Goal: Task Accomplishment & Management: Manage account settings

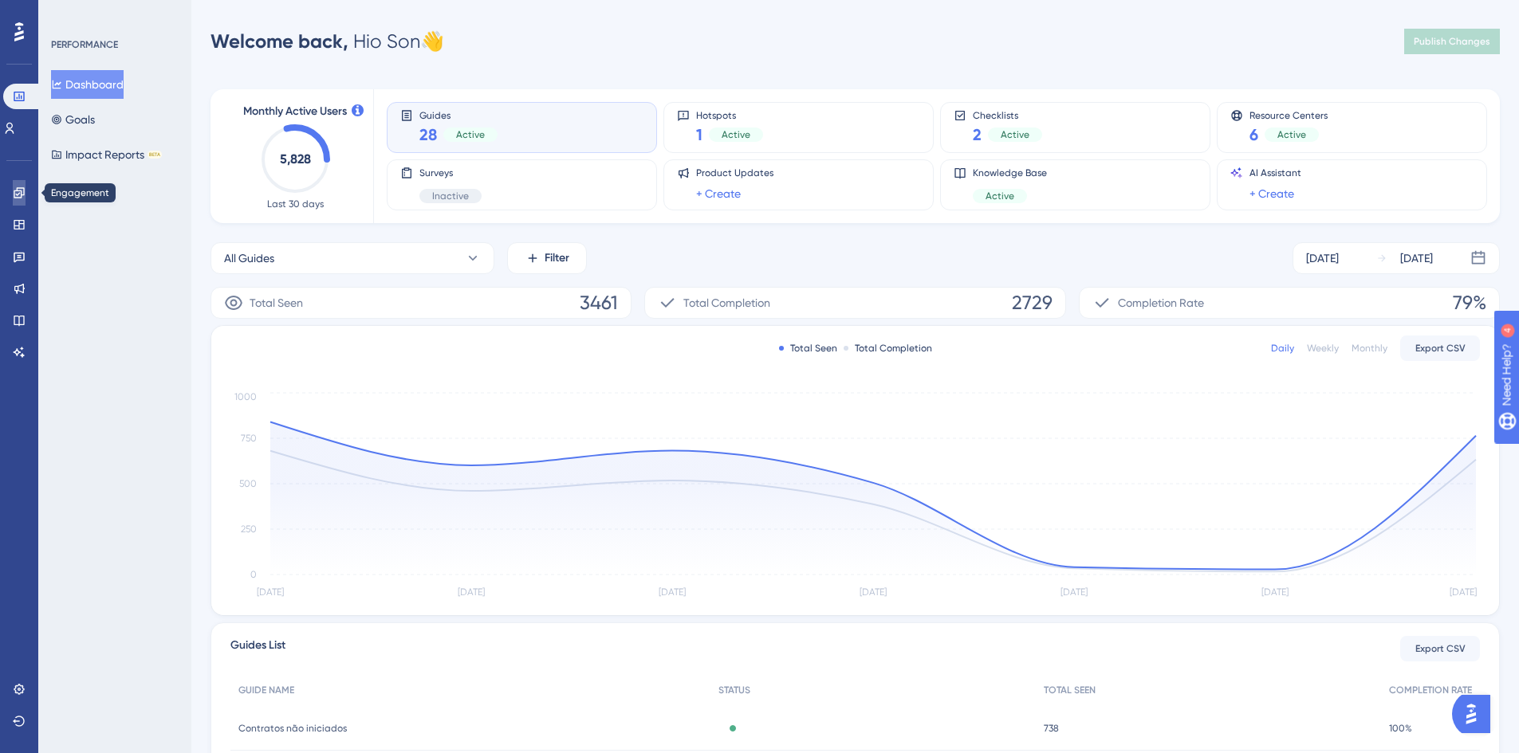
click at [13, 193] on link at bounding box center [19, 193] width 13 height 26
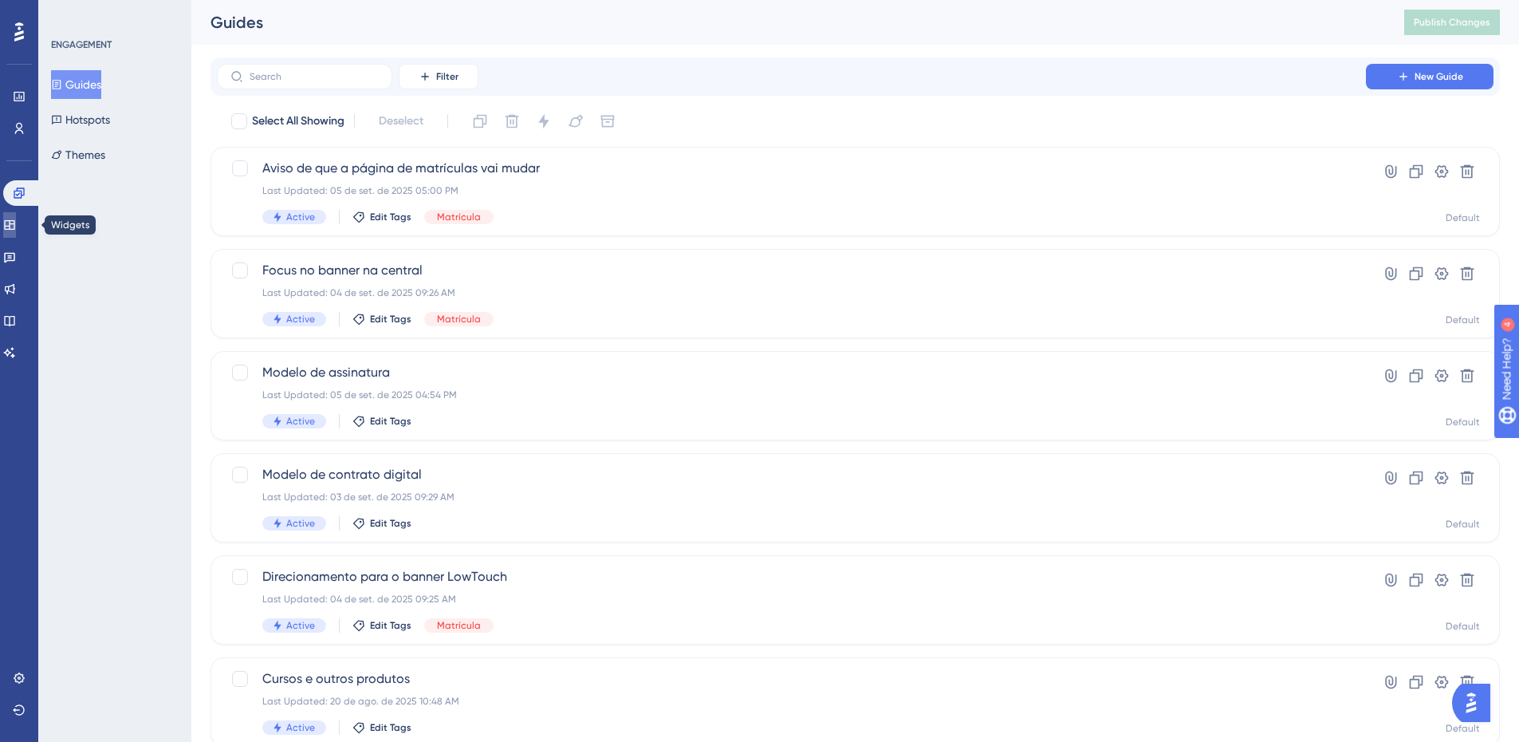
click at [14, 229] on icon at bounding box center [9, 225] width 10 height 10
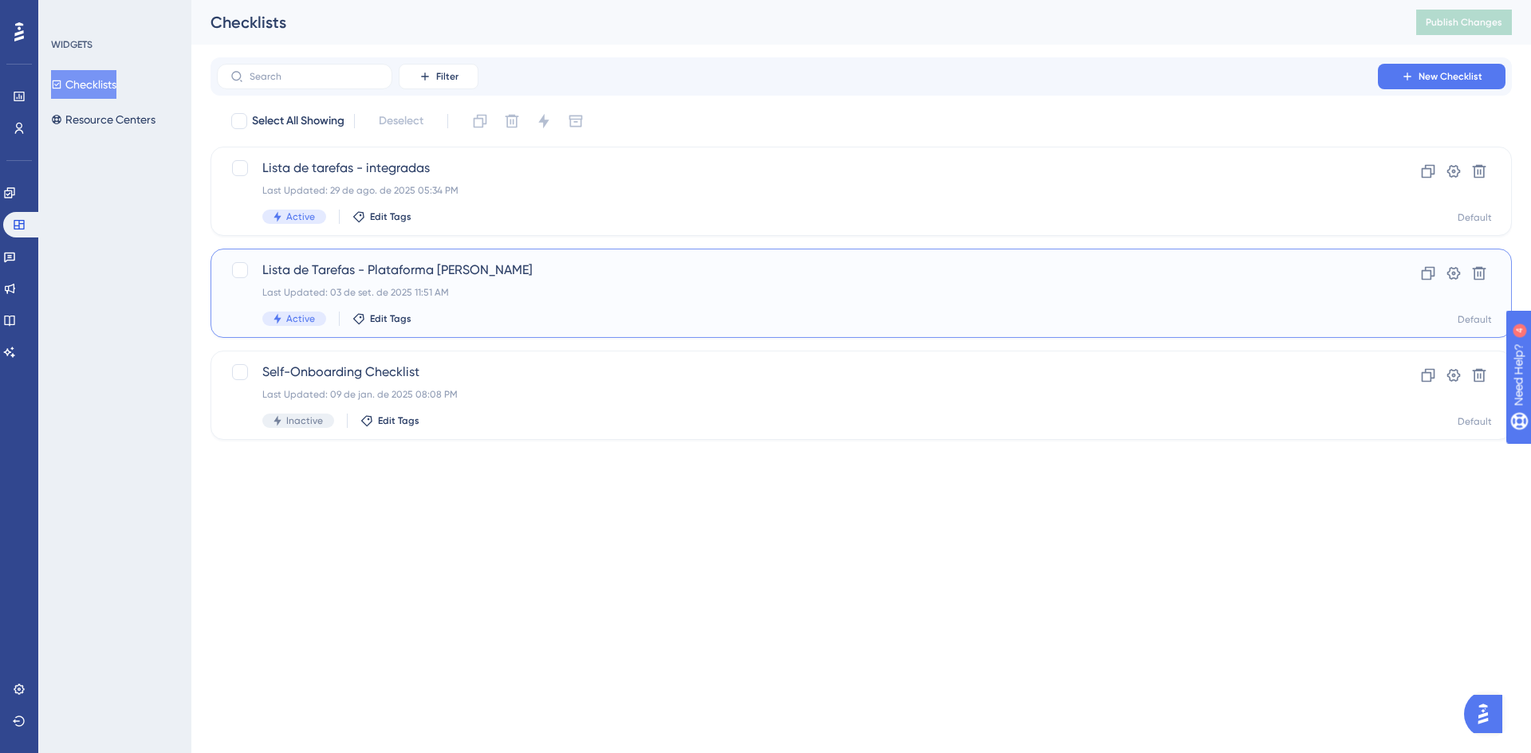
click at [450, 273] on span "Lista de Tarefas - Plataforma [PERSON_NAME]" at bounding box center [797, 270] width 1070 height 19
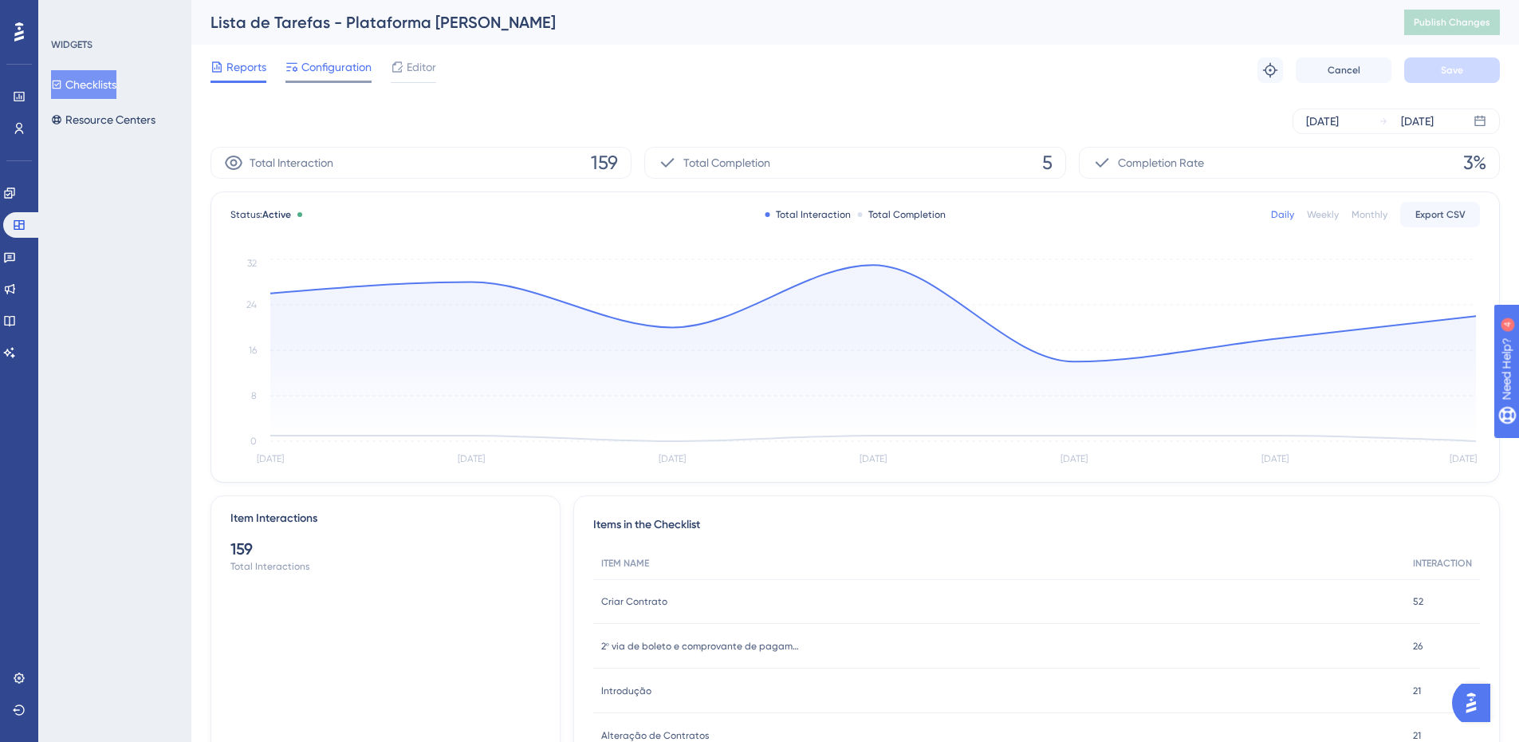
click at [320, 79] on div "Configuration" at bounding box center [328, 70] width 86 height 26
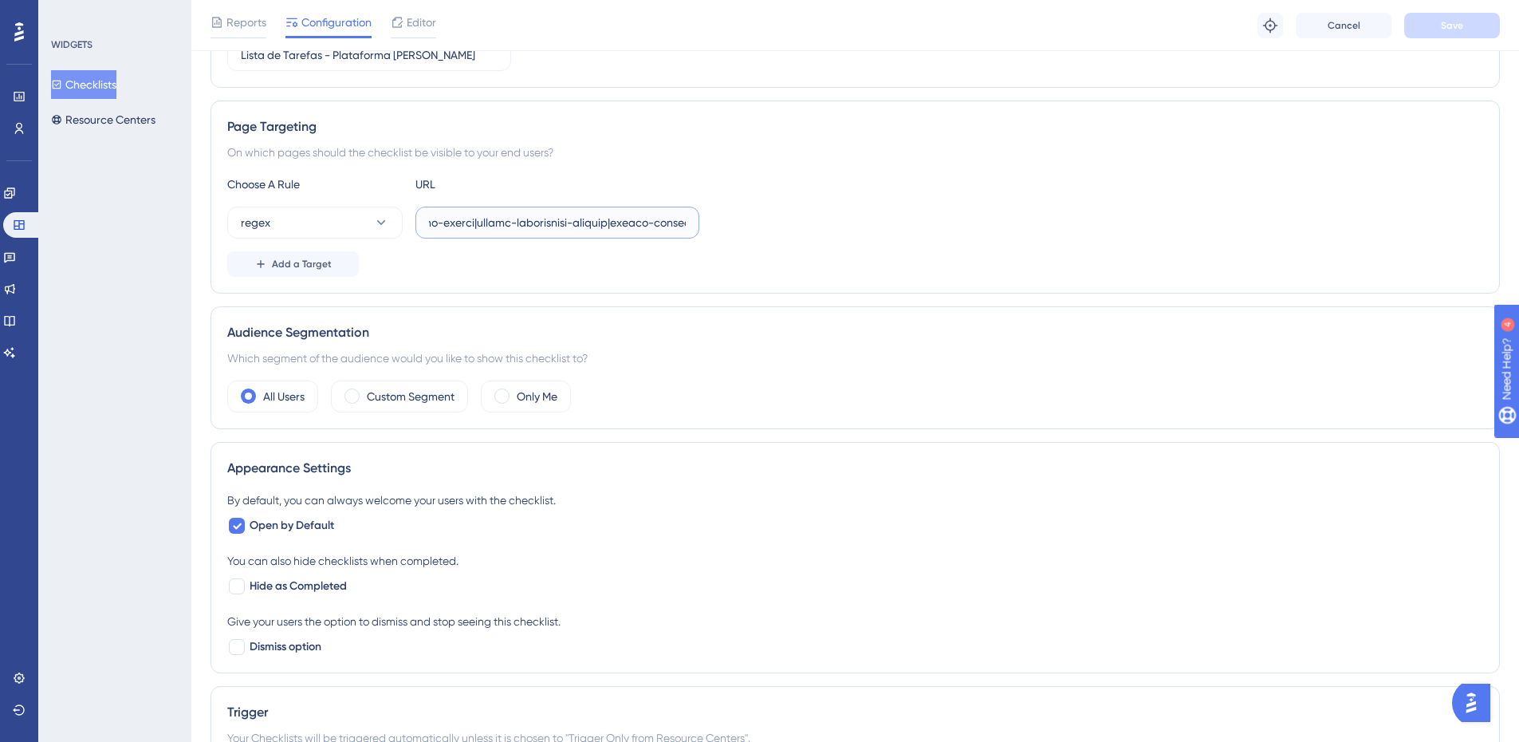
scroll to position [0, 34283]
drag, startPoint x: 570, startPoint y: 226, endPoint x: 1204, endPoint y: 207, distance: 634.1
click at [1204, 207] on div "regex" at bounding box center [855, 223] width 1256 height 32
click at [653, 222] on input "text" at bounding box center [557, 223] width 257 height 18
paste input "|colegio-lapis-magico|humaniza-[PERSON_NAME]-and-nova-soure|humaniza-[GEOGRAPHI…"
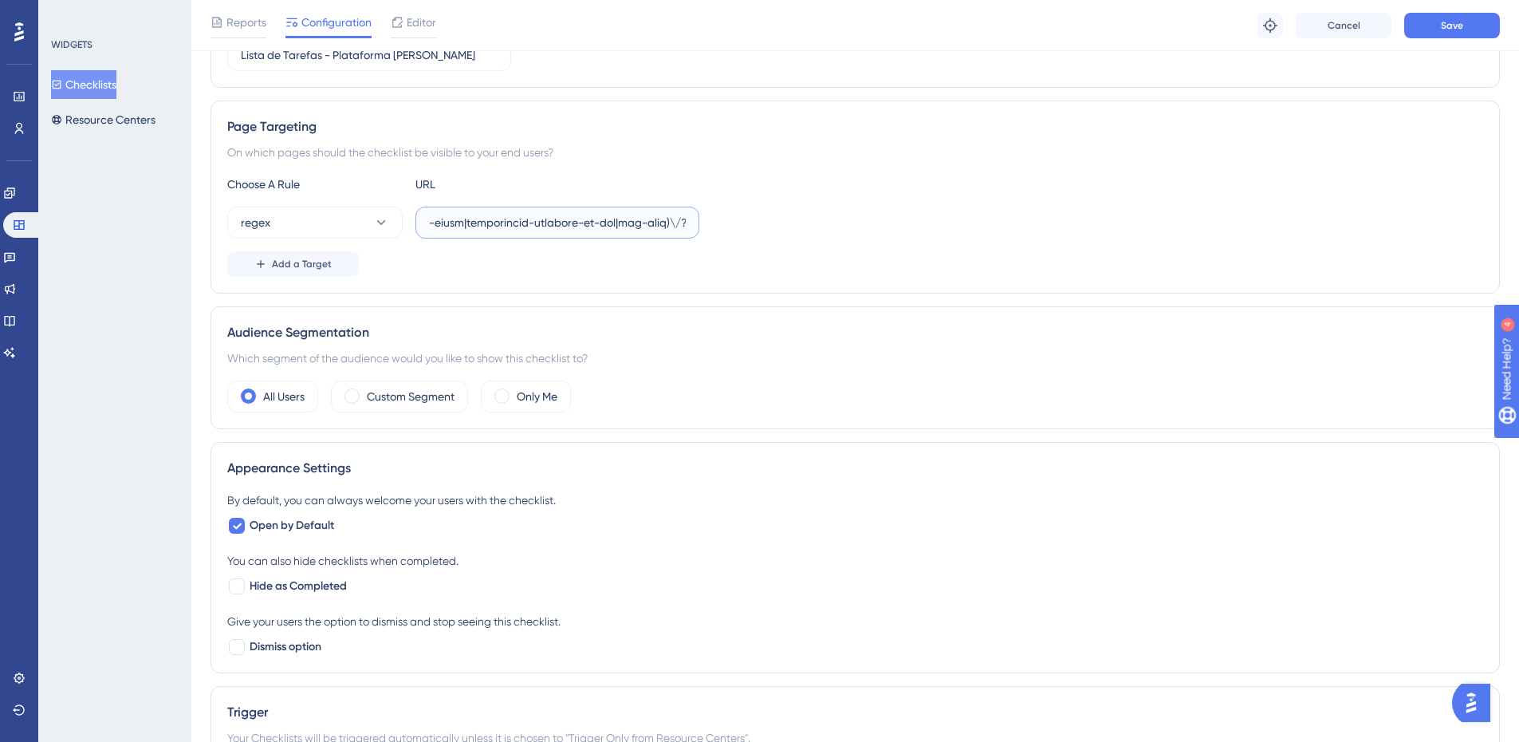
scroll to position [0, 36707]
type input "^(https:\/\/(payment|escolas)\.olaisaac\.(io|dev)\/(escola-demonstracao-(1|2)|e…"
click at [1001, 149] on div "On which pages should the checklist be visible to your end users?" at bounding box center [855, 152] width 1256 height 19
click at [1463, 25] on button "Save" at bounding box center [1452, 26] width 96 height 26
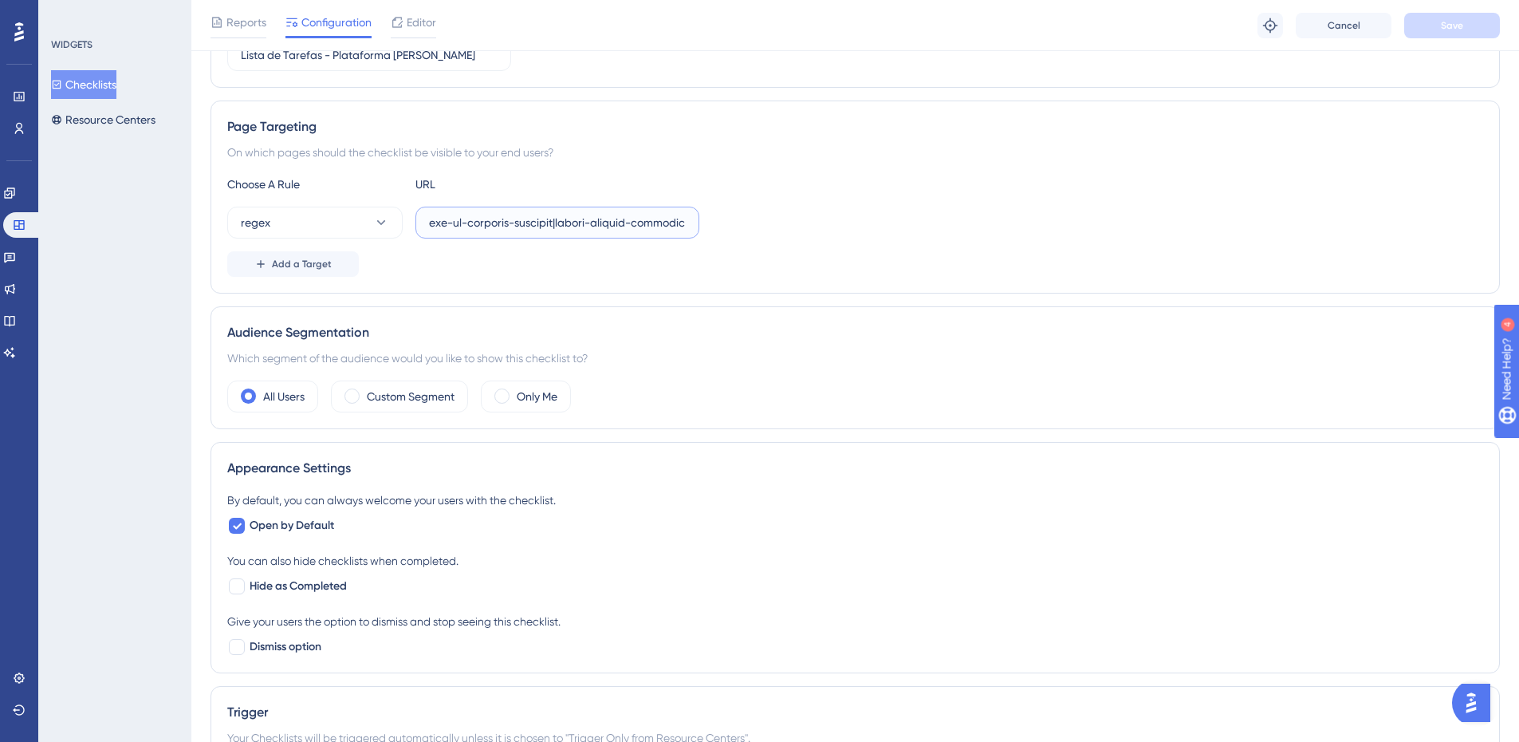
scroll to position [0, 36728]
drag, startPoint x: 630, startPoint y: 218, endPoint x: 1202, endPoint y: 250, distance: 573.4
click at [1202, 250] on div "Choose A Rule URL regex Add a Target" at bounding box center [855, 226] width 1256 height 102
click at [13, 186] on link at bounding box center [9, 193] width 13 height 26
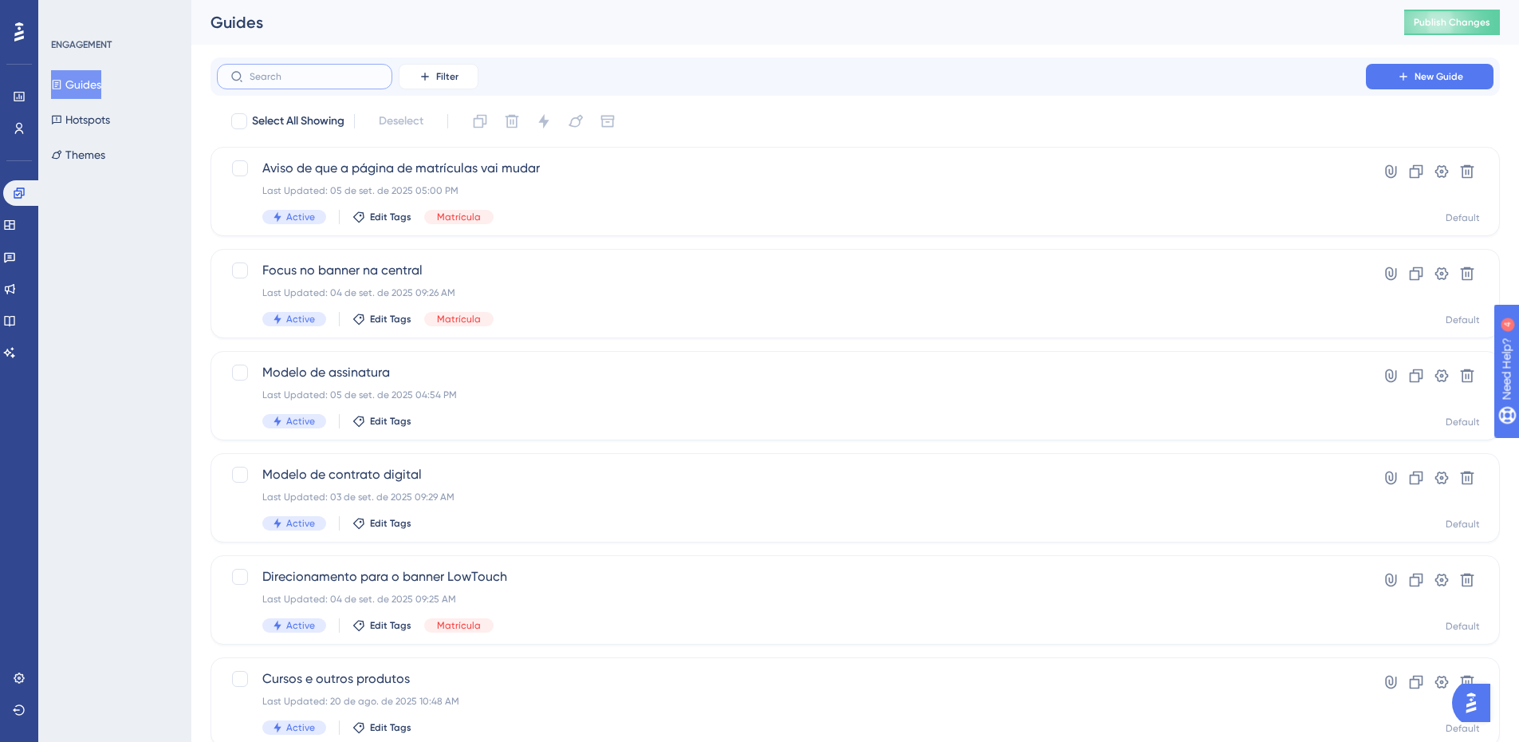
click at [308, 77] on input "text" at bounding box center [314, 76] width 129 height 11
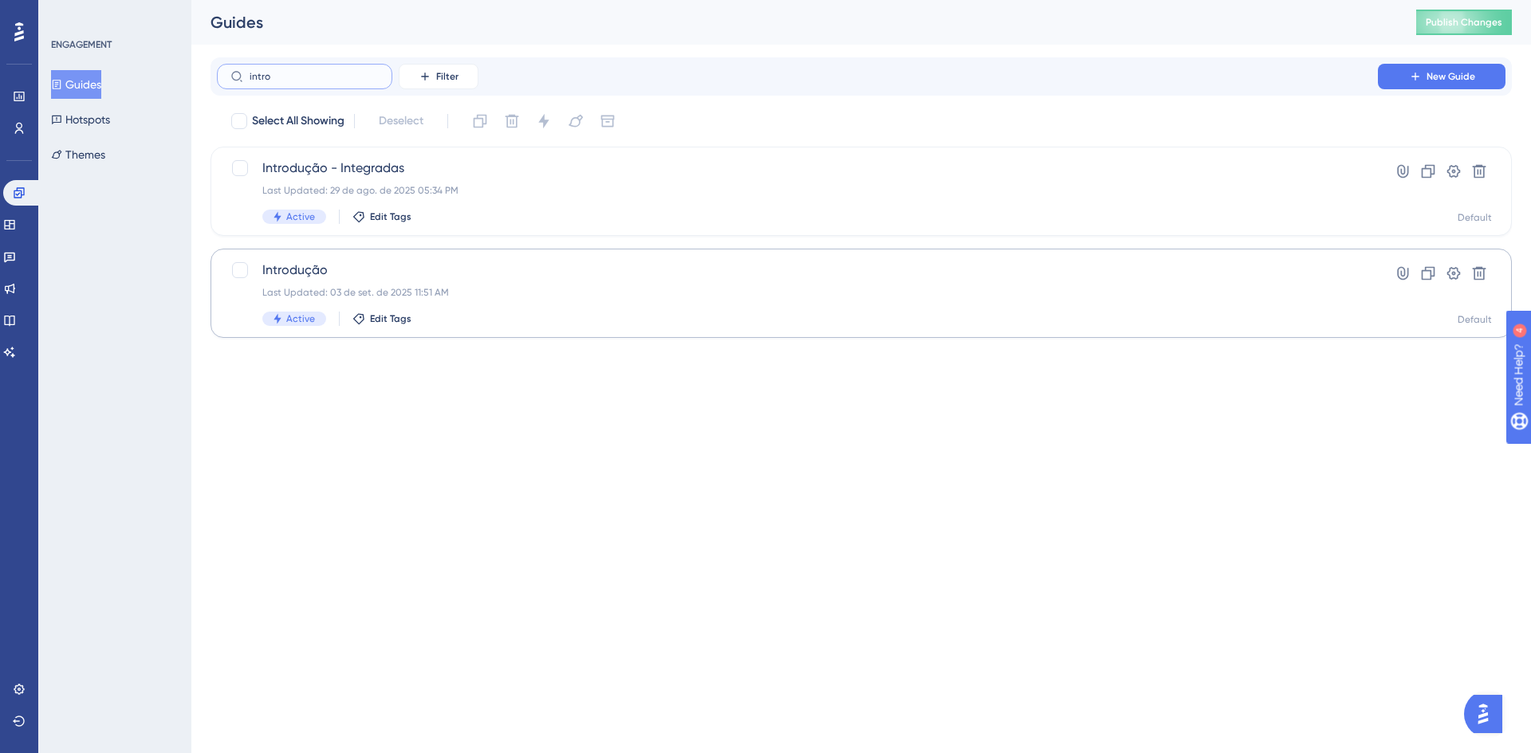
type input "intro"
click at [357, 280] on div "Introdução Last Updated: 03 de set. de 2025 11:51 AM Active Edit Tags" at bounding box center [797, 293] width 1070 height 65
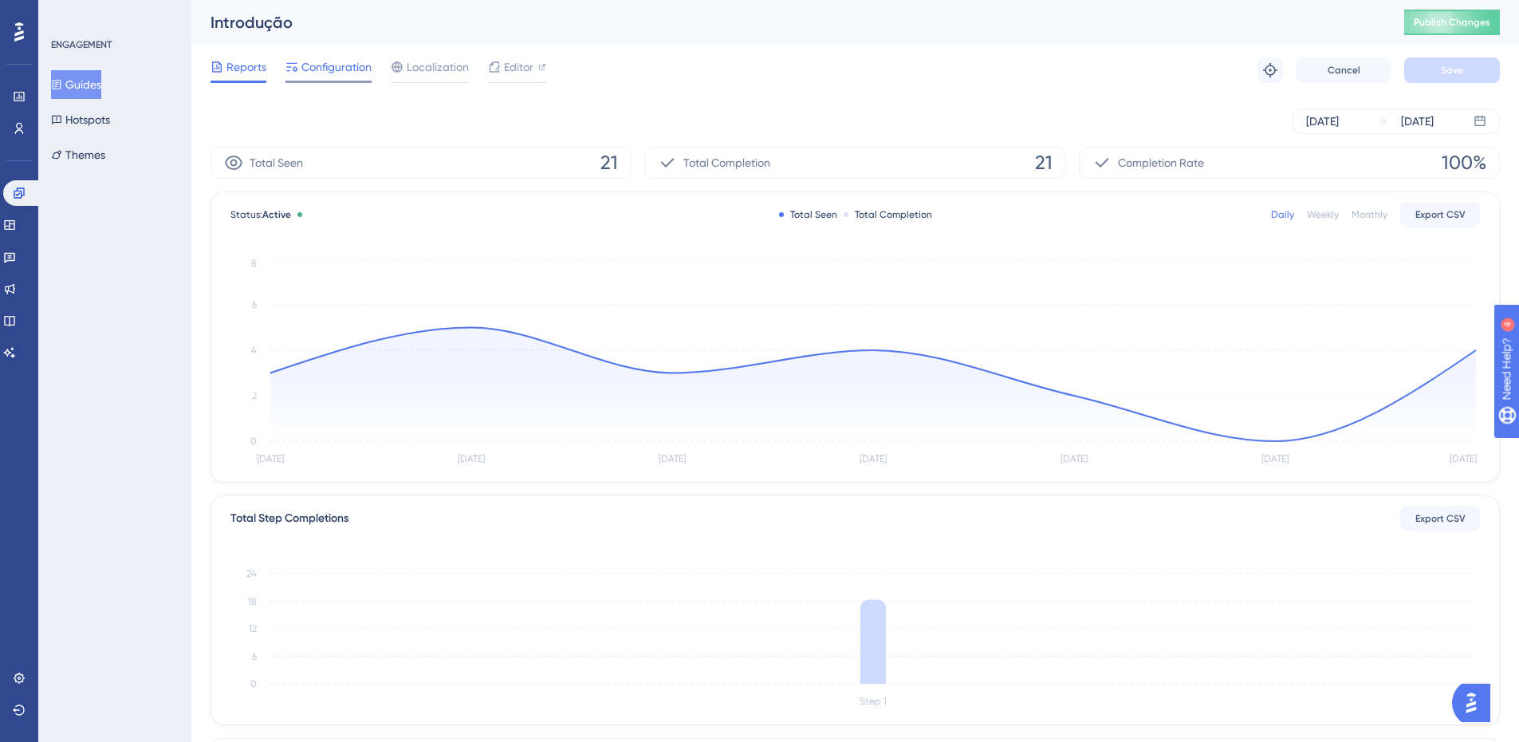
click at [343, 60] on span "Configuration" at bounding box center [336, 66] width 70 height 19
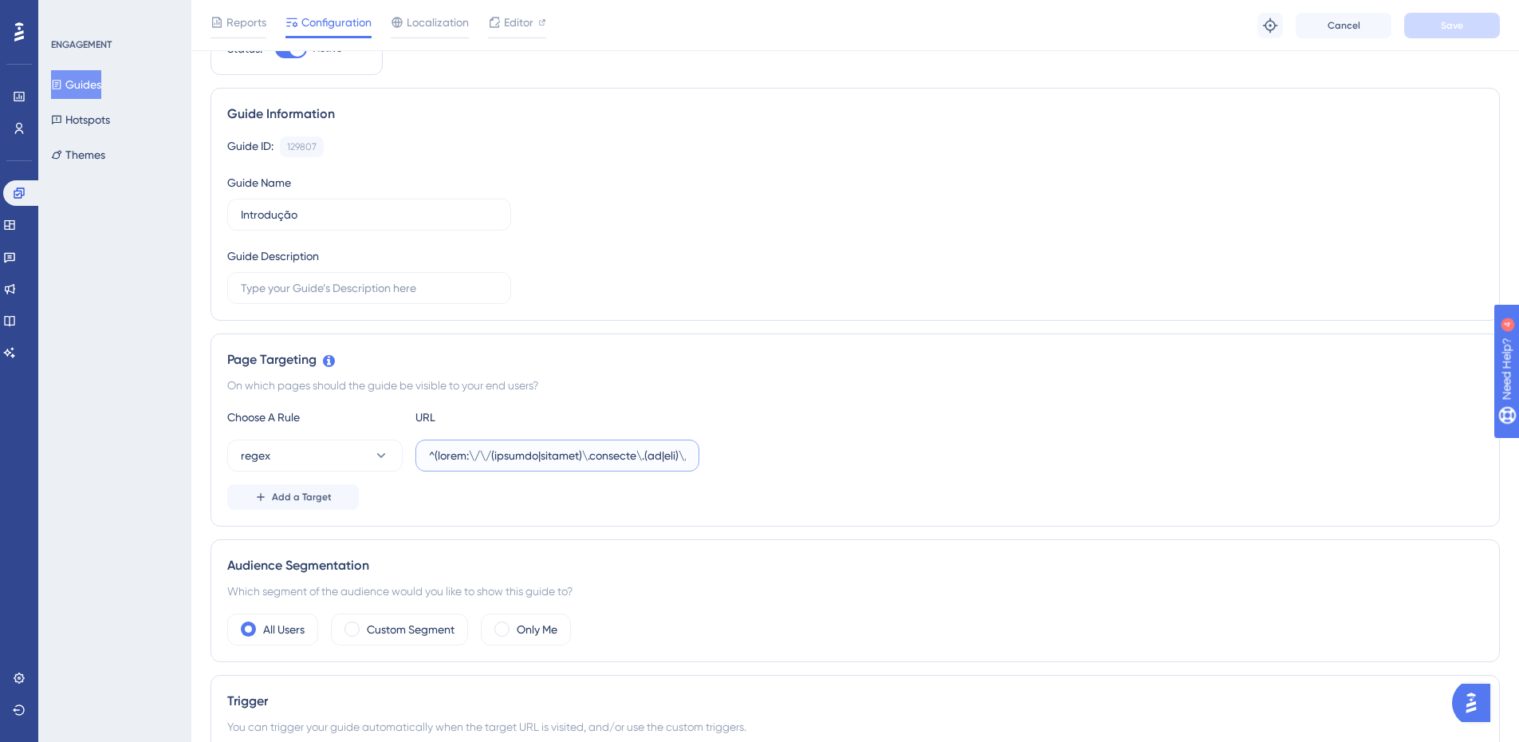
drag, startPoint x: 604, startPoint y: 371, endPoint x: 1220, endPoint y: 359, distance: 615.7
click at [1220, 359] on div "Page Targeting On which pages should the guide be visible to your end users? Ch…" at bounding box center [854, 429] width 1289 height 193
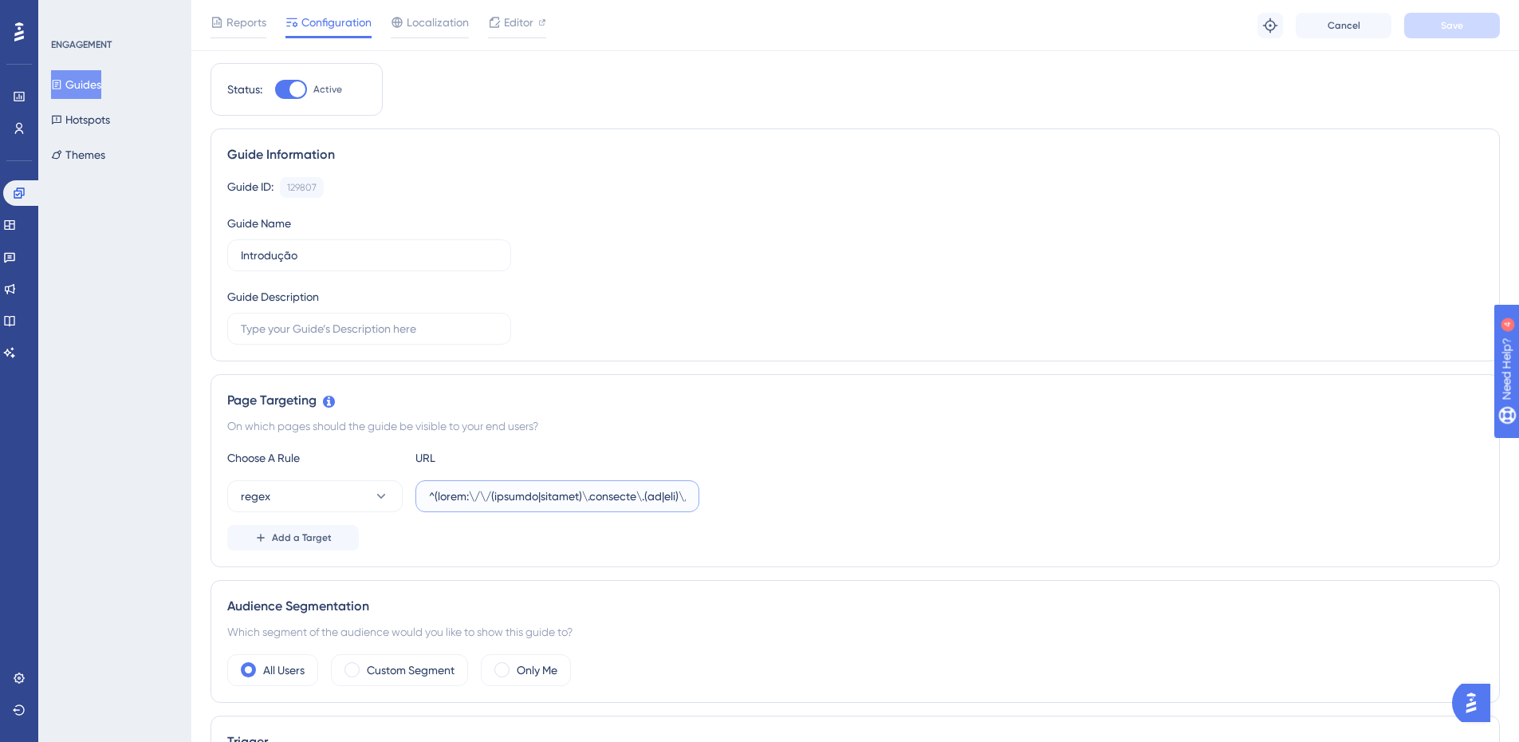
scroll to position [159, 0]
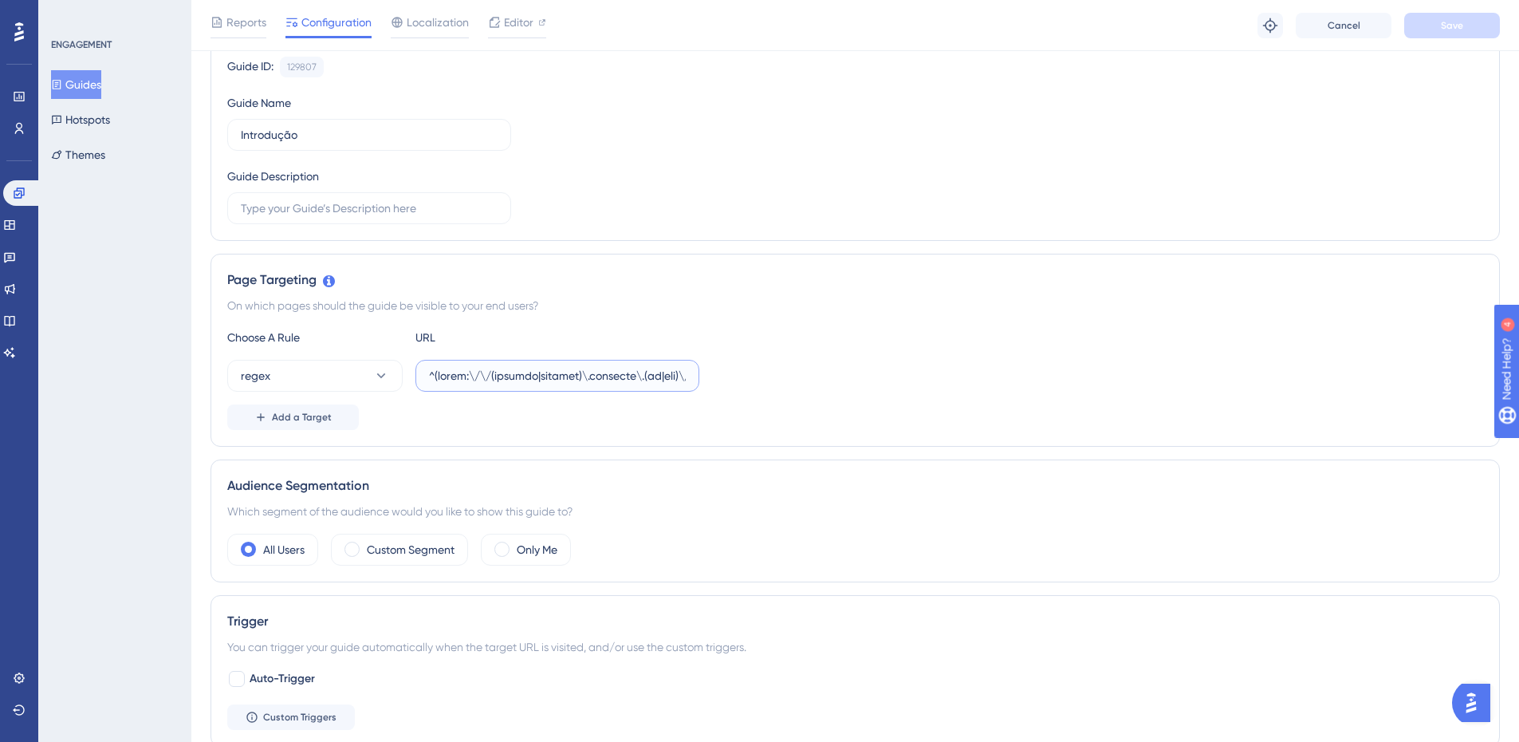
click at [615, 379] on input "text" at bounding box center [557, 376] width 257 height 18
drag, startPoint x: 604, startPoint y: 376, endPoint x: 1201, endPoint y: 385, distance: 597.3
click at [1201, 385] on div "regex" at bounding box center [855, 376] width 1256 height 32
click at [655, 373] on input "text" at bounding box center [557, 376] width 257 height 18
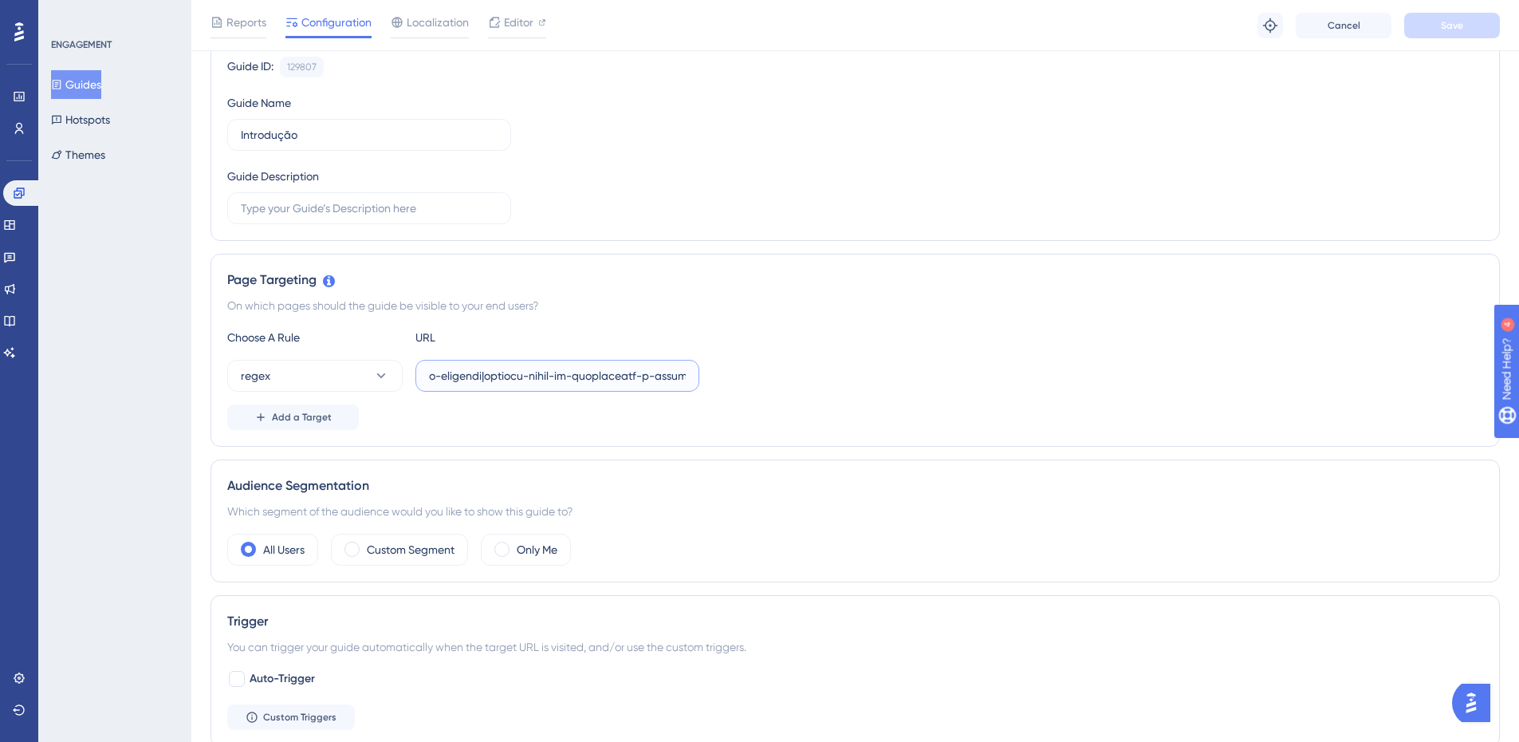
click at [655, 375] on input "text" at bounding box center [557, 376] width 257 height 18
paste input "|colegio-lapis-magico|humaniza-[PERSON_NAME]-and-nova-soure|humaniza-[GEOGRAPHI…"
type input "^(https:\/\/(payment|escolas)\.olaisaac\.(io|dev)\/(escola-demonstracao-(1|2)|e…"
click at [982, 365] on div "regex" at bounding box center [855, 376] width 1256 height 32
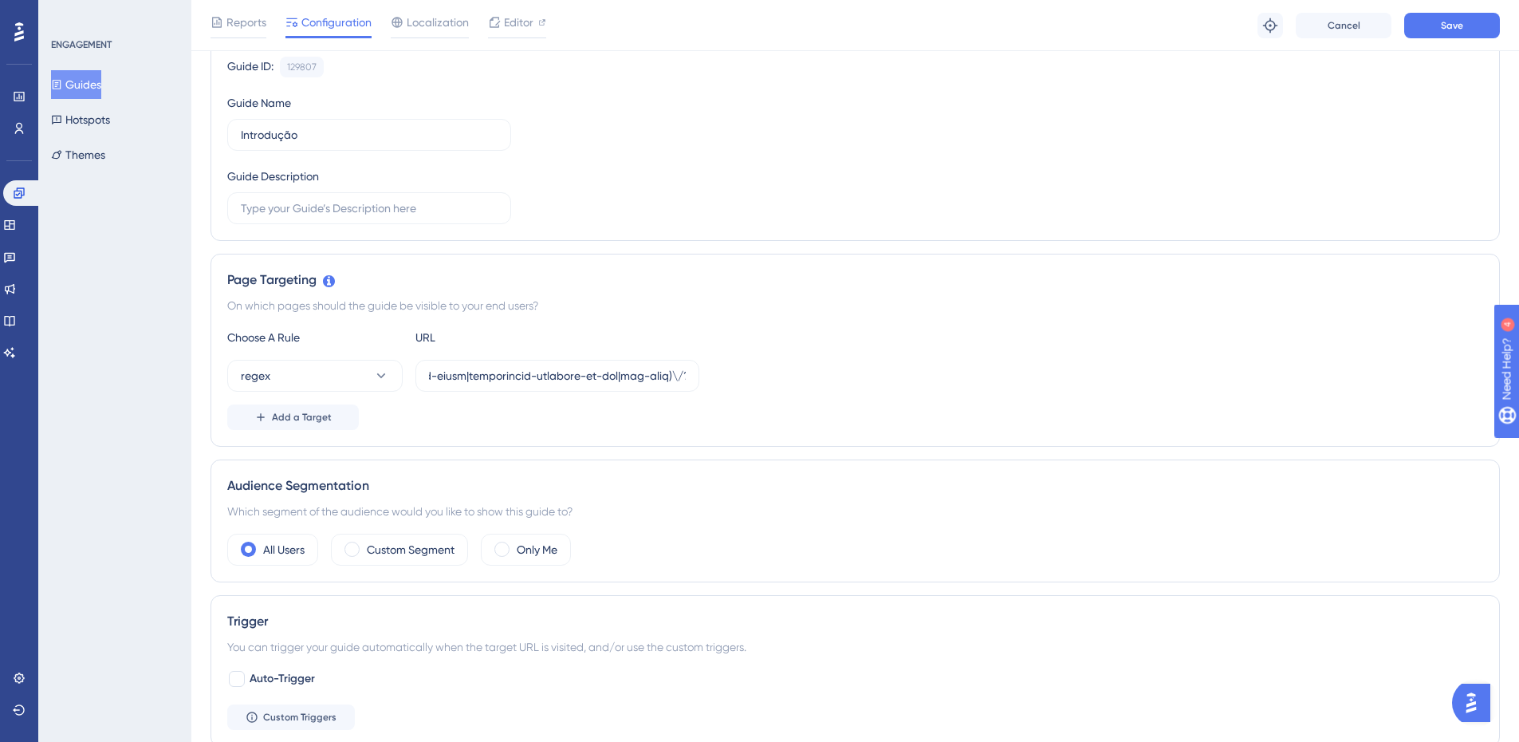
scroll to position [0, 0]
click at [1461, 15] on button "Save" at bounding box center [1452, 26] width 96 height 26
click at [85, 88] on button "Guides" at bounding box center [76, 84] width 50 height 29
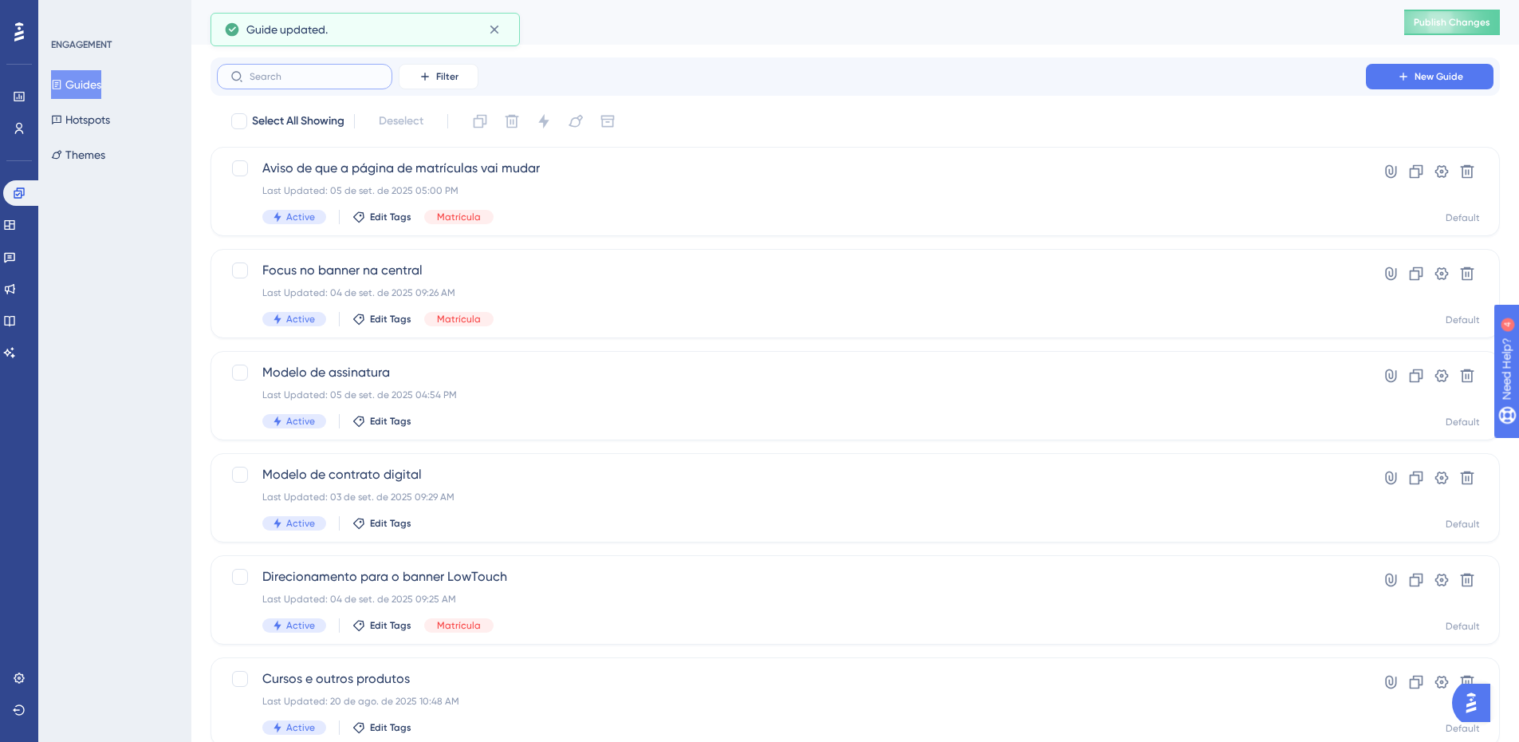
click at [310, 77] on input "text" at bounding box center [314, 76] width 129 height 11
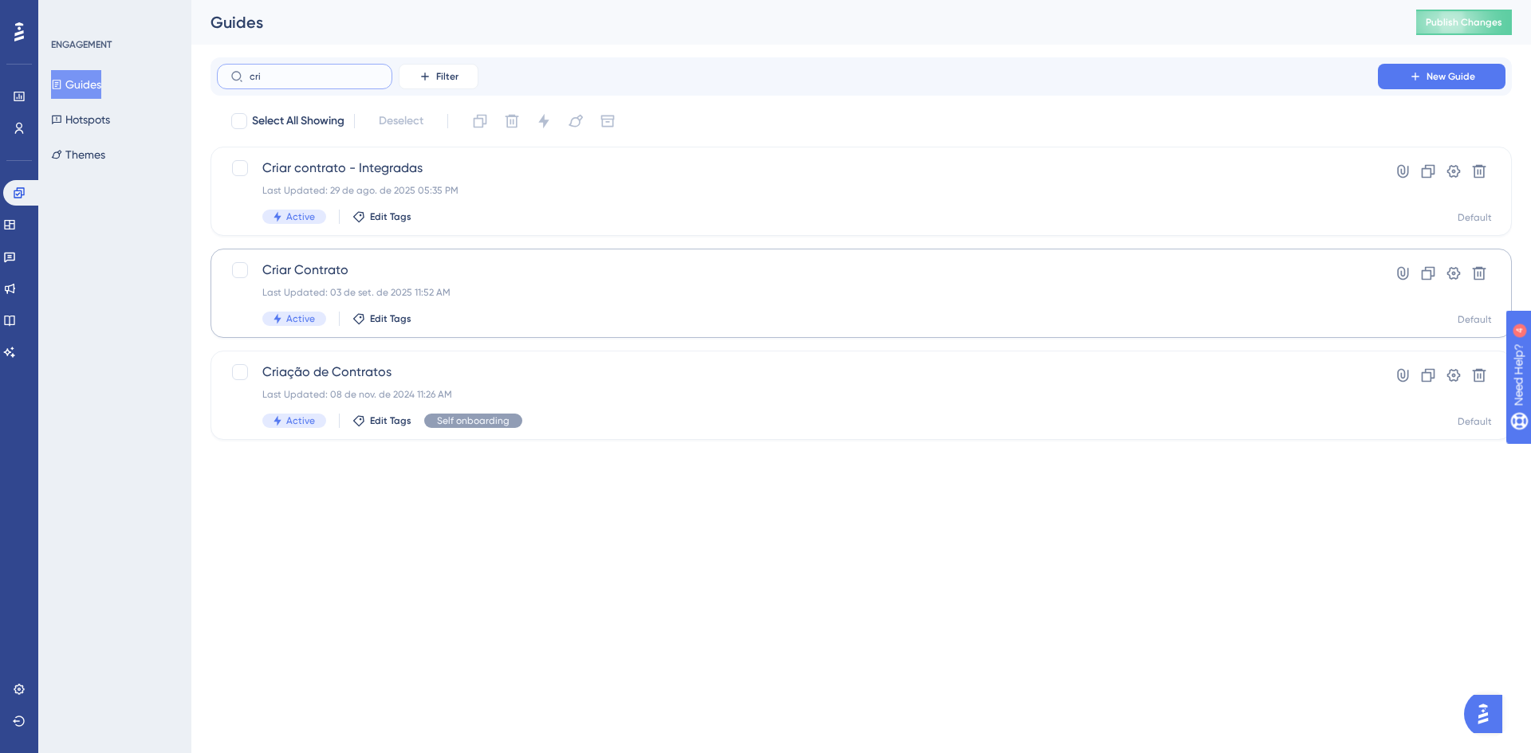
type input "cri"
click at [361, 272] on span "Criar Contrato" at bounding box center [797, 270] width 1070 height 19
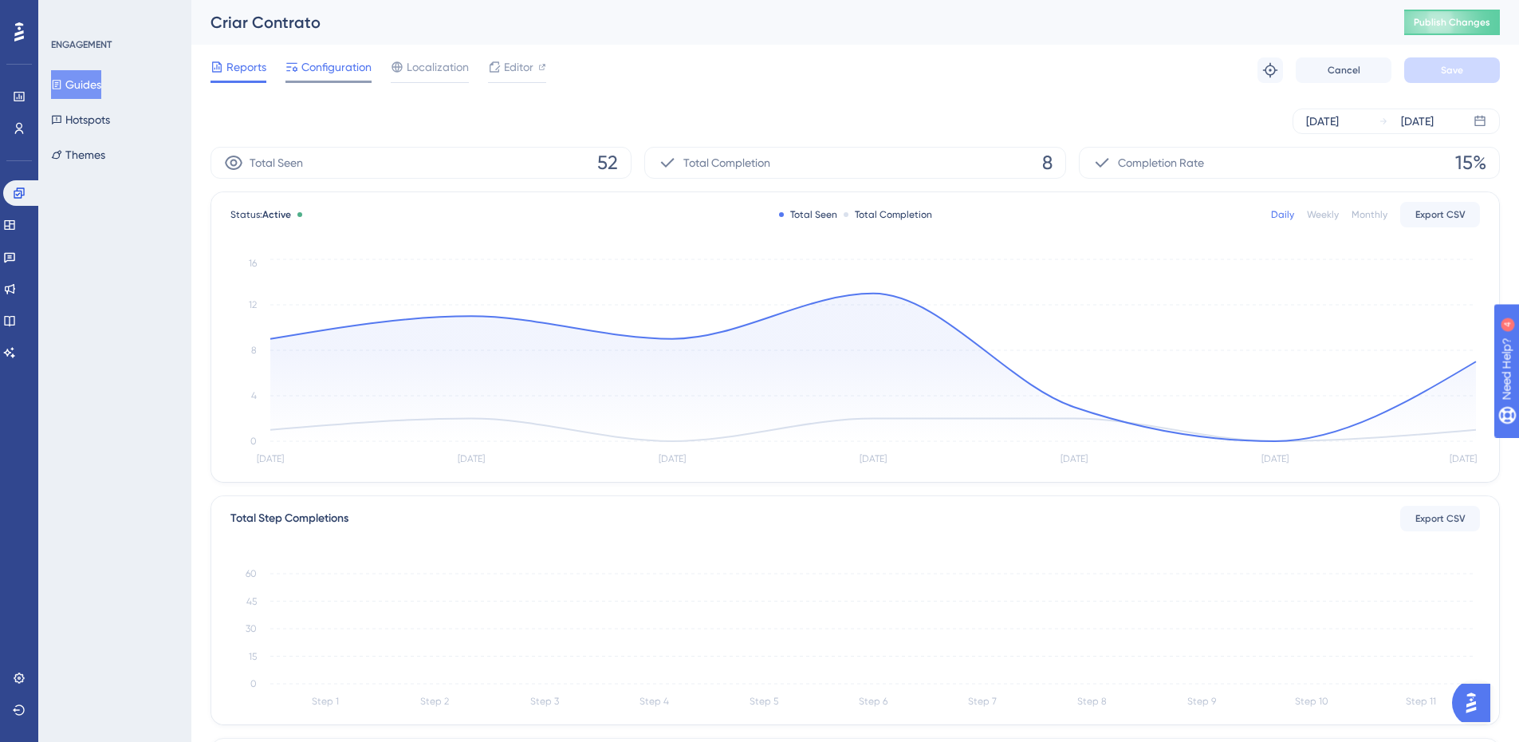
click at [326, 70] on span "Configuration" at bounding box center [336, 66] width 70 height 19
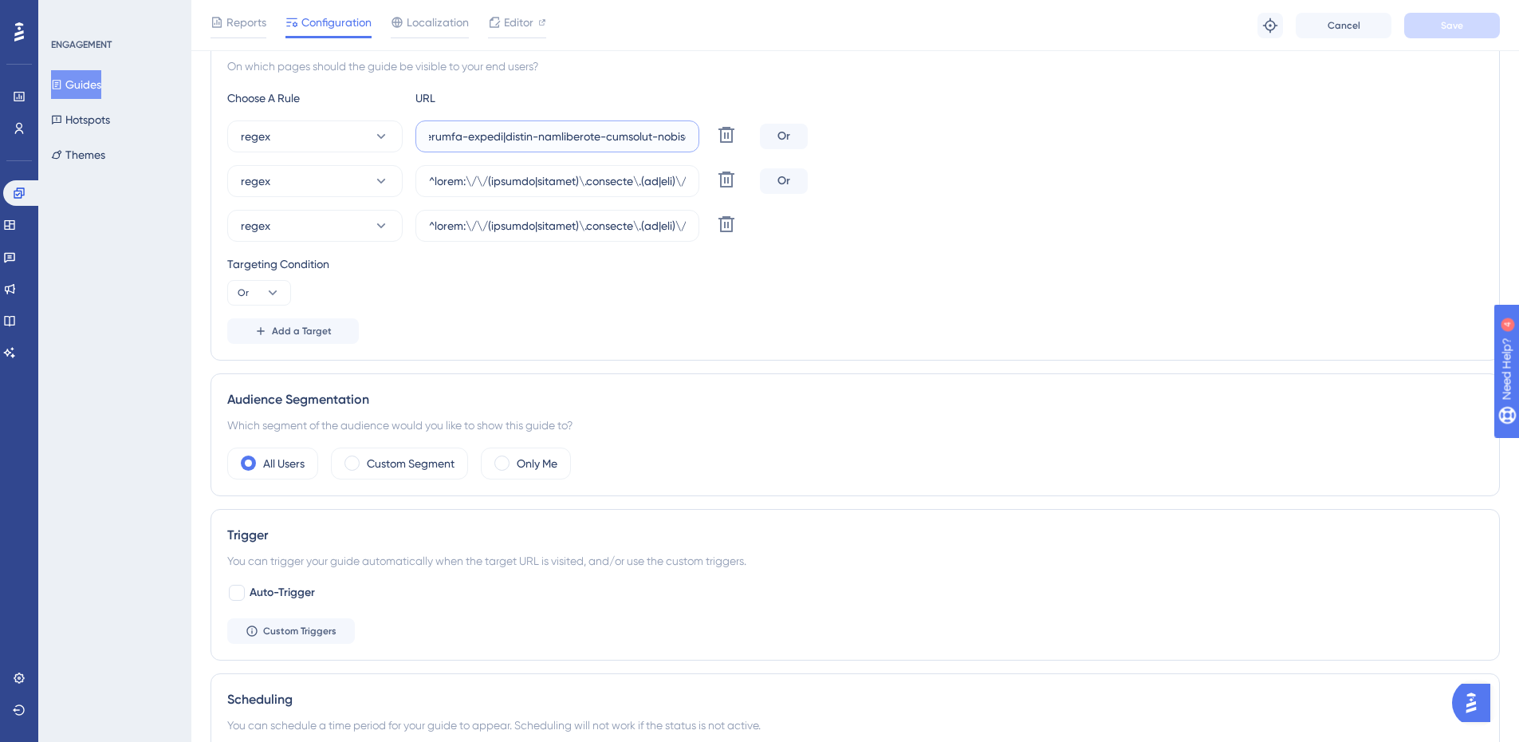
scroll to position [0, 34283]
drag, startPoint x: 612, startPoint y: 136, endPoint x: 1249, endPoint y: 96, distance: 639.1
click at [1249, 96] on div "Choose A Rule URL regex Delete Or regex Delete Or regex Delete Targeting Condit…" at bounding box center [855, 216] width 1256 height 255
click at [655, 134] on input "text" at bounding box center [557, 137] width 257 height 18
paste input "|colegio-lapis-magico|humaniza-[PERSON_NAME]-and-nova-soure|humaniza-[GEOGRAPHI…"
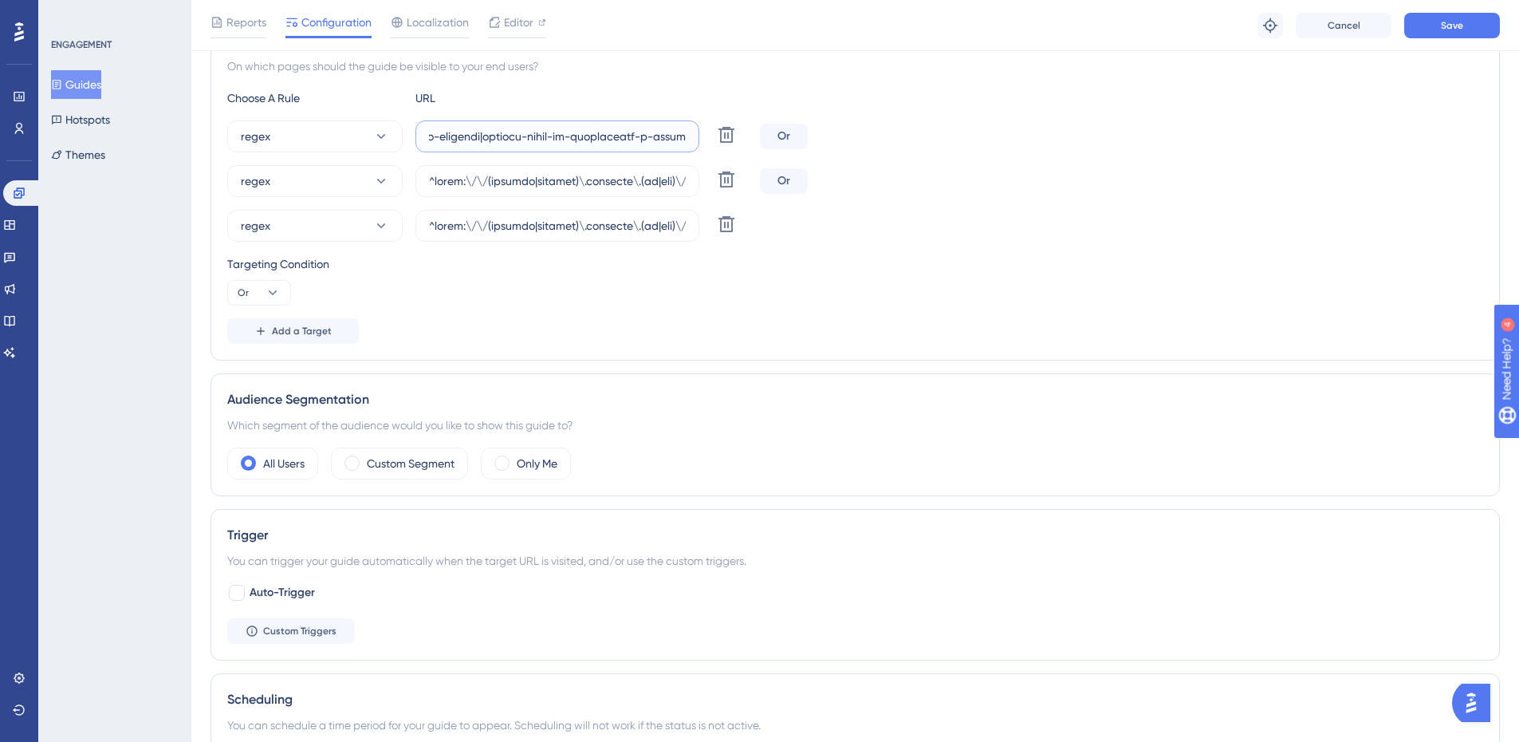
scroll to position [0, 36698]
type input "^(https:\/\/(payment|escolas)\.olaisaac\.(io|dev)\/(escola-demonstracao-(1|2)|e…"
drag, startPoint x: 672, startPoint y: 185, endPoint x: 1210, endPoint y: 176, distance: 537.5
click at [1210, 176] on div "regex Delete Or" at bounding box center [855, 181] width 1256 height 32
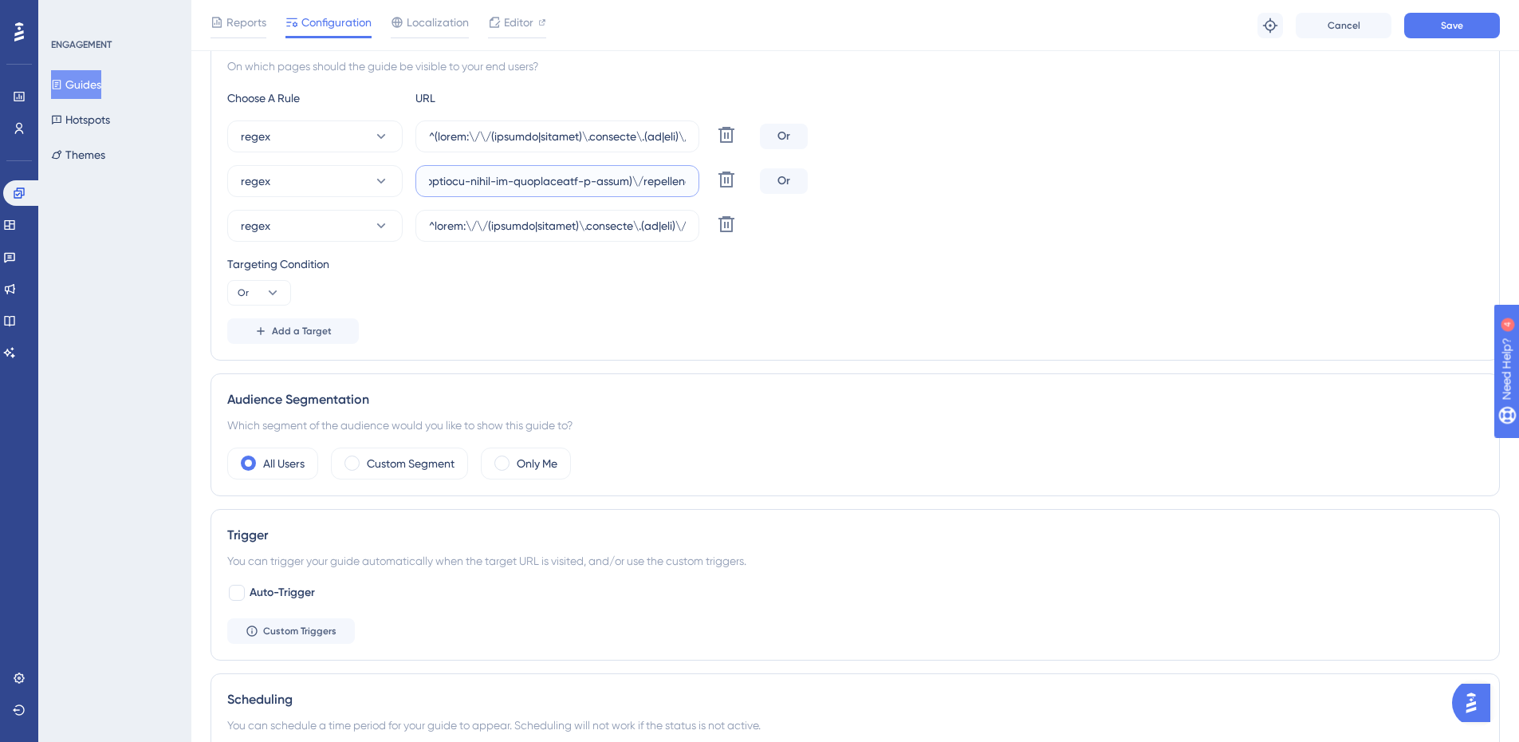
click at [588, 181] on input "text" at bounding box center [557, 181] width 257 height 18
paste input "|colegio-lapis-magico|humaniza-[PERSON_NAME]-and-nova-soure|humaniza-[GEOGRAPHI…"
type input "^https:\/\/(payment|escolas)\.olaisaac\.(io|dev)\/(escola-demonstracao-(1|2)|es…"
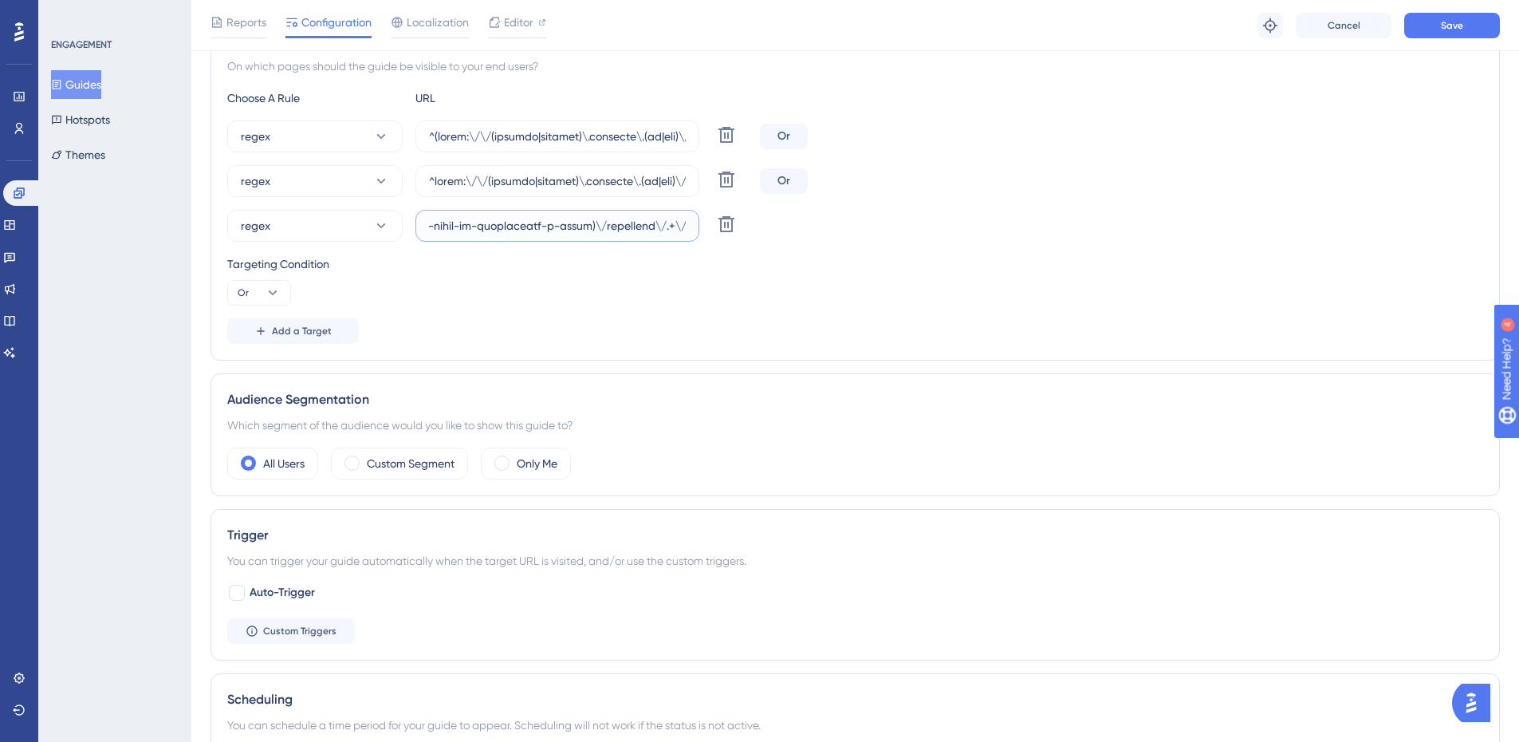
drag, startPoint x: 618, startPoint y: 223, endPoint x: 1258, endPoint y: 216, distance: 640.3
click at [1258, 216] on div "regex Delete" at bounding box center [855, 226] width 1256 height 32
click at [557, 224] on input "text" at bounding box center [557, 226] width 257 height 18
paste input "|colegio-lapis-magico|humaniza-[PERSON_NAME]-and-nova-soure|humaniza-[GEOGRAPHI…"
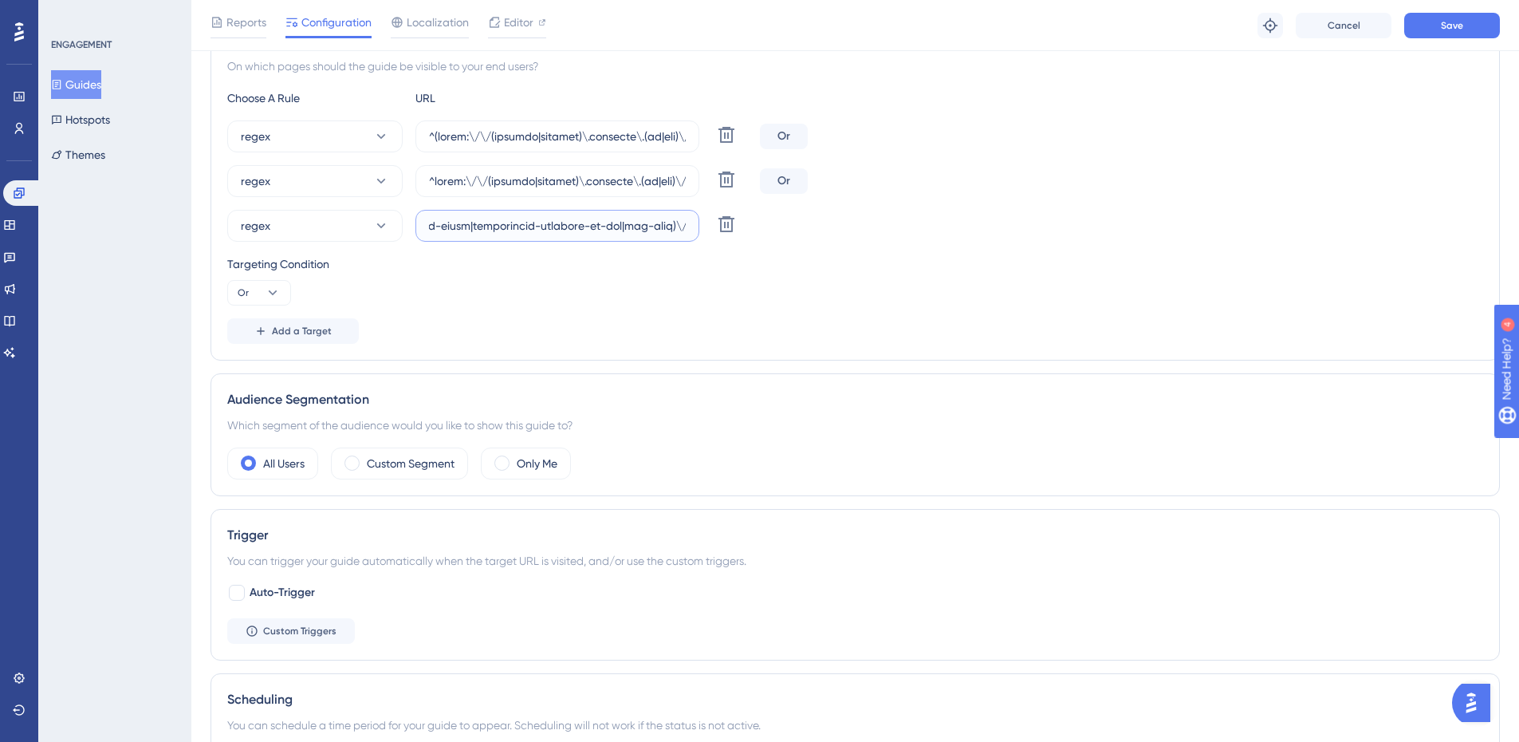
type input "^https:\/\/(payment|escolas)\.olaisaac\.(io|dev)\/(escola-demonstracao-(1|2)|es…"
click at [1109, 262] on div "Targeting Condition" at bounding box center [855, 263] width 1256 height 19
click at [1461, 27] on span "Save" at bounding box center [1452, 25] width 22 height 13
click at [14, 229] on icon at bounding box center [9, 225] width 10 height 10
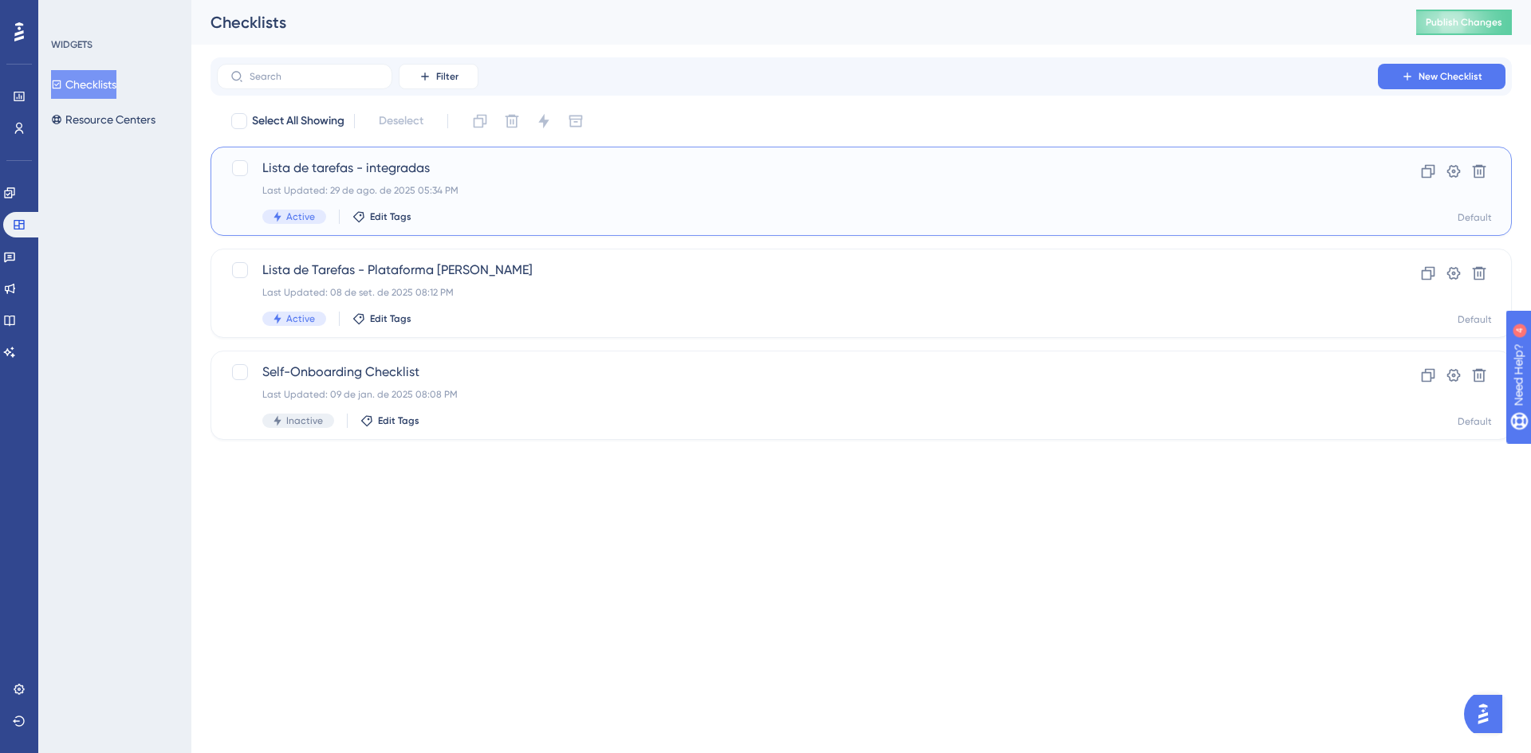
click at [360, 171] on span "Lista de tarefas - integradas" at bounding box center [797, 168] width 1070 height 19
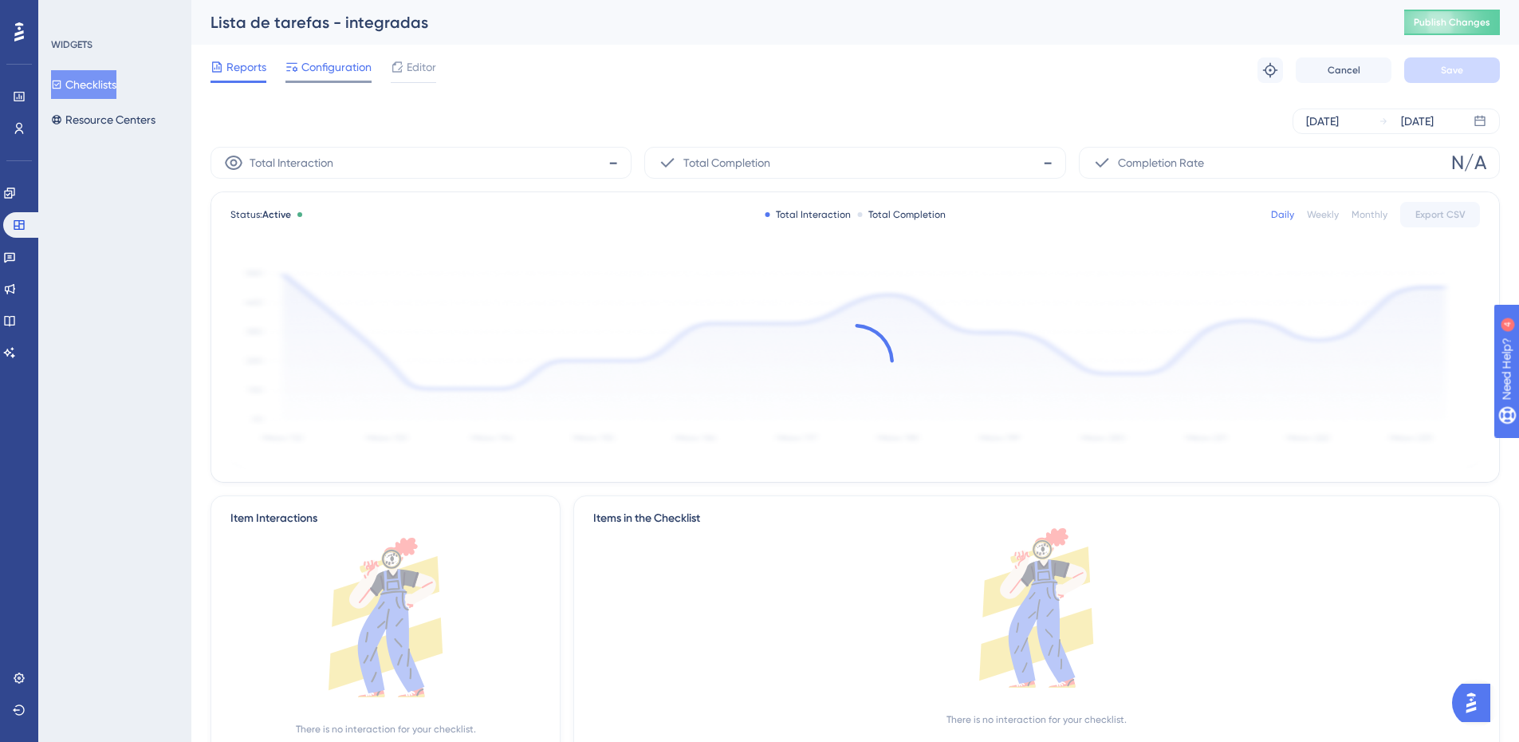
click at [299, 73] on div "Configuration" at bounding box center [328, 66] width 86 height 19
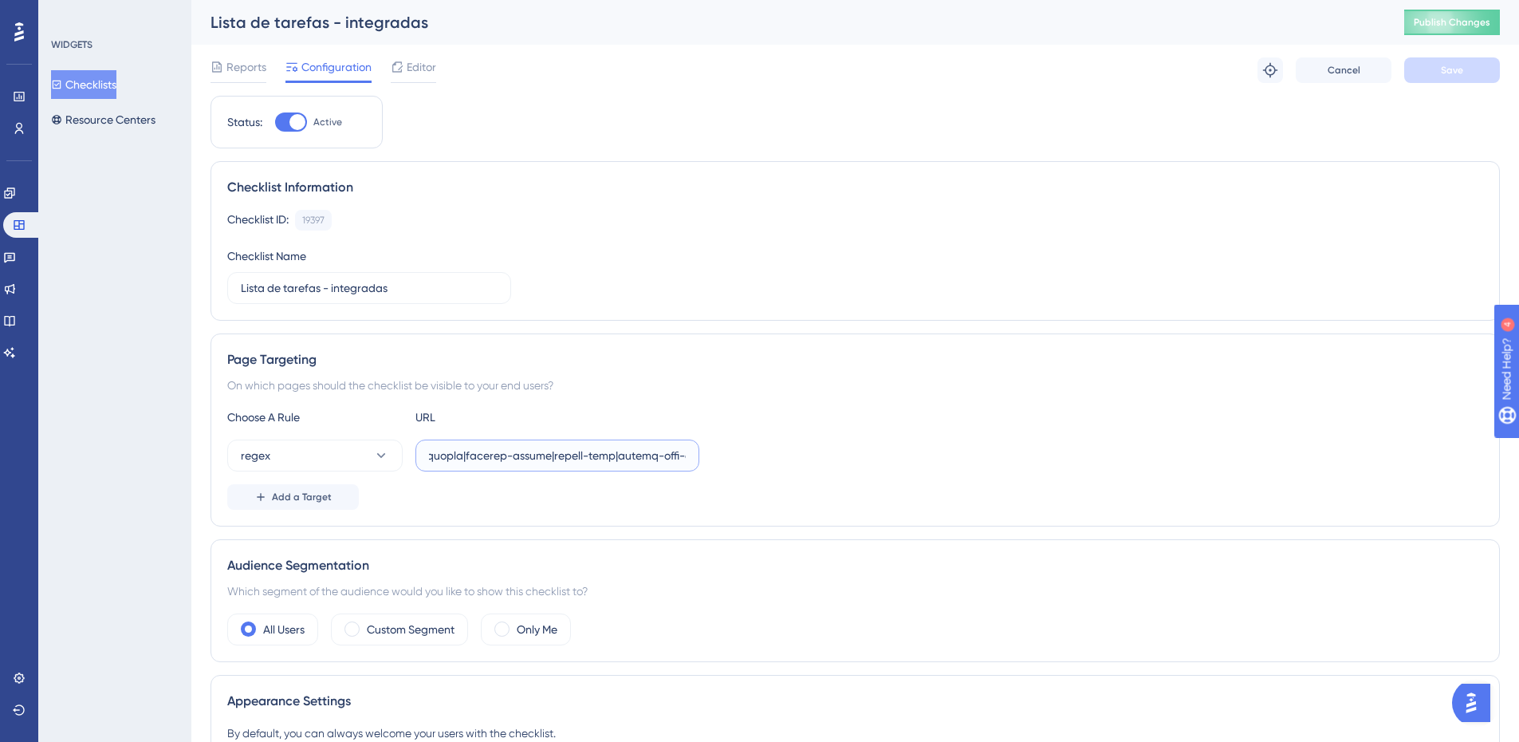
scroll to position [0, 16471]
drag, startPoint x: 489, startPoint y: 460, endPoint x: 1110, endPoint y: 488, distance: 621.7
click at [1379, 468] on div "regex" at bounding box center [855, 455] width 1256 height 32
click at [659, 454] on input "text" at bounding box center [557, 456] width 257 height 18
paste input "|centro-educacional-saber-viver-eireli|csv-educacional-ltda|escola-saber-viver-…"
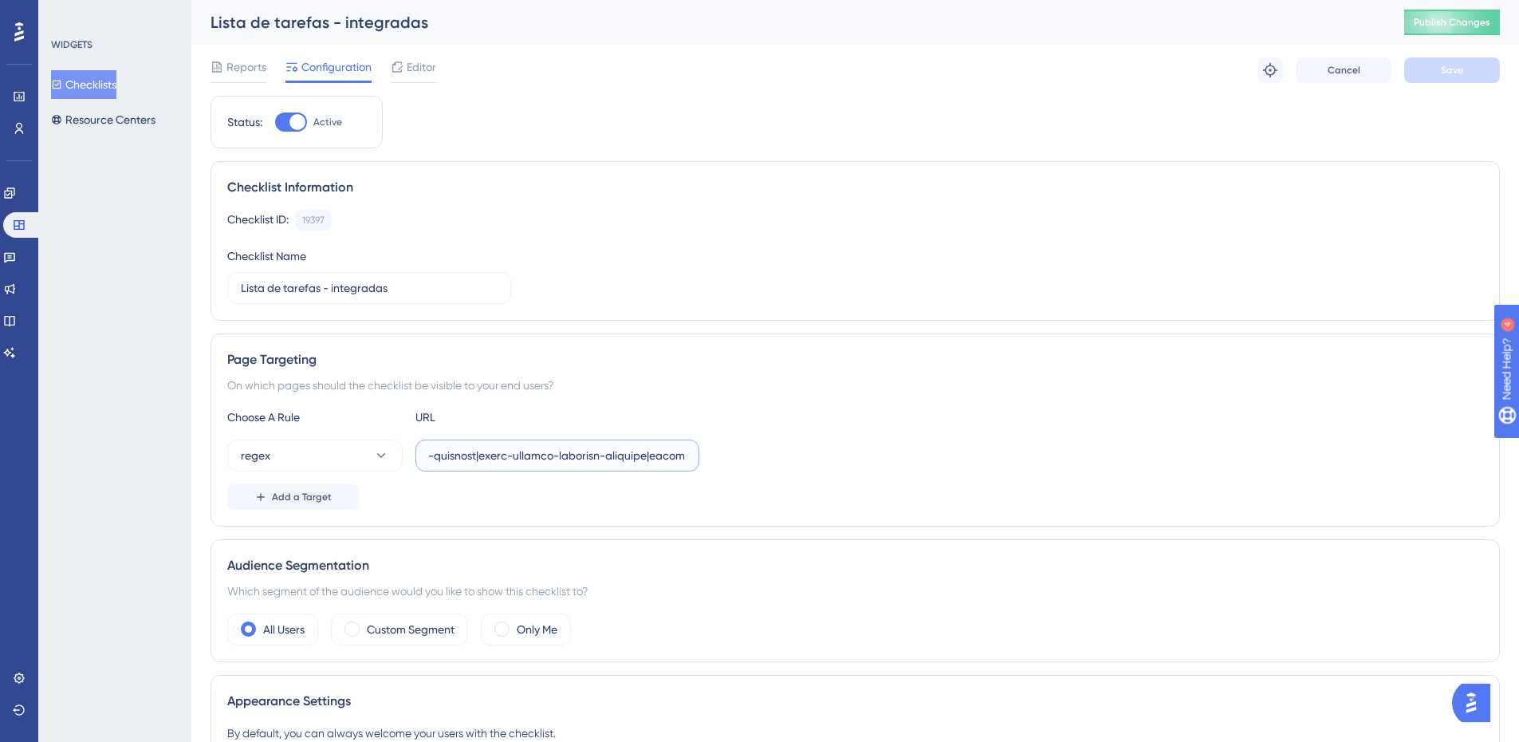
scroll to position [0, 17631]
type input "^lorem:\/\/(ipsumdo|sitamet)\.consecte\.(ad|eli)\/(sedd-ei-tem-incididu-u-labor…"
click at [988, 447] on div "regex" at bounding box center [855, 455] width 1256 height 32
click at [1445, 51] on div "Reports Configuration Editor Troubleshoot Cancel Save" at bounding box center [854, 70] width 1289 height 51
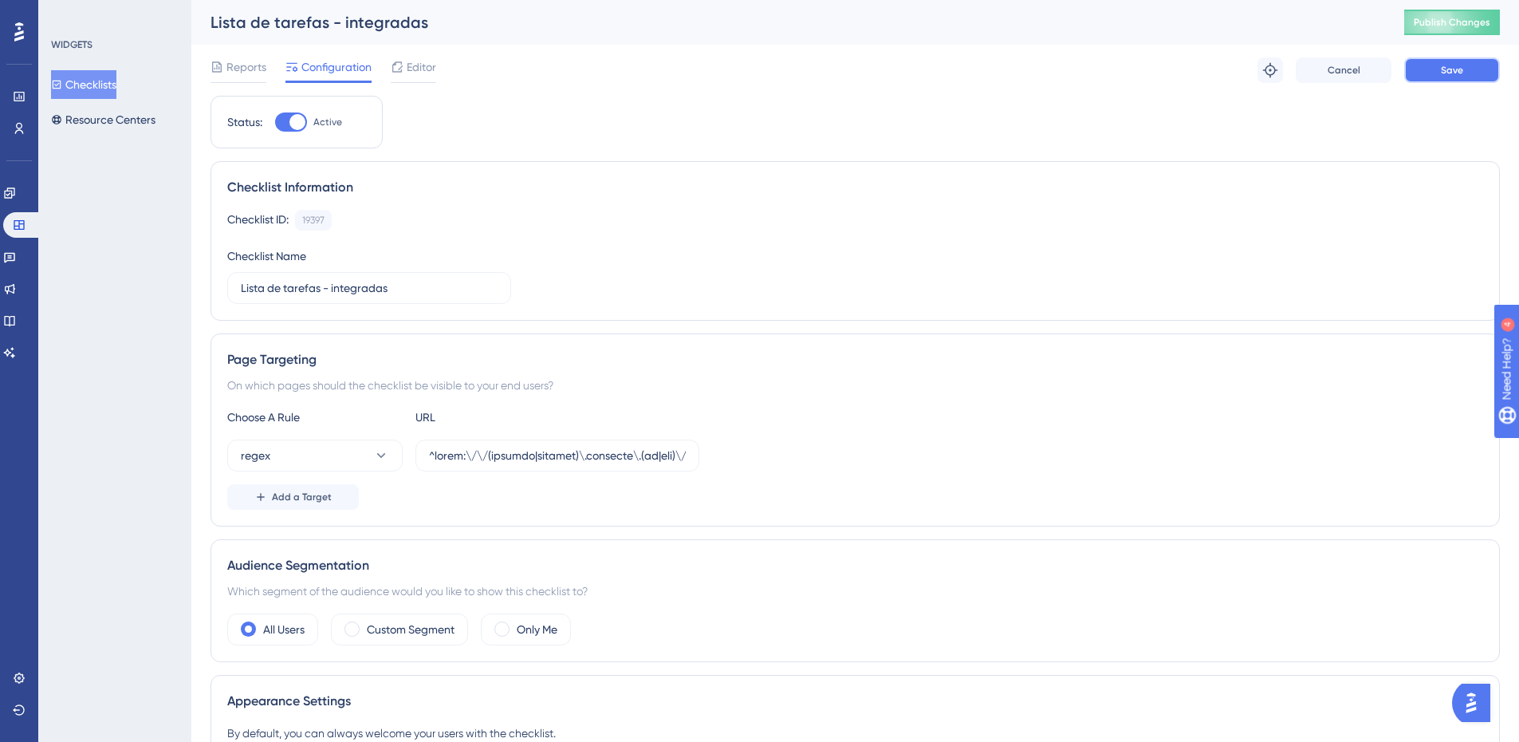
click at [1446, 66] on span "Save" at bounding box center [1452, 70] width 22 height 13
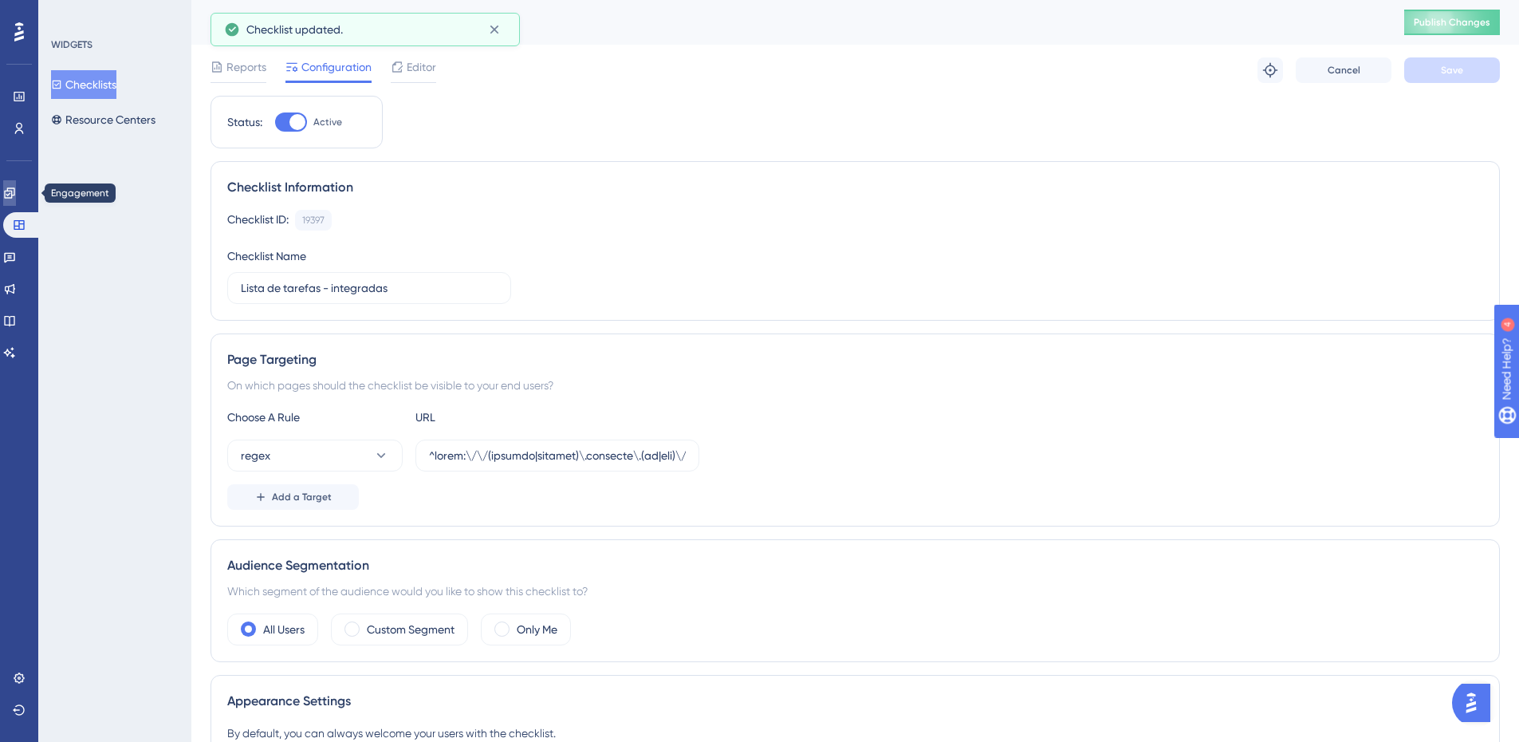
click at [16, 189] on icon at bounding box center [9, 193] width 13 height 13
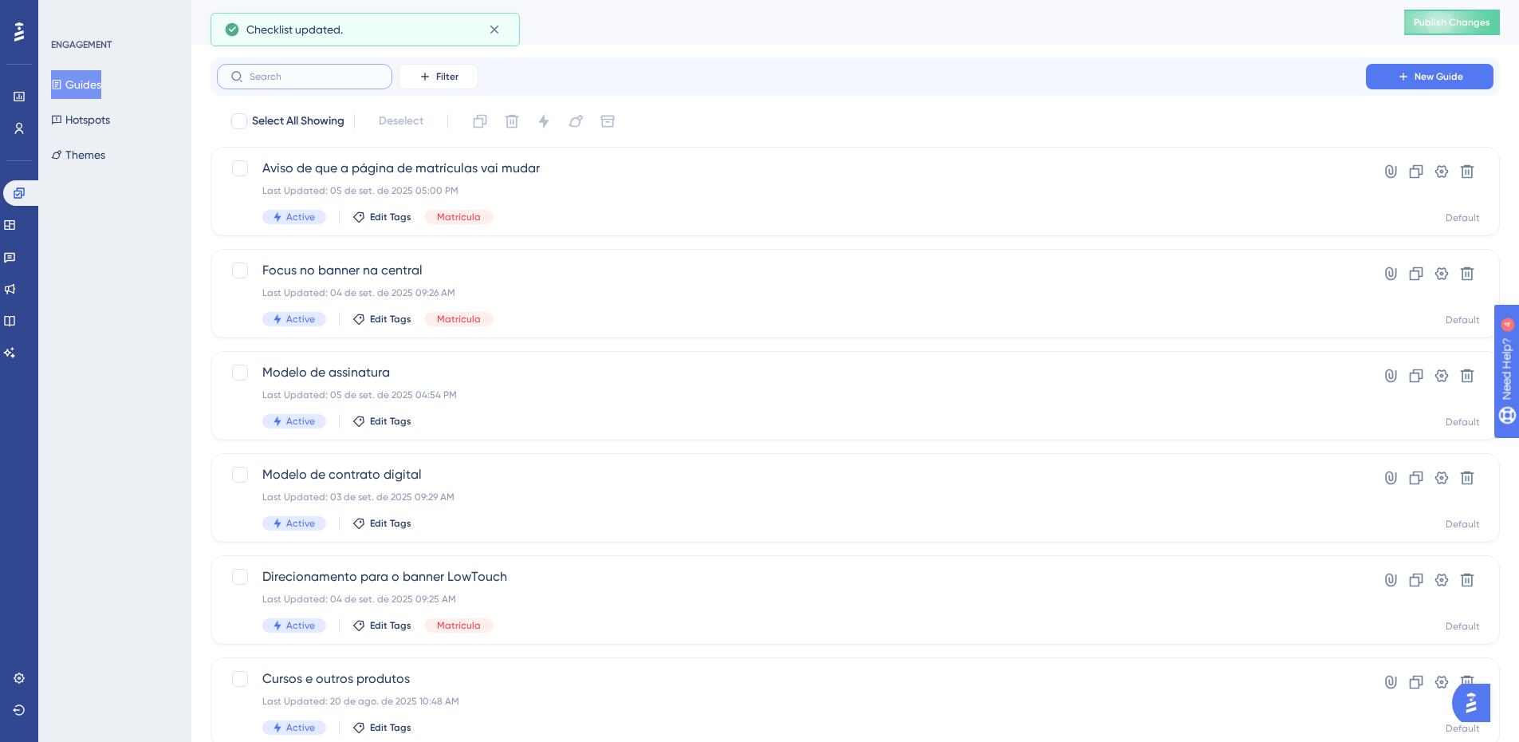
click at [287, 81] on input "text" at bounding box center [314, 76] width 129 height 11
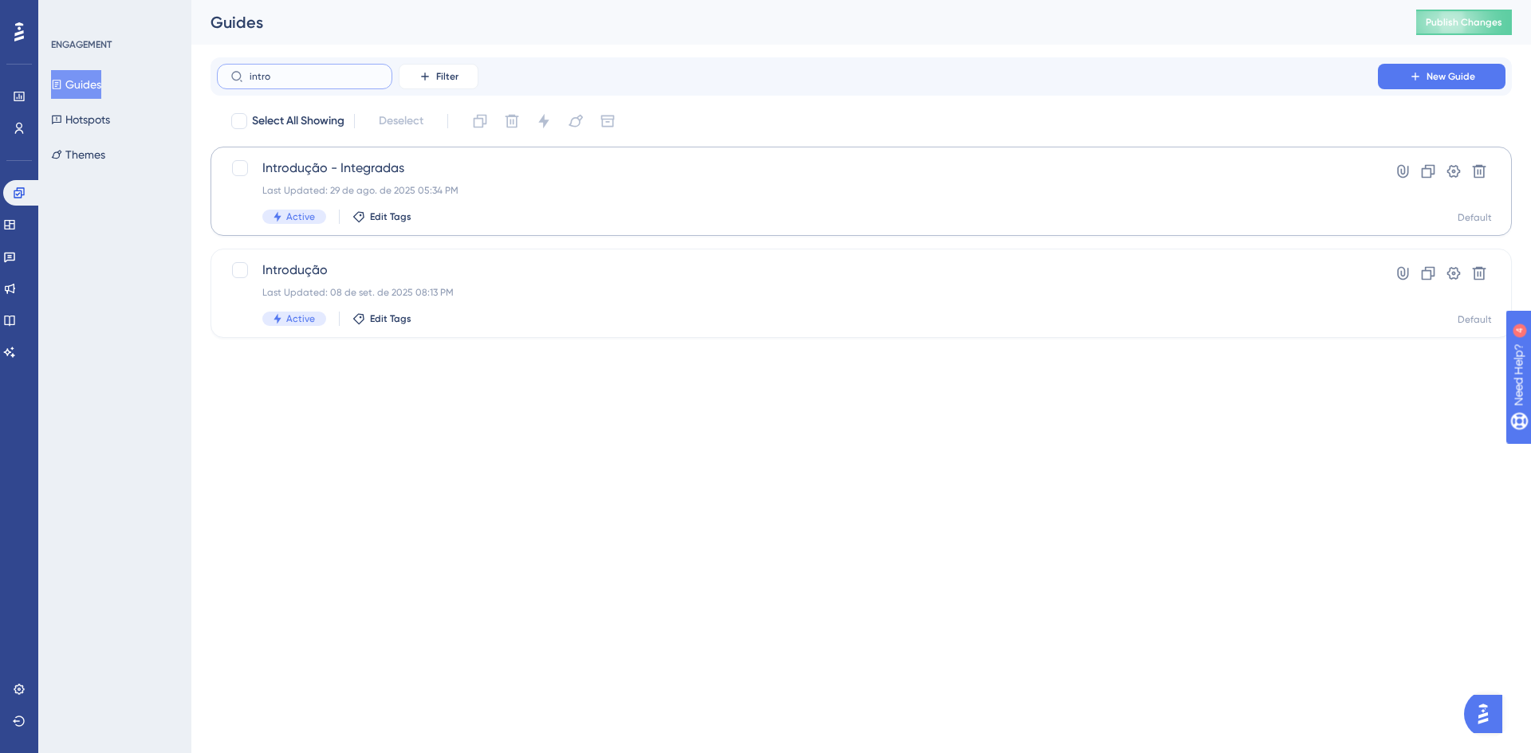
type input "intro"
click at [431, 170] on span "Introdução - Integradas" at bounding box center [797, 168] width 1070 height 19
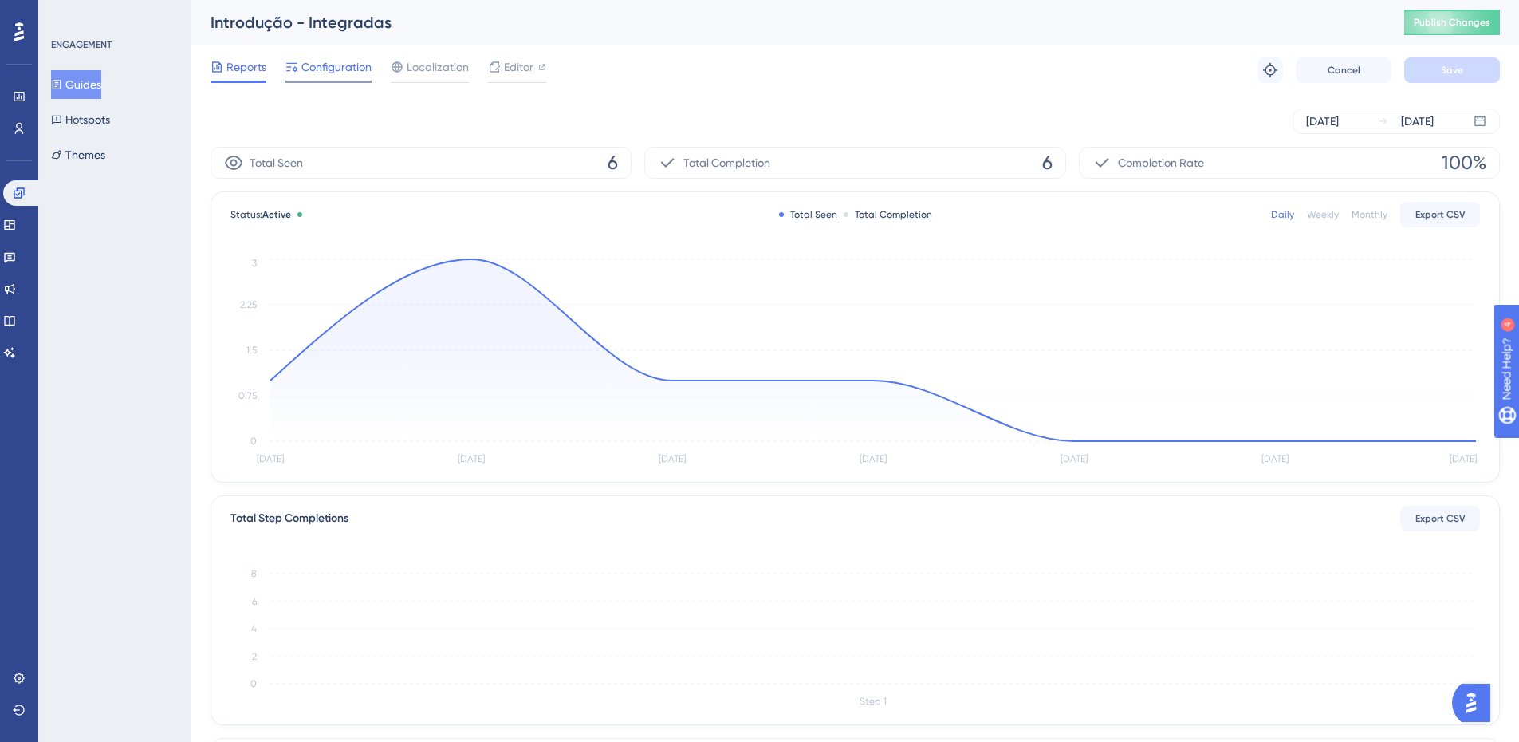
click at [326, 74] on span "Configuration" at bounding box center [336, 66] width 70 height 19
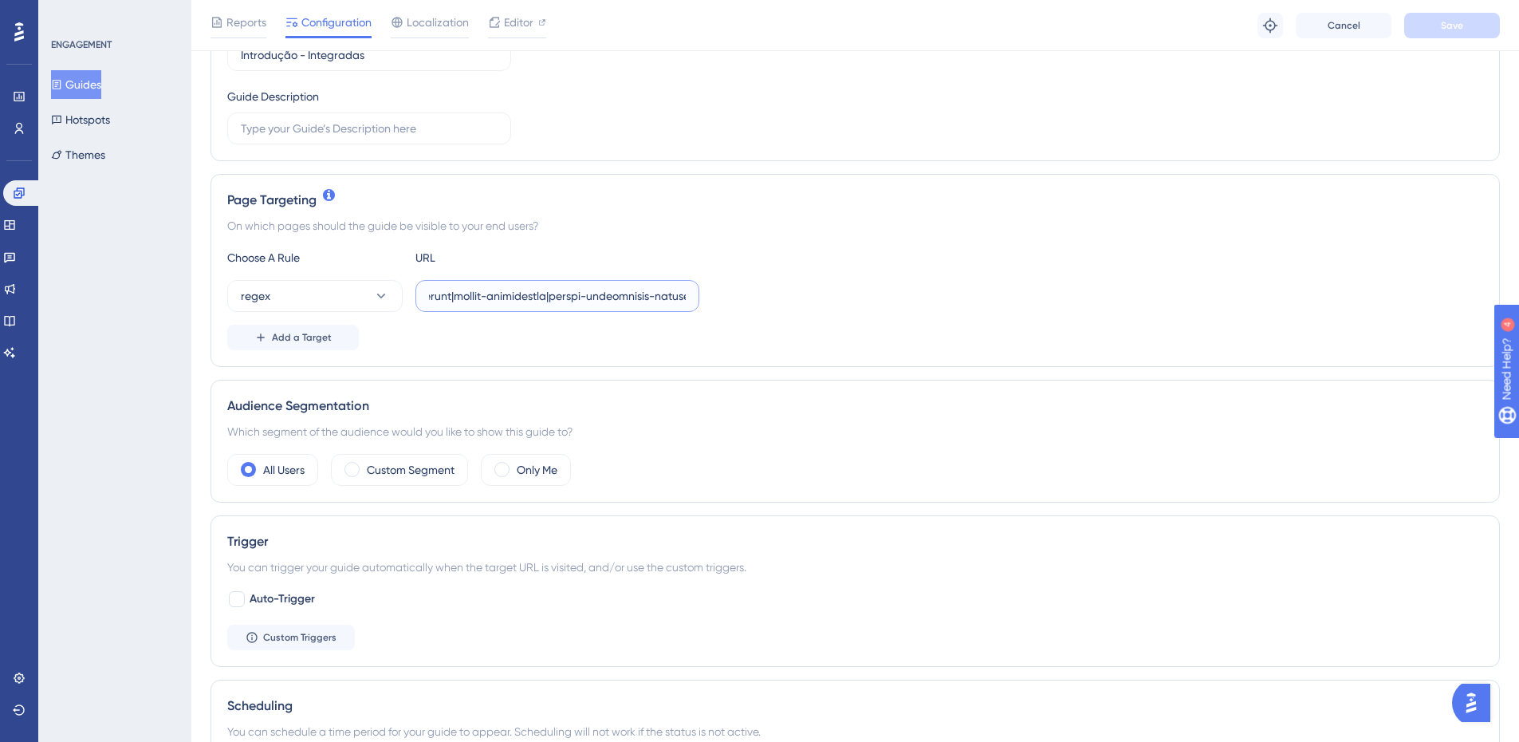
scroll to position [0, 16471]
drag, startPoint x: 623, startPoint y: 293, endPoint x: 643, endPoint y: 243, distance: 54.0
click at [1266, 257] on div "Choose A Rule URL regex Add a Target" at bounding box center [855, 299] width 1256 height 102
click at [655, 296] on input "text" at bounding box center [557, 296] width 257 height 18
paste input "|centro-educacional-saber-viver-eireli|csv-educacional-ltda|escola-saber-viver-…"
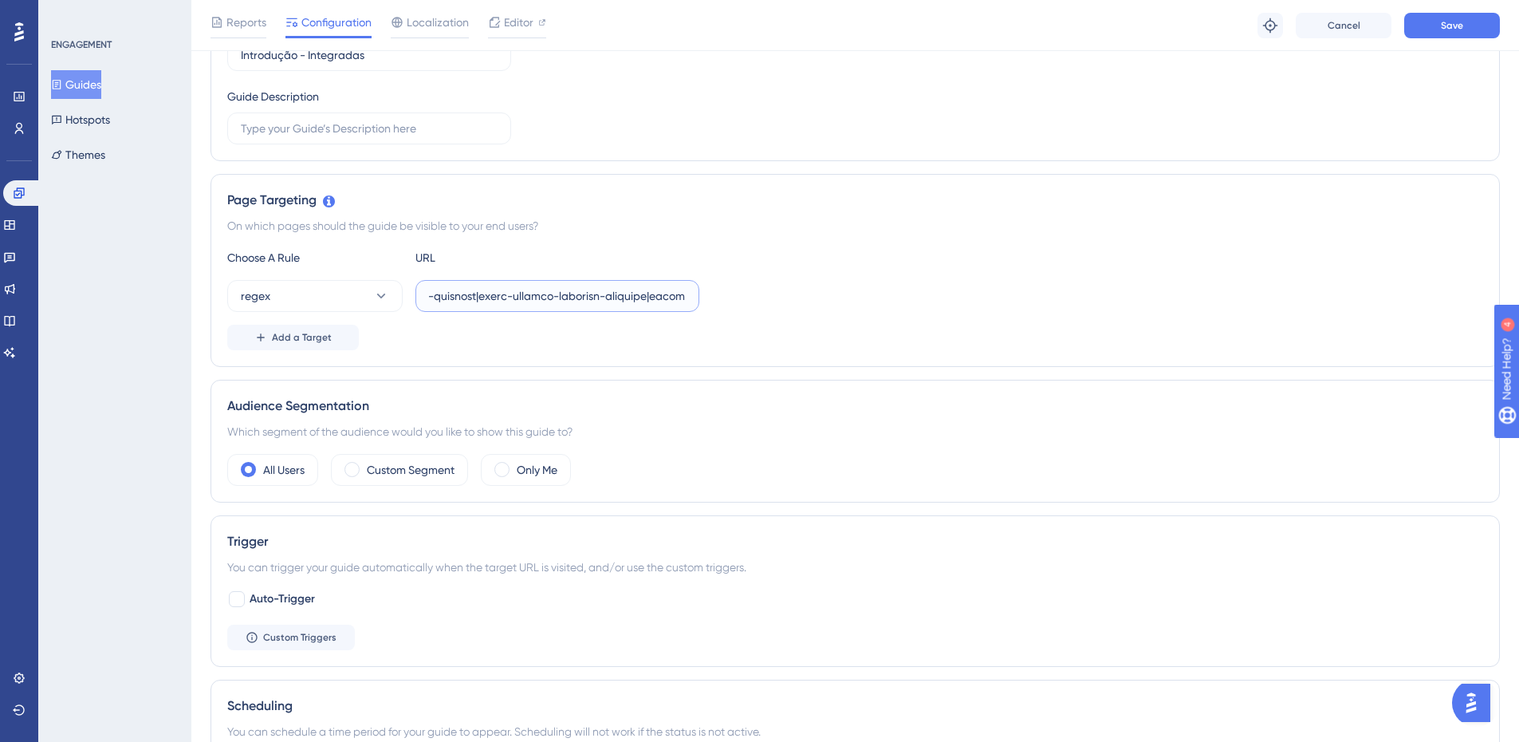
scroll to position [0, 17631]
type input "^lorem:\/\/(ipsumdo|sitamet)\.consecte\.(ad|eli)\/(sedd-ei-tem-incididu-u-labor…"
click at [878, 295] on div "regex" at bounding box center [855, 296] width 1256 height 32
click at [1436, 26] on button "Save" at bounding box center [1452, 26] width 96 height 26
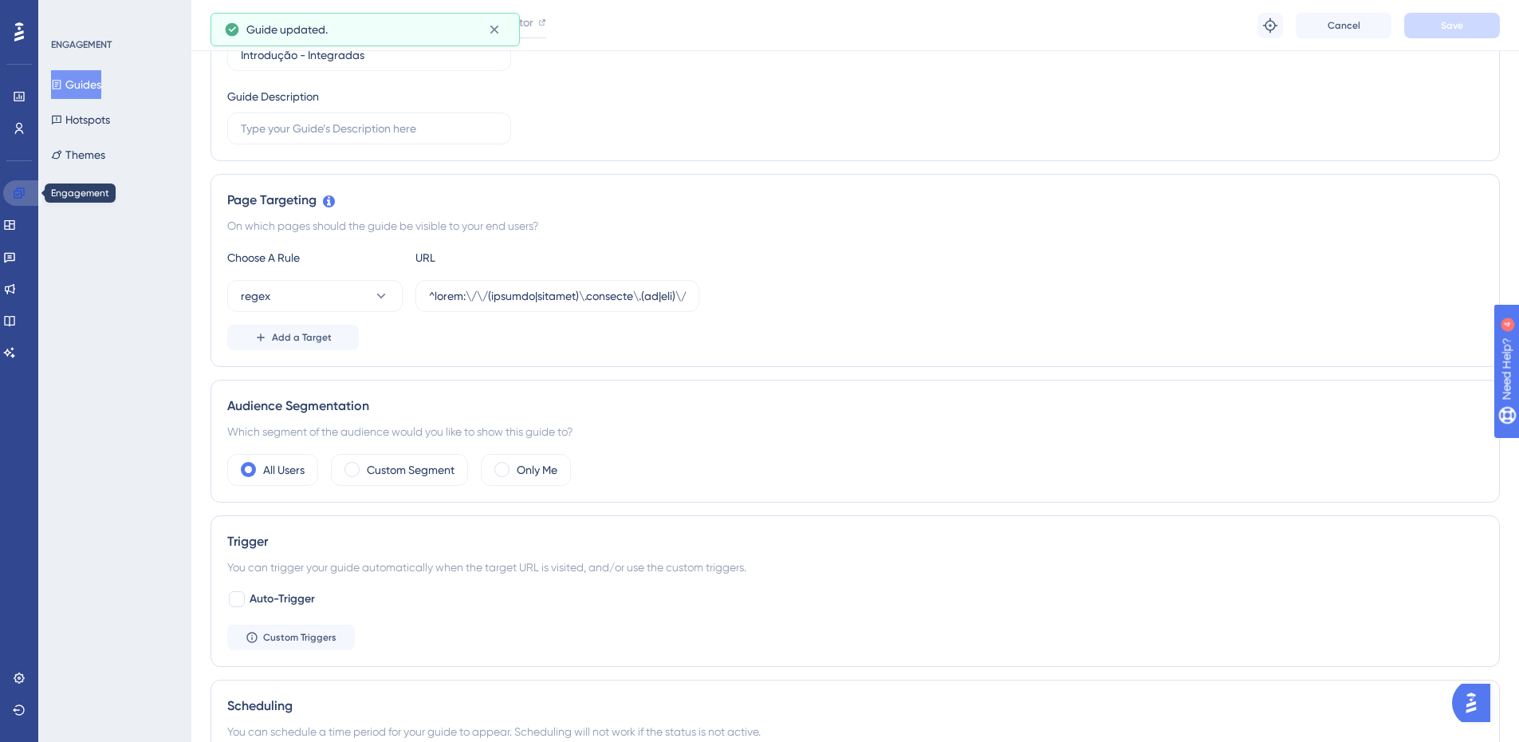
click at [18, 191] on icon at bounding box center [19, 192] width 10 height 10
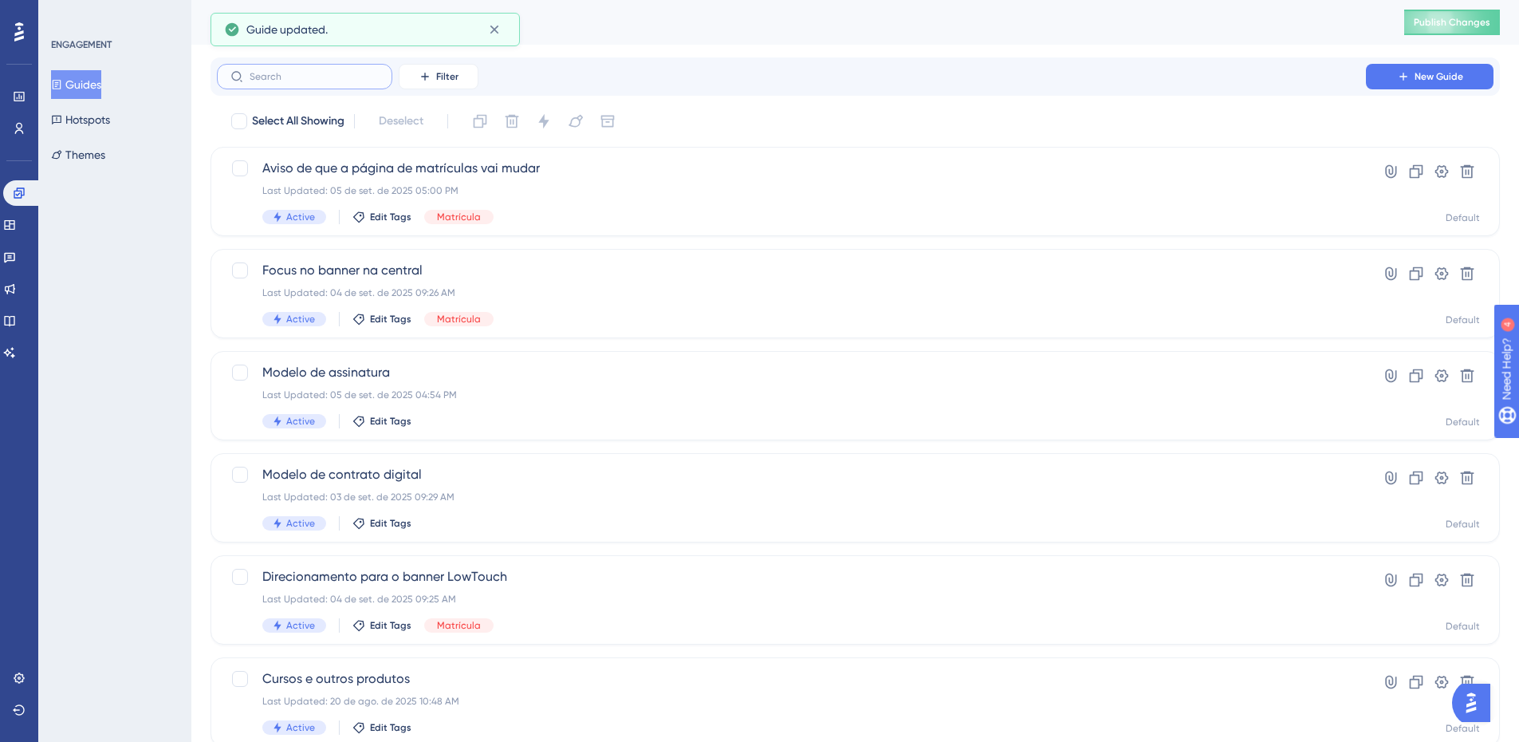
click at [301, 75] on input "text" at bounding box center [314, 76] width 129 height 11
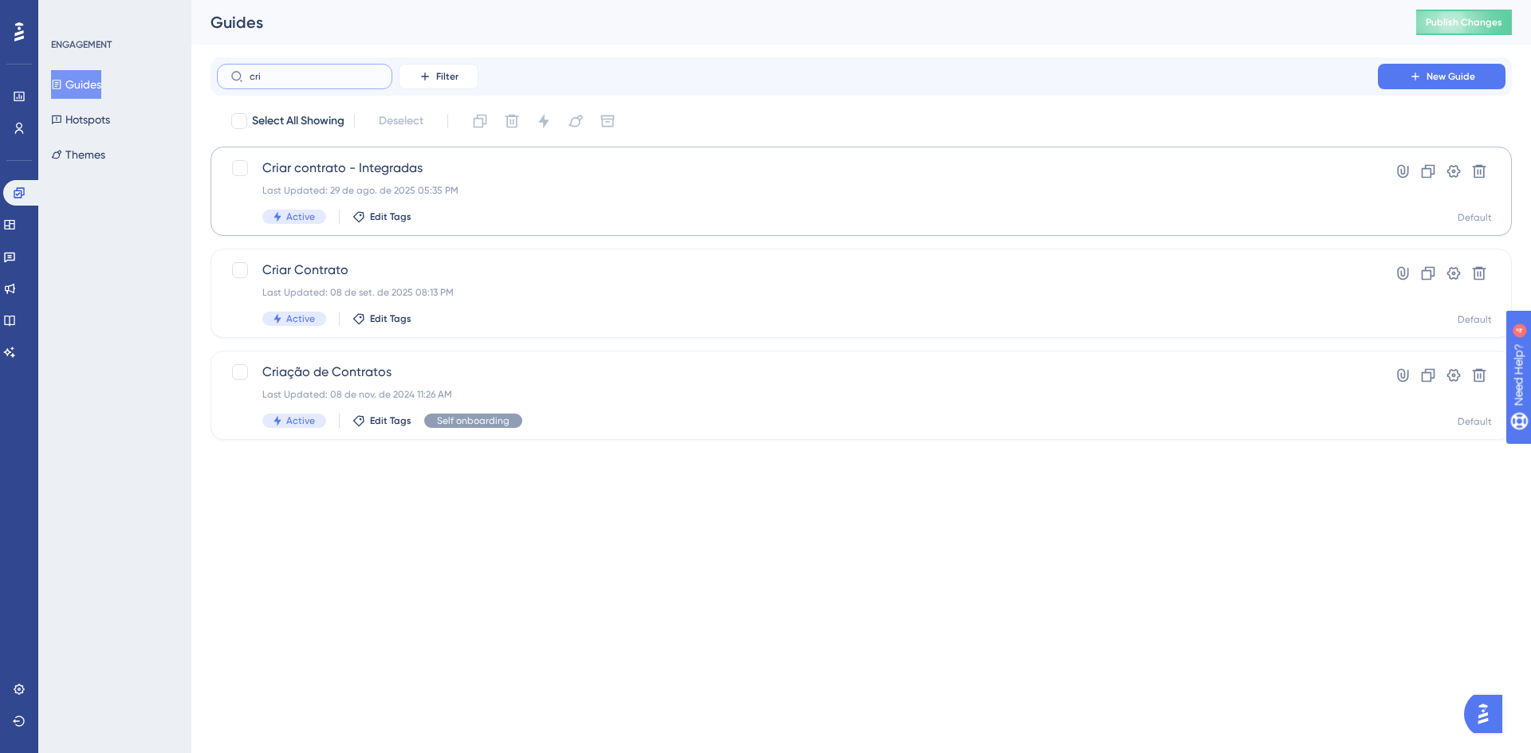
type input "cri"
click at [353, 166] on span "Criar contrato - Integradas" at bounding box center [797, 168] width 1070 height 19
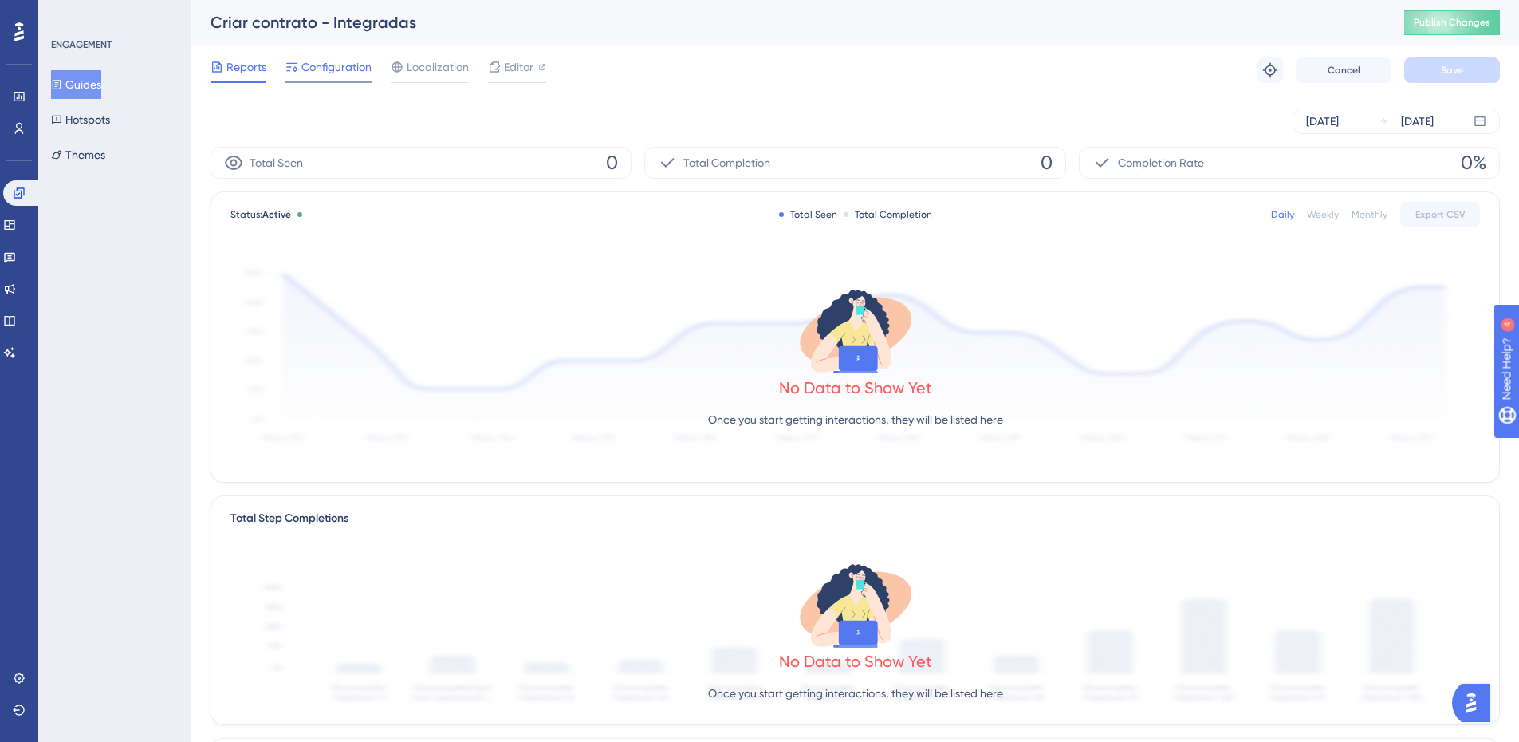
click at [325, 63] on span "Configuration" at bounding box center [336, 66] width 70 height 19
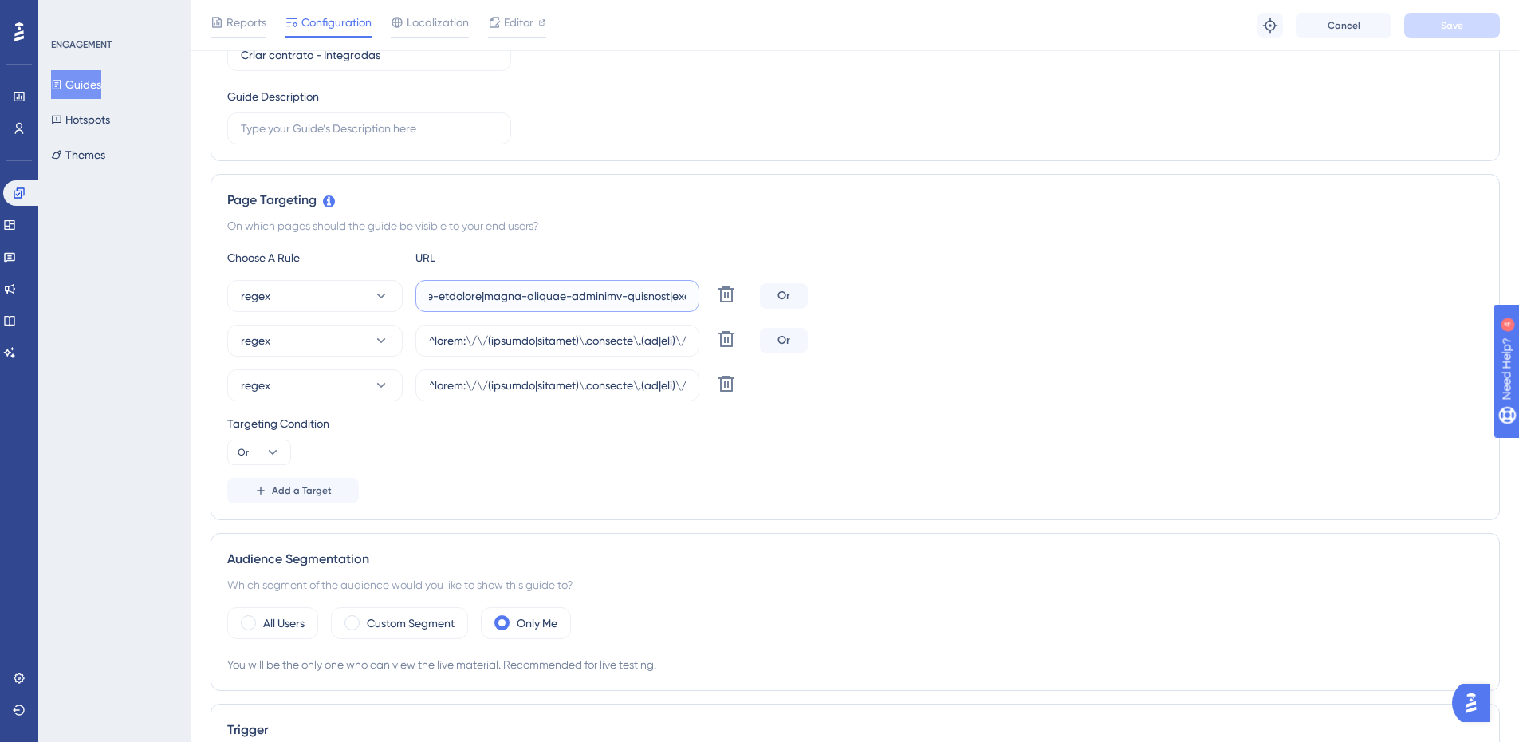
scroll to position [0, 16471]
drag, startPoint x: 628, startPoint y: 300, endPoint x: 1209, endPoint y: 286, distance: 581.4
click at [1209, 286] on div "regex Delete Or" at bounding box center [855, 296] width 1256 height 32
click at [659, 296] on input "text" at bounding box center [557, 296] width 257 height 18
click at [659, 297] on input "text" at bounding box center [557, 296] width 257 height 18
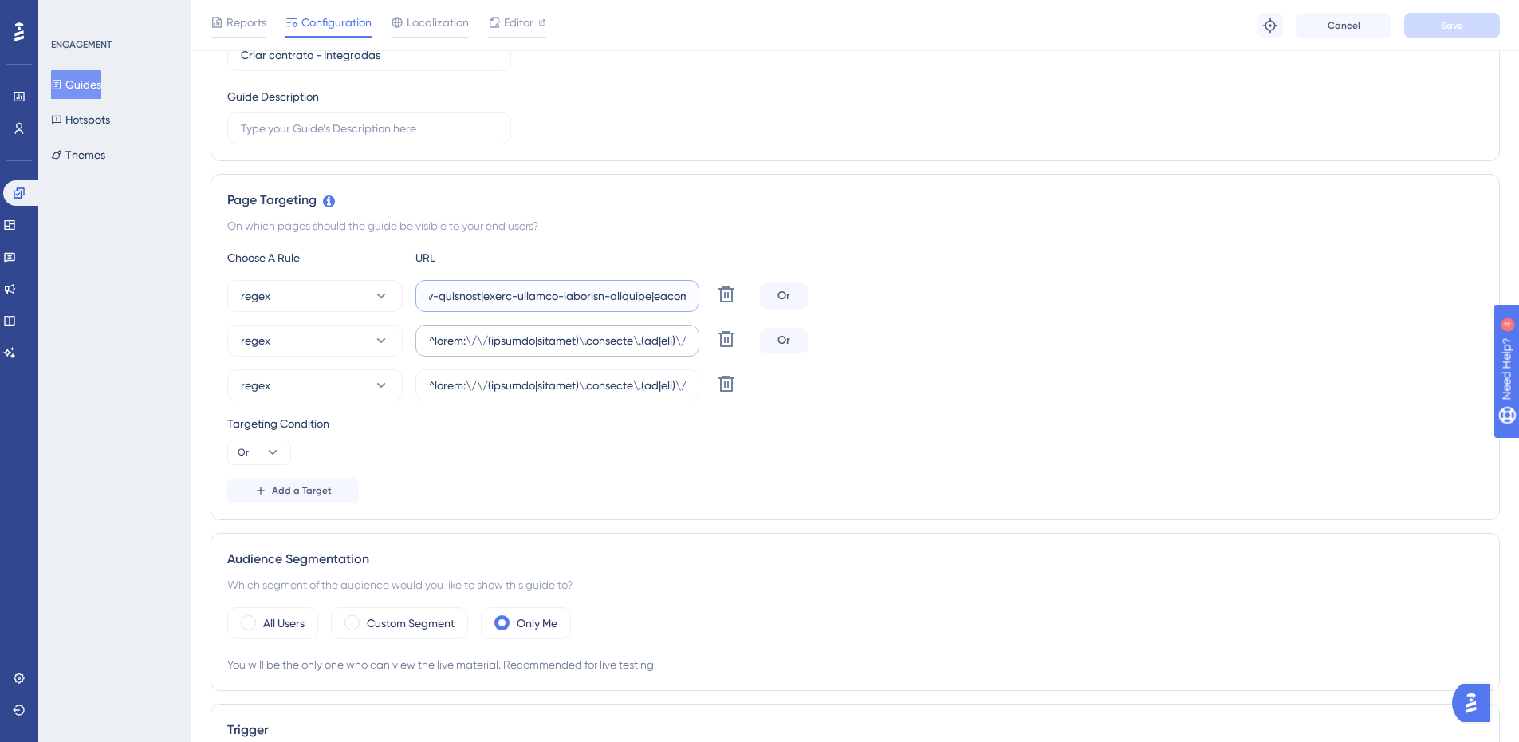
paste input "|centro-educacional-saber-viver-eireli|csv-educacional-ltda|escola-saber-viver-…"
type input "^lorem:\/\/(ipsumdo|sitamet)\.consecte\.(ad|eli)\/(sedd-ei-tem-incididu-u-labor…"
drag, startPoint x: 654, startPoint y: 338, endPoint x: 1243, endPoint y: 339, distance: 589.2
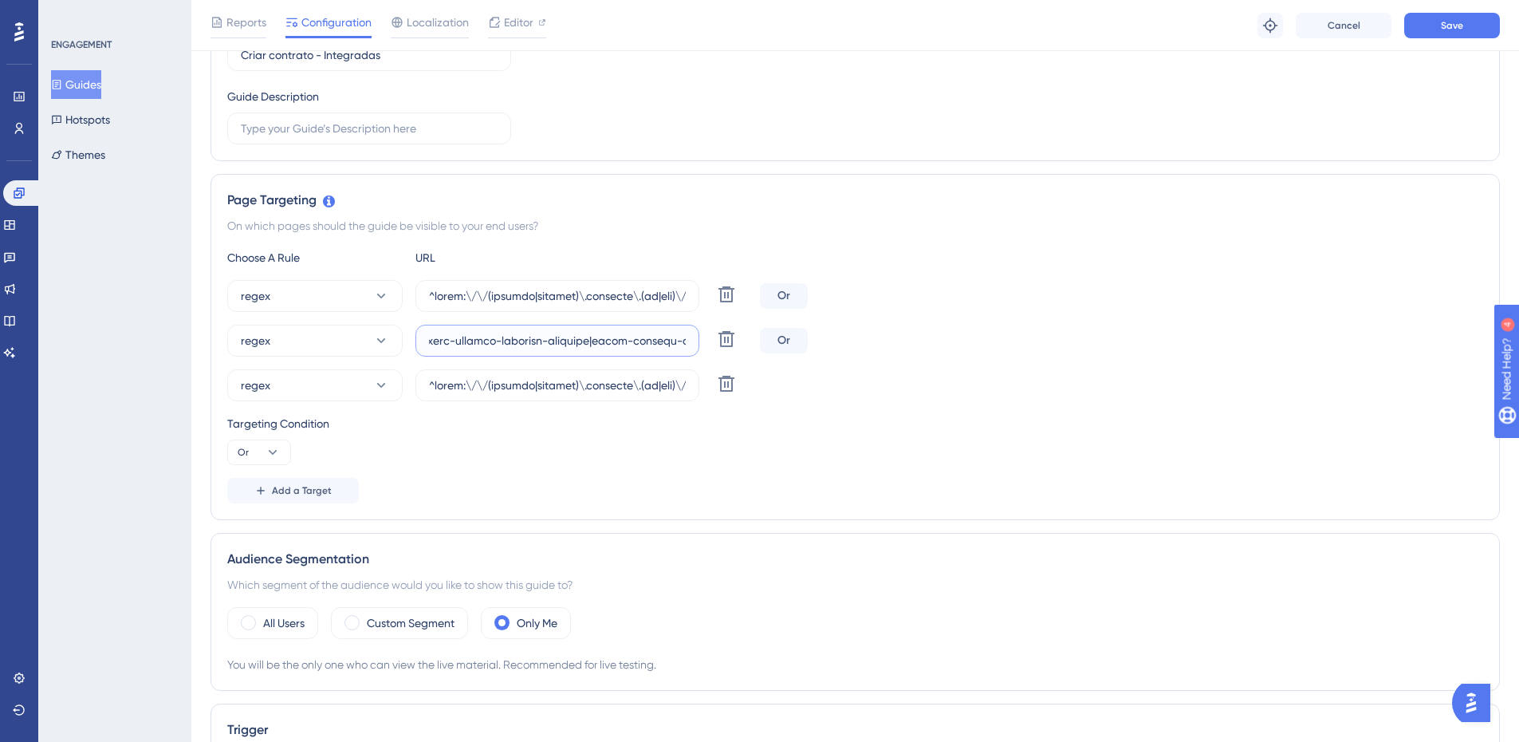
click at [1243, 339] on div "regex Delete Or" at bounding box center [855, 341] width 1256 height 32
click at [596, 338] on input "text" at bounding box center [557, 341] width 257 height 18
paste input "|centro-educacional-saber-viver-eireli|csv-educacional-ltda|escola-saber-viver-…"
type input "^lorem:\/\/(ipsumdo|sitamet)\.consecte\.(ad|eli)\/(sedd-ei-tem-incididu-u-labor…"
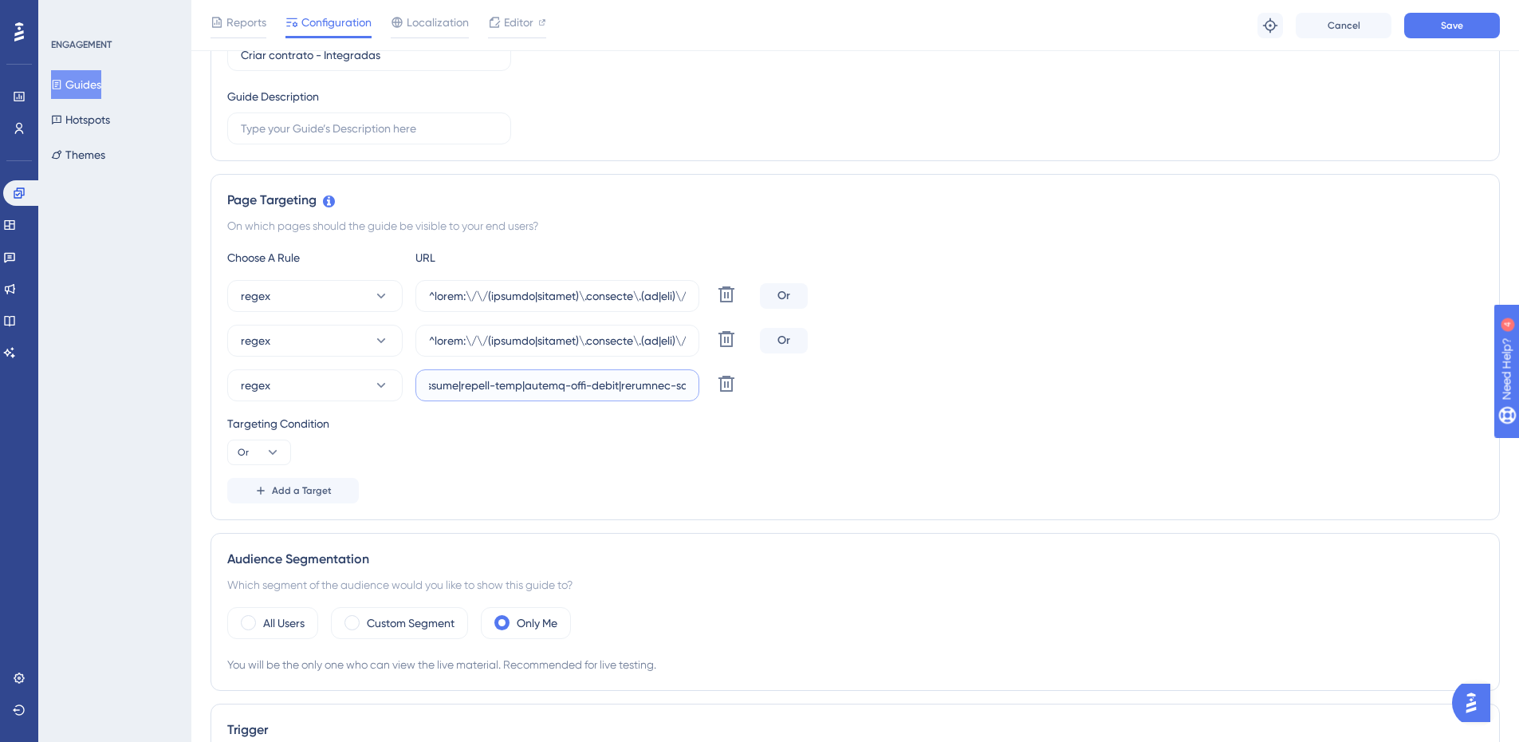
scroll to position [0, 16566]
drag, startPoint x: 612, startPoint y: 391, endPoint x: 1112, endPoint y: 380, distance: 500.0
click at [1112, 380] on div "regex Delete" at bounding box center [855, 385] width 1256 height 32
click at [562, 390] on input "text" at bounding box center [557, 385] width 257 height 18
paste input "|centro-educacional-saber-viver-eireli|csv-educacional-ltda|escola-saber-viver-…"
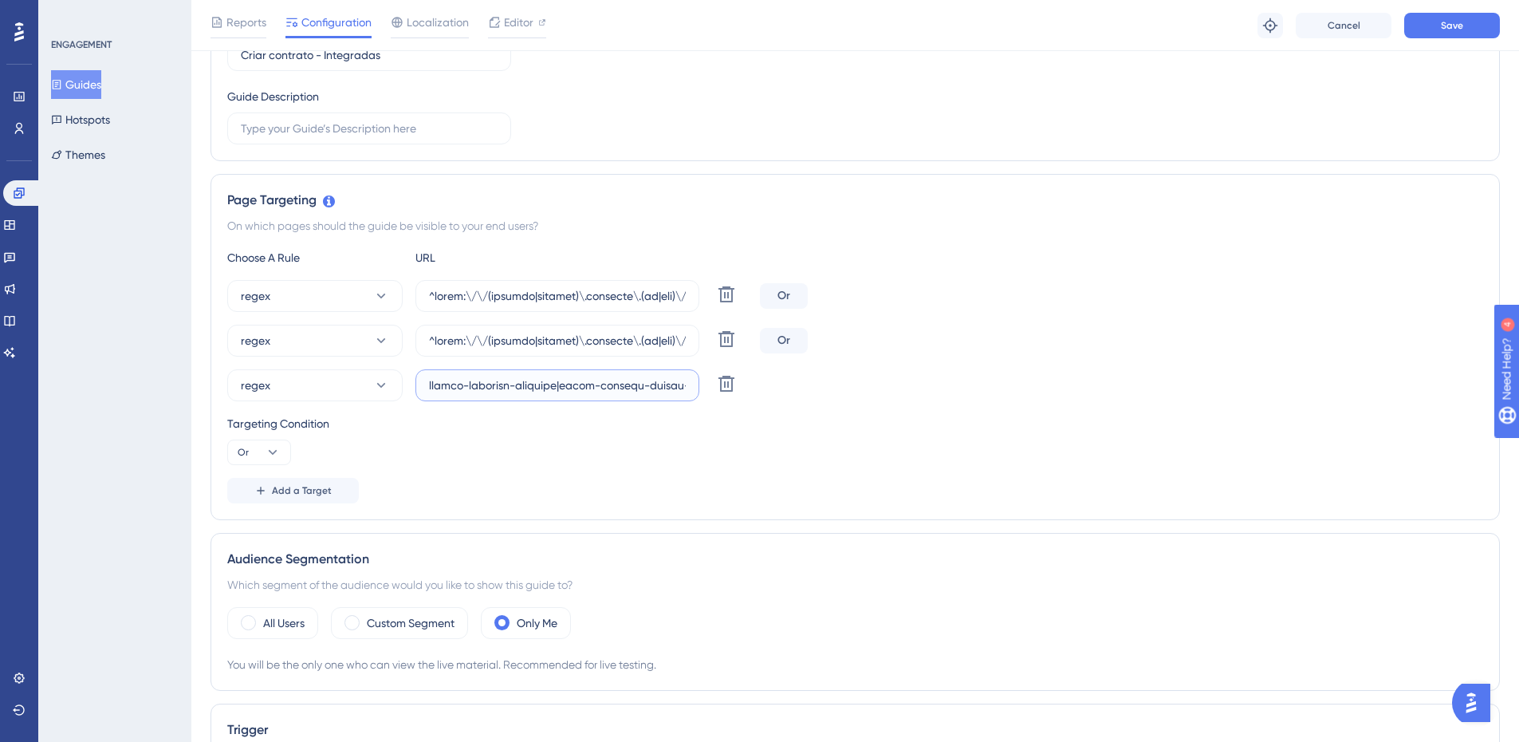
scroll to position [0, 17631]
type input "^lorem:\/\/(ipsumdo|sitamet)\.consecte\.(ad|eli)\/(sedd-ei-tem-incididu-u-labor…"
drag, startPoint x: 976, startPoint y: 446, endPoint x: 993, endPoint y: 431, distance: 23.2
click at [978, 444] on div "Targeting Condition Or" at bounding box center [855, 439] width 1256 height 51
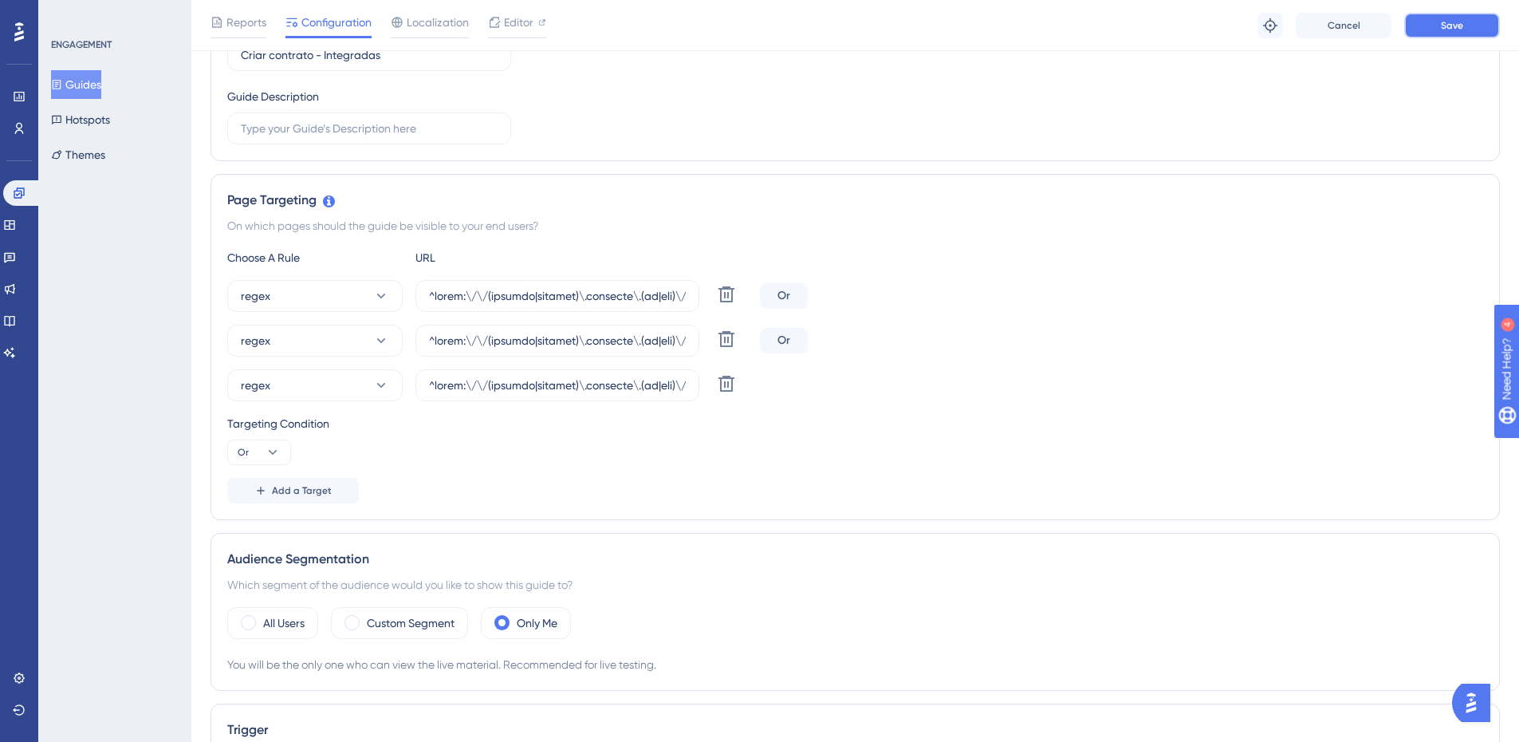
click at [1438, 27] on button "Save" at bounding box center [1452, 26] width 96 height 26
click at [21, 195] on icon at bounding box center [19, 192] width 10 height 10
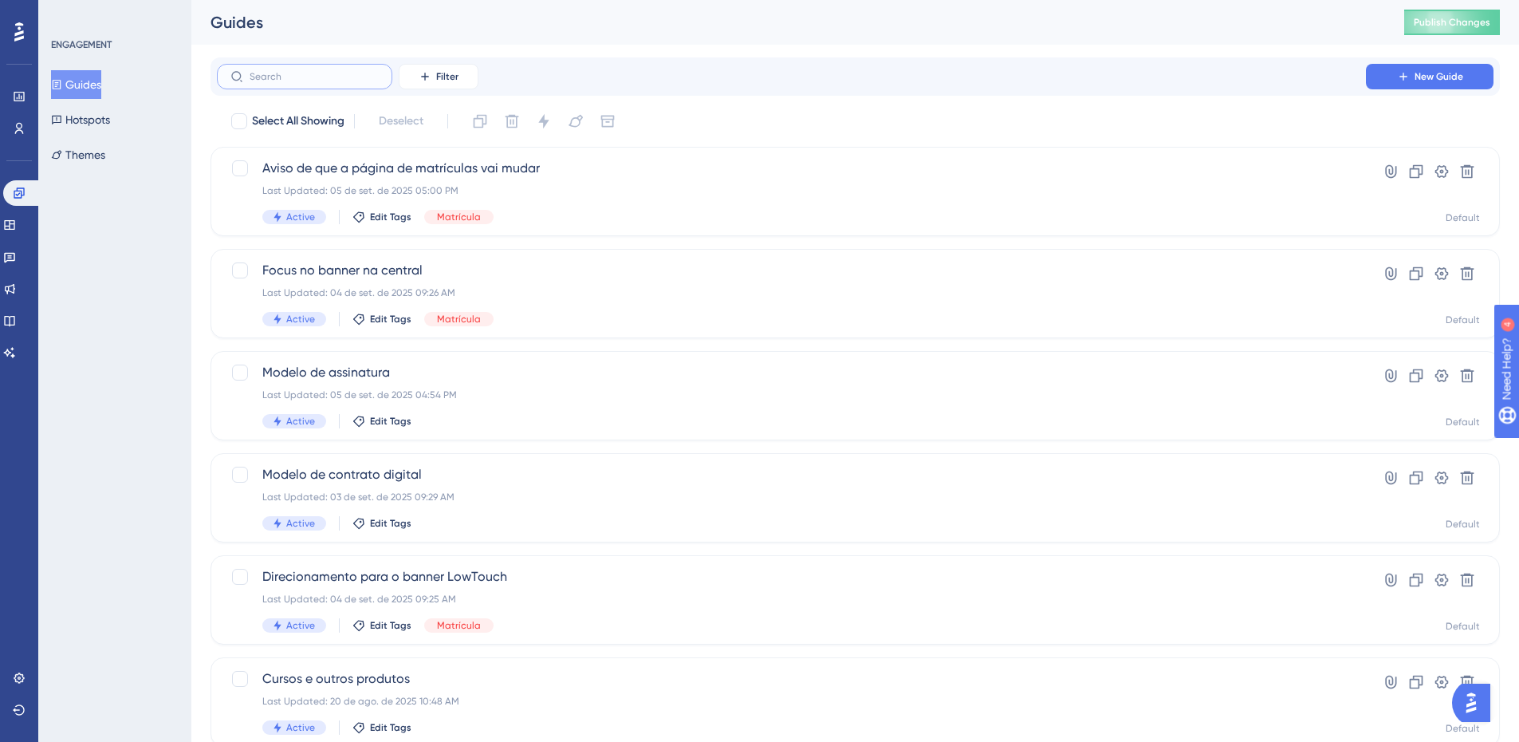
click at [263, 73] on input "text" at bounding box center [314, 76] width 129 height 11
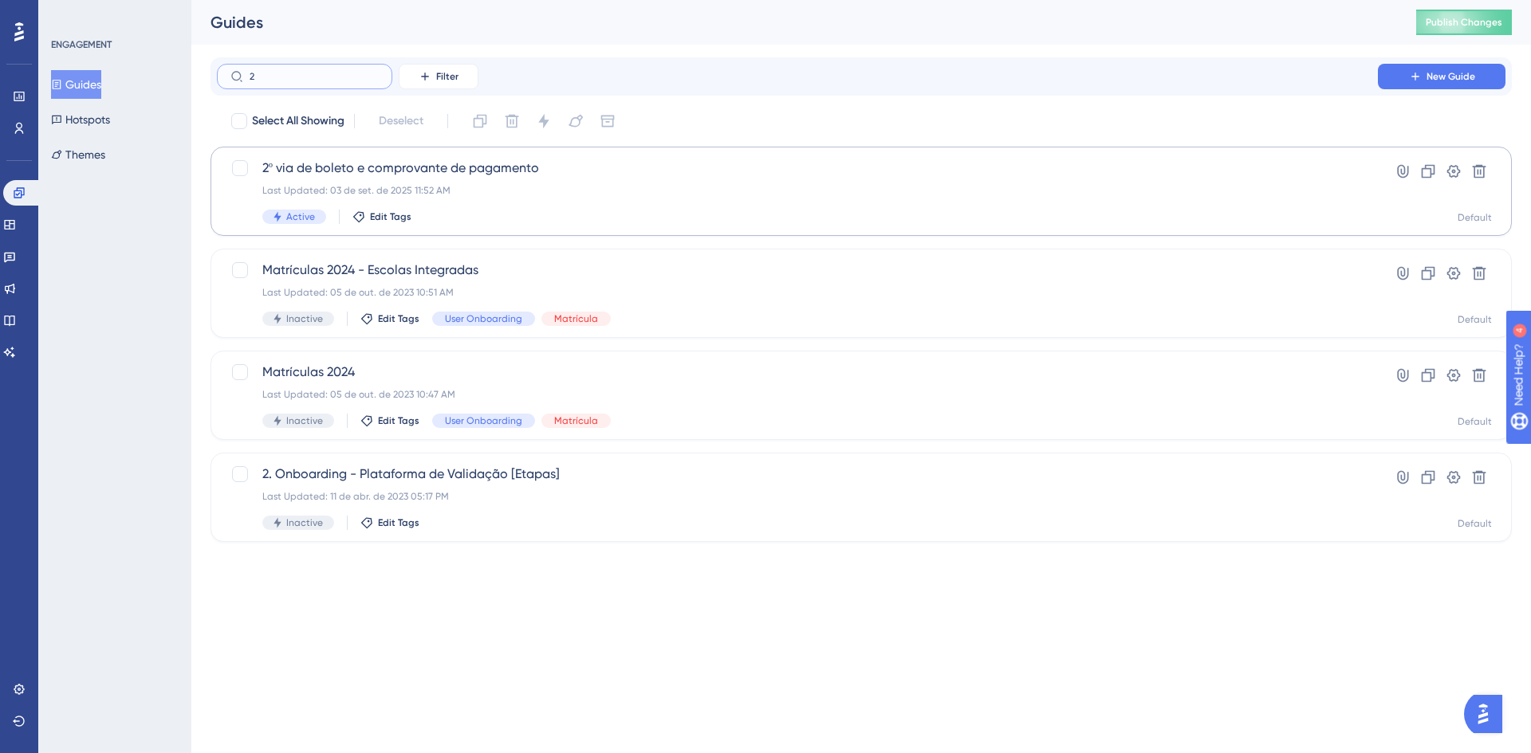
type input "2"
click at [319, 158] on div "2º via de boleto e comprovante de pagamento Last Updated: 03 de set. de 2025 11…" at bounding box center [860, 191] width 1301 height 89
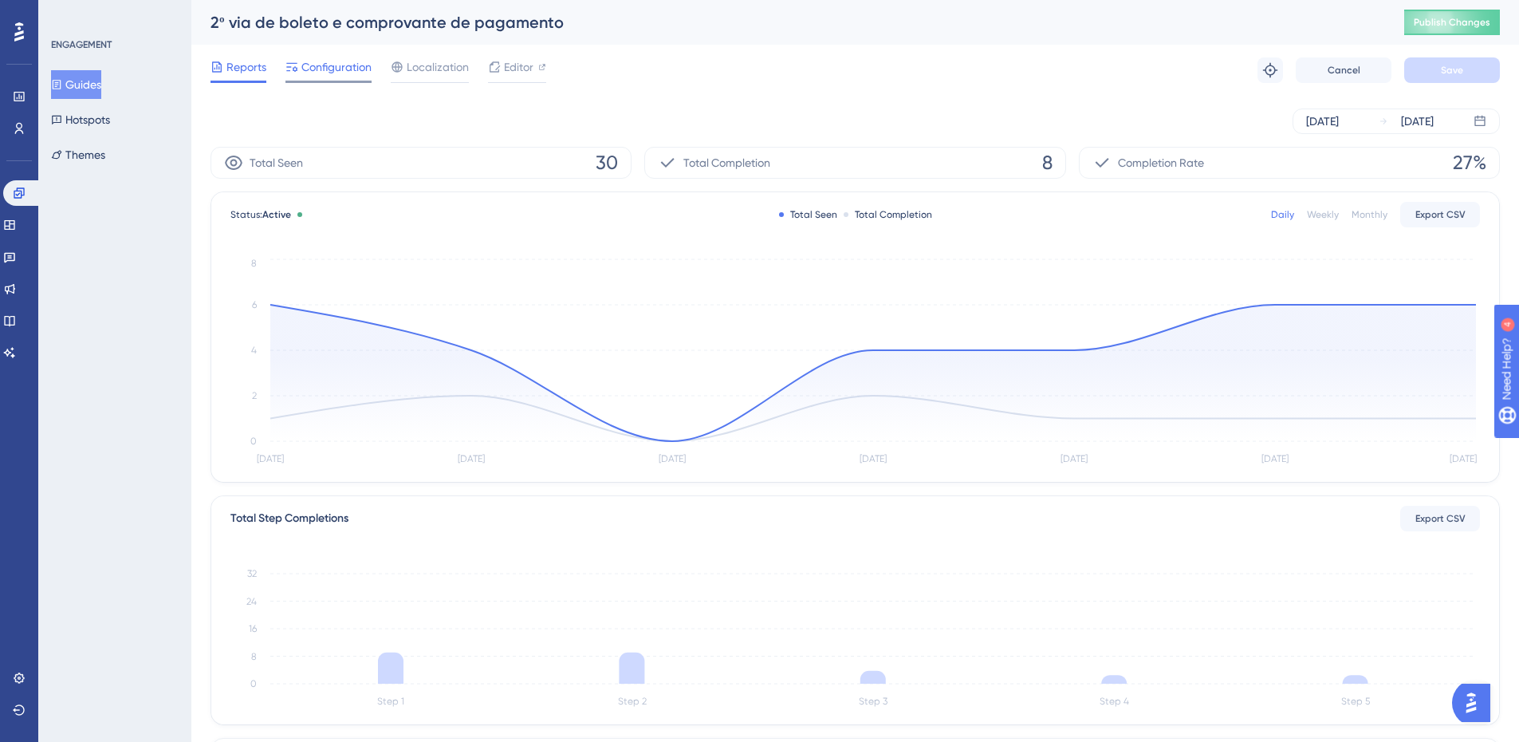
click at [336, 76] on span "Configuration" at bounding box center [336, 66] width 70 height 19
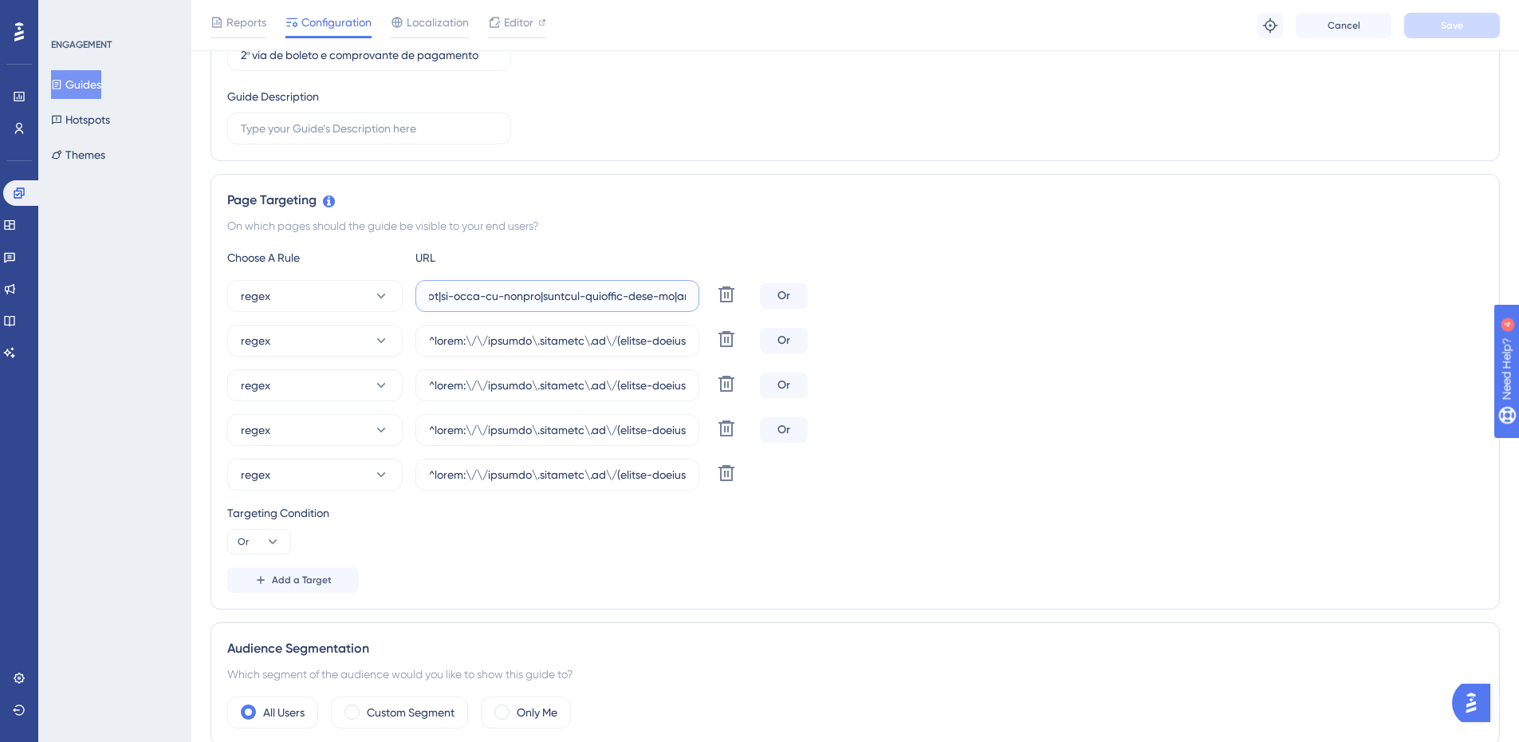
scroll to position [0, 50722]
drag, startPoint x: 617, startPoint y: 292, endPoint x: 1148, endPoint y: 281, distance: 531.1
click at [1148, 281] on div "regex Delete Or" at bounding box center [855, 296] width 1256 height 32
click at [654, 293] on input "text" at bounding box center [557, 296] width 257 height 18
paste input "|colegio-lapis-magico|humaniza-[PERSON_NAME]-and-nova-soure|humaniza-[GEOGRAPHI…"
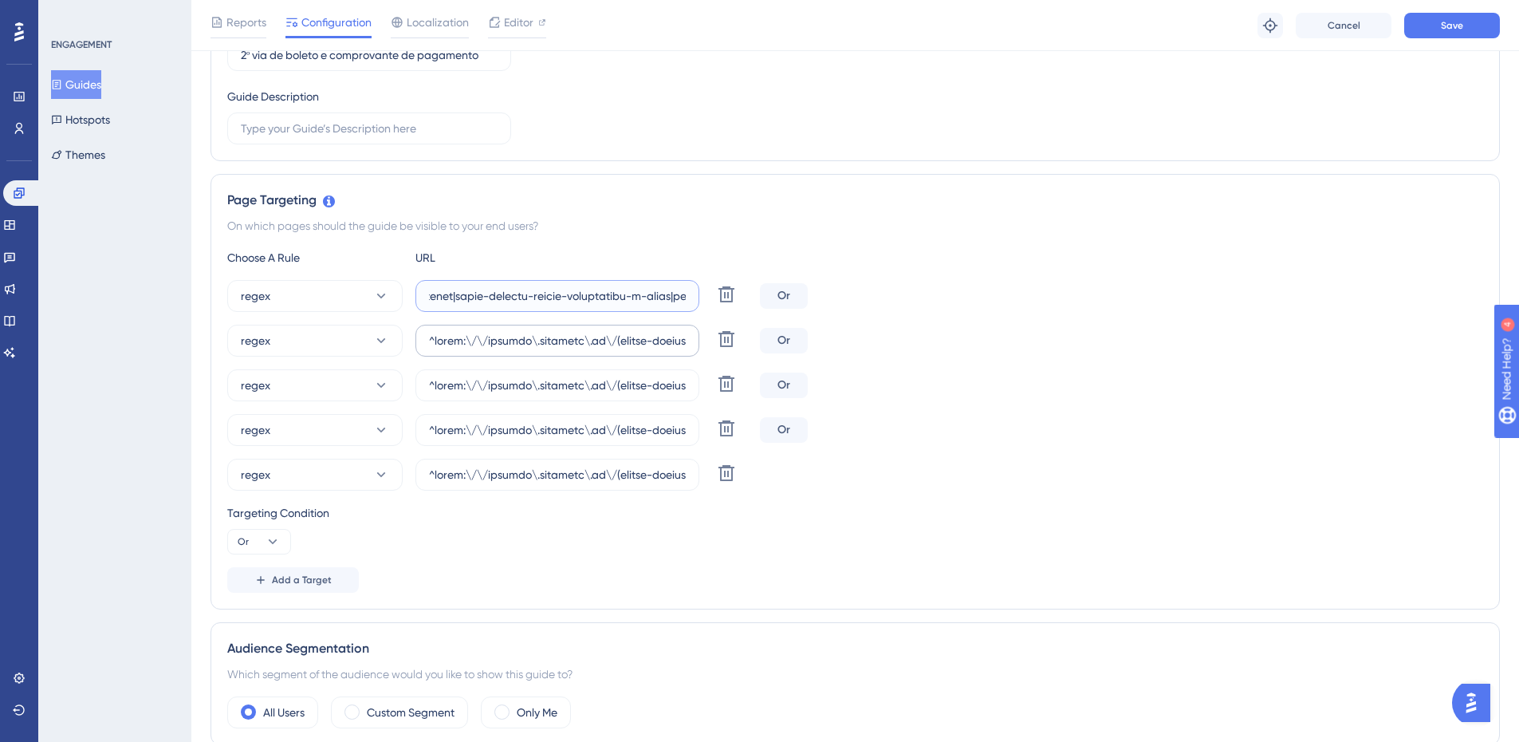
scroll to position [0, 54323]
type input "^(https:\/\/(payment|escolas)\.olaisaac\.(io|dev)\/(escola-demonstracao-(1|2)|e…"
drag, startPoint x: 626, startPoint y: 344, endPoint x: 1316, endPoint y: 344, distance: 690.5
click at [1316, 344] on div "regex Delete Or" at bounding box center [855, 341] width 1256 height 32
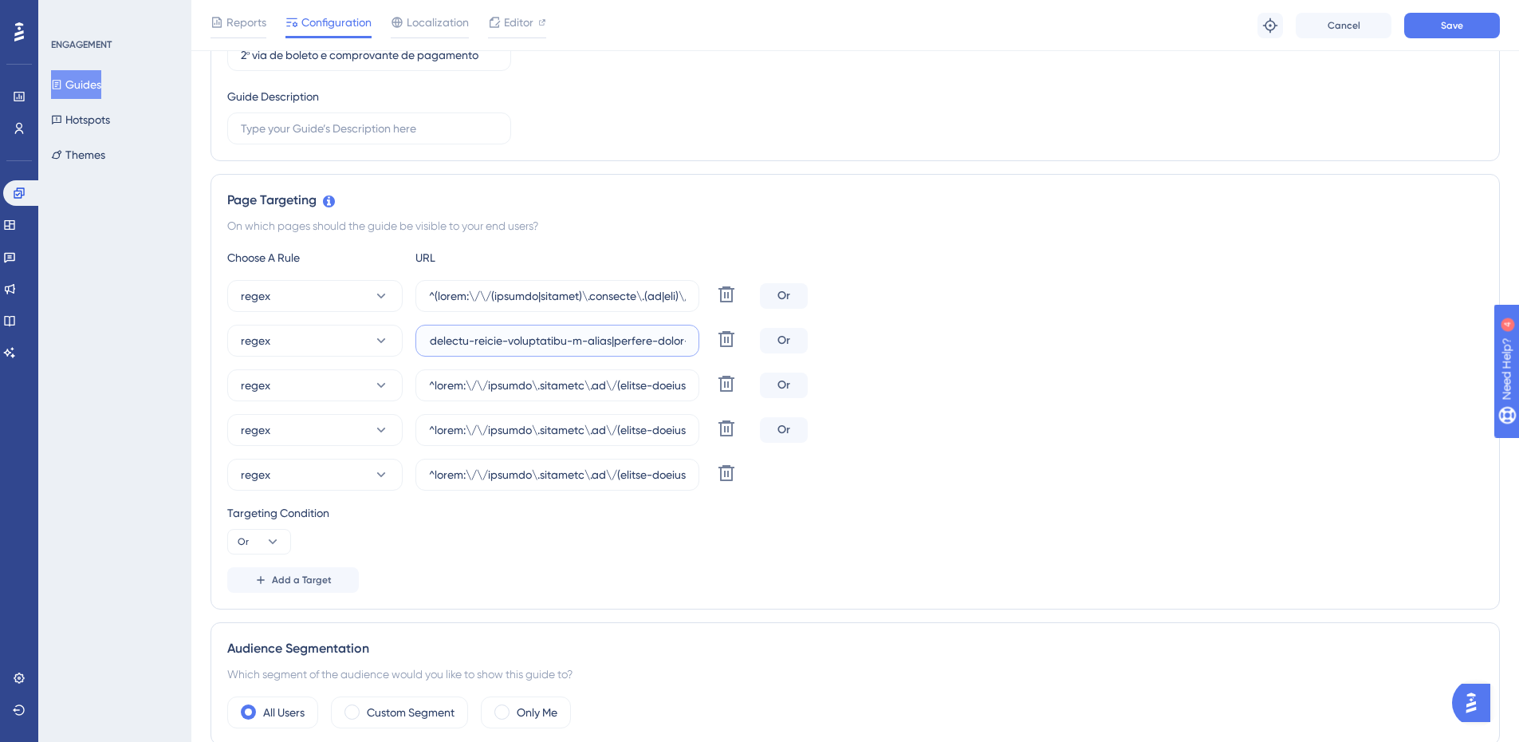
click at [591, 337] on input "text" at bounding box center [557, 341] width 257 height 18
paste input "|colegio-lapis-magico|humaniza-[PERSON_NAME]-and-nova-soure|humaniza-[GEOGRAPHI…"
type input "^https:\/\/payment\.olaisaac\.io\/(escola-demonstracao-(1|2)|escola-[PERSON_NAM…"
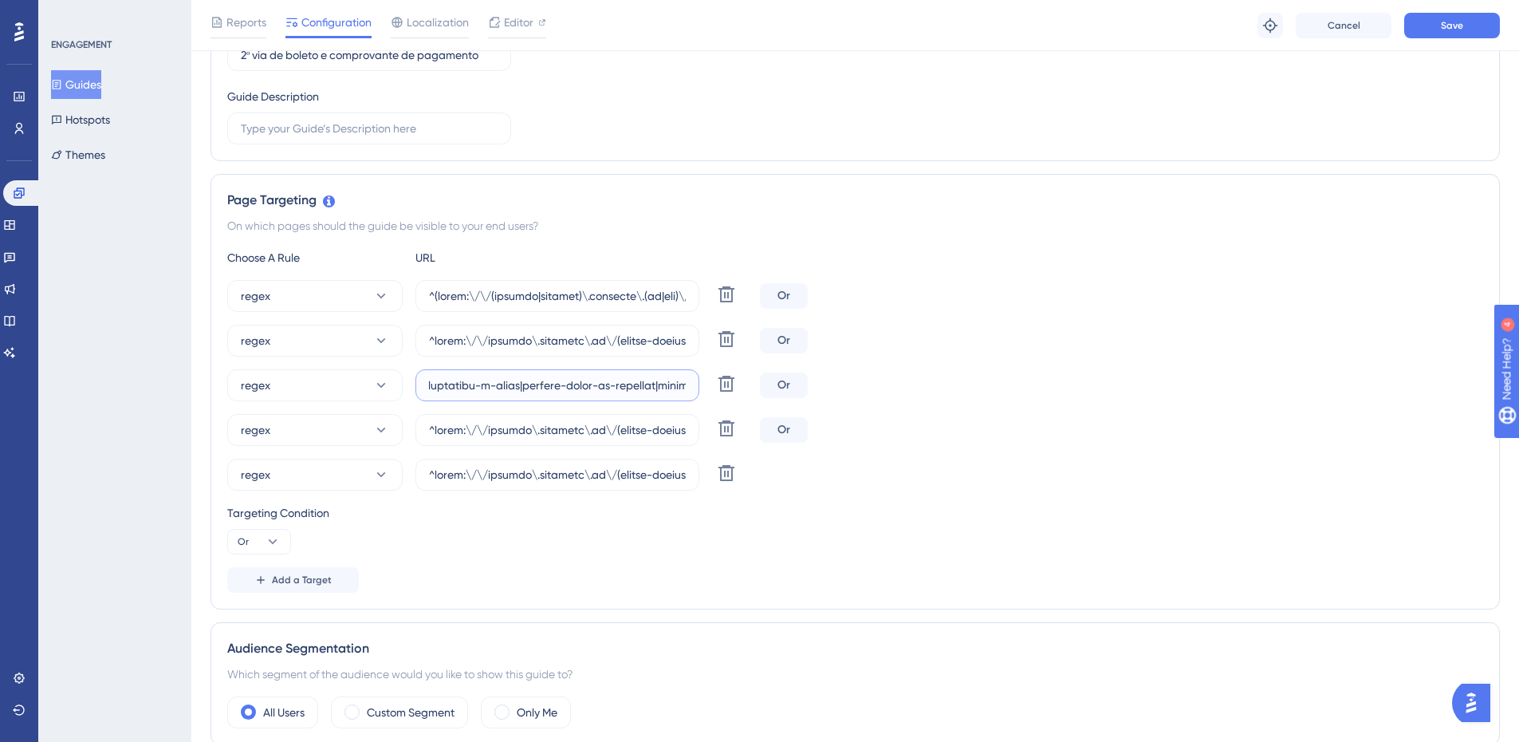
drag, startPoint x: 618, startPoint y: 382, endPoint x: 1129, endPoint y: 365, distance: 511.4
click at [1129, 365] on div "regex Delete Or regex [PERSON_NAME] regex Delete Or regex Delete Or regex Delete" at bounding box center [855, 385] width 1256 height 210
click at [505, 384] on input "text" at bounding box center [557, 385] width 257 height 18
paste input "|colegio-lapis-magico|humaniza-[PERSON_NAME]-and-nova-soure|humaniza-[GEOGRAPHI…"
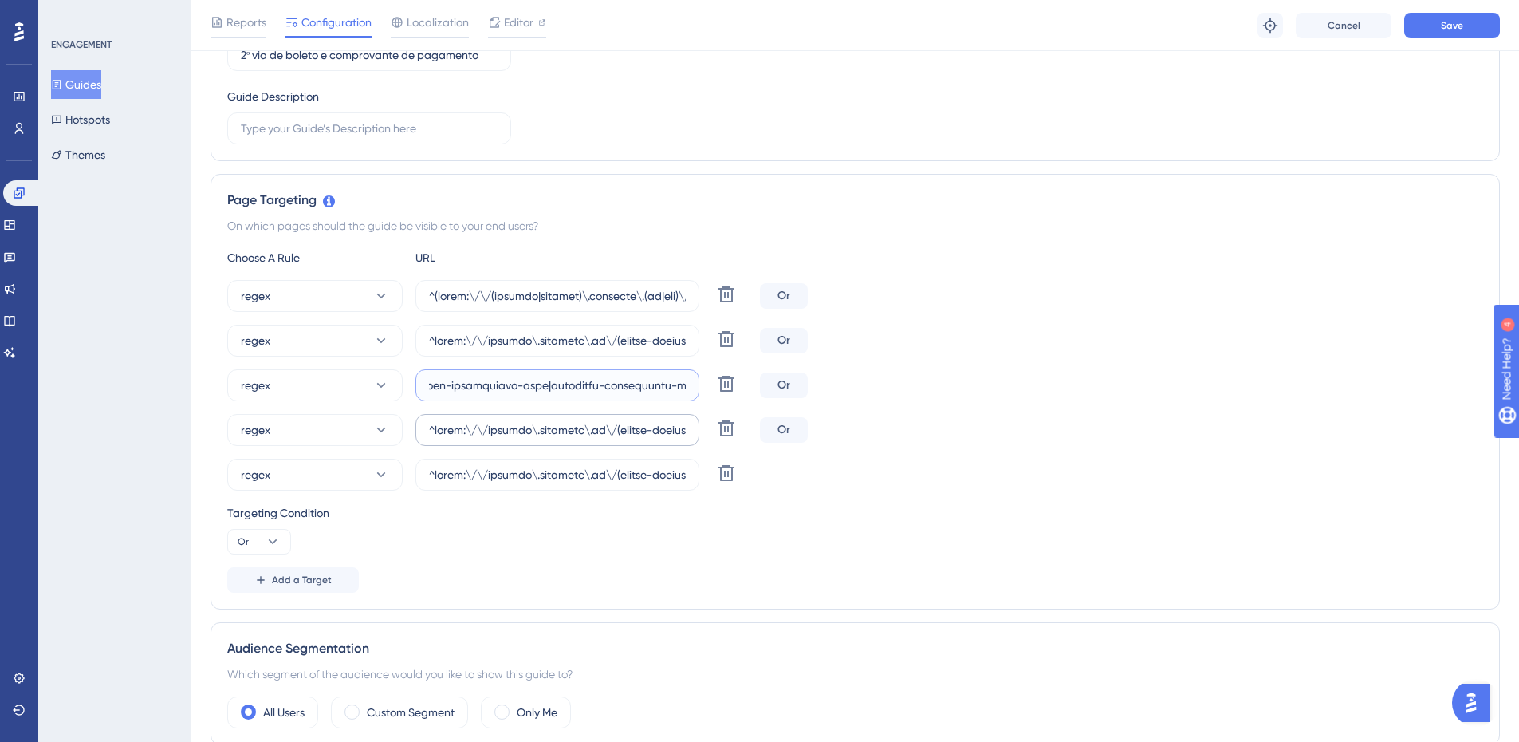
type input "^https:\/\/payment\.olaisaac\.io\/(escola-demonstracao-(1|2)|escola-[PERSON_NAM…"
drag, startPoint x: 584, startPoint y: 436, endPoint x: 1245, endPoint y: 455, distance: 660.5
click at [1245, 455] on div "regex Delete Or regex [PERSON_NAME] regex Delete Or regex Delete Or regex Delete" at bounding box center [855, 385] width 1256 height 210
click at [444, 431] on input "text" at bounding box center [557, 430] width 257 height 18
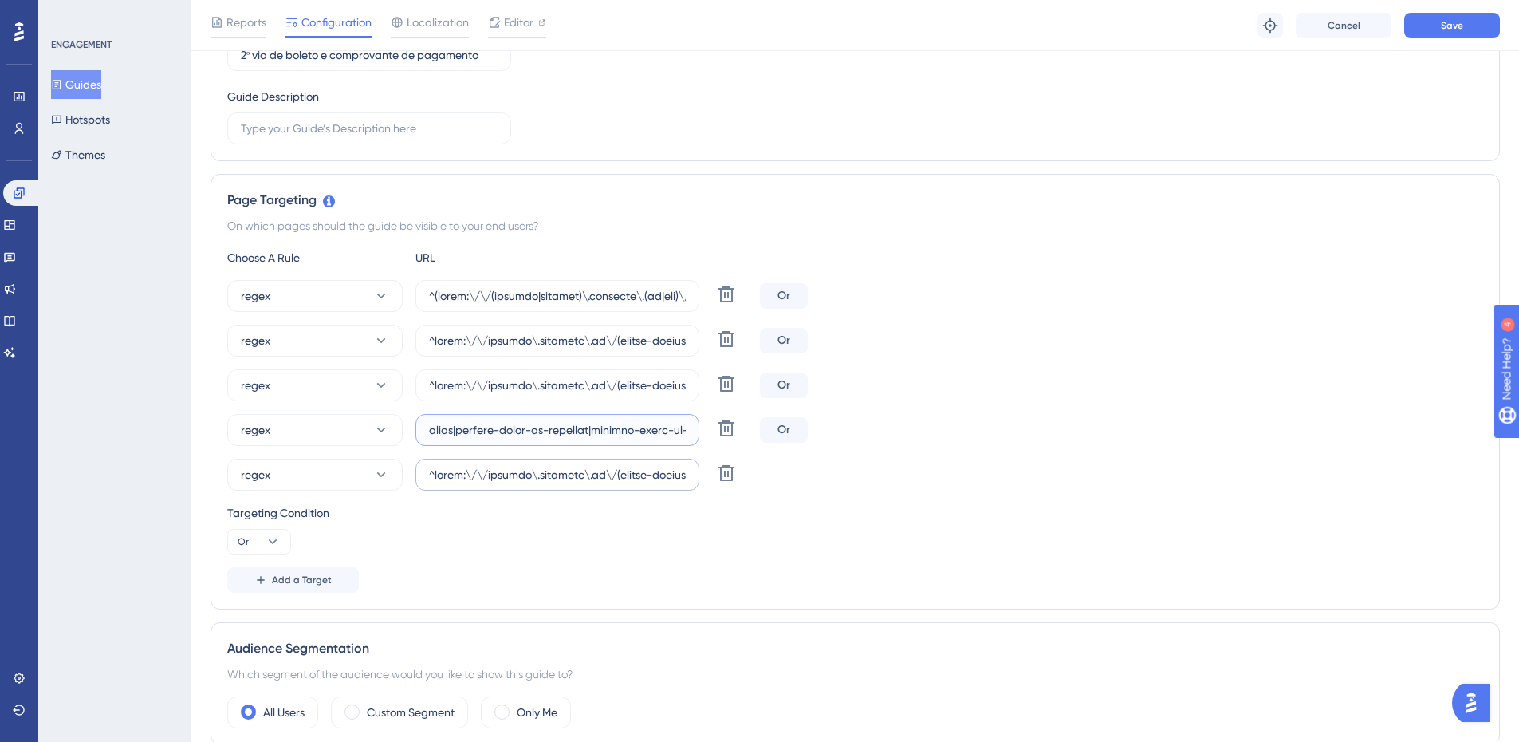
paste input "|colegio-lapis-magico|humaniza-[PERSON_NAME]-and-nova-soure|humaniza-[GEOGRAPHI…"
type input "^https:\/\/payment\.olaisaac\.io\/(escola-demonstracao-(1|2)|escola-[PERSON_NAM…"
drag, startPoint x: 561, startPoint y: 473, endPoint x: 1342, endPoint y: 507, distance: 781.3
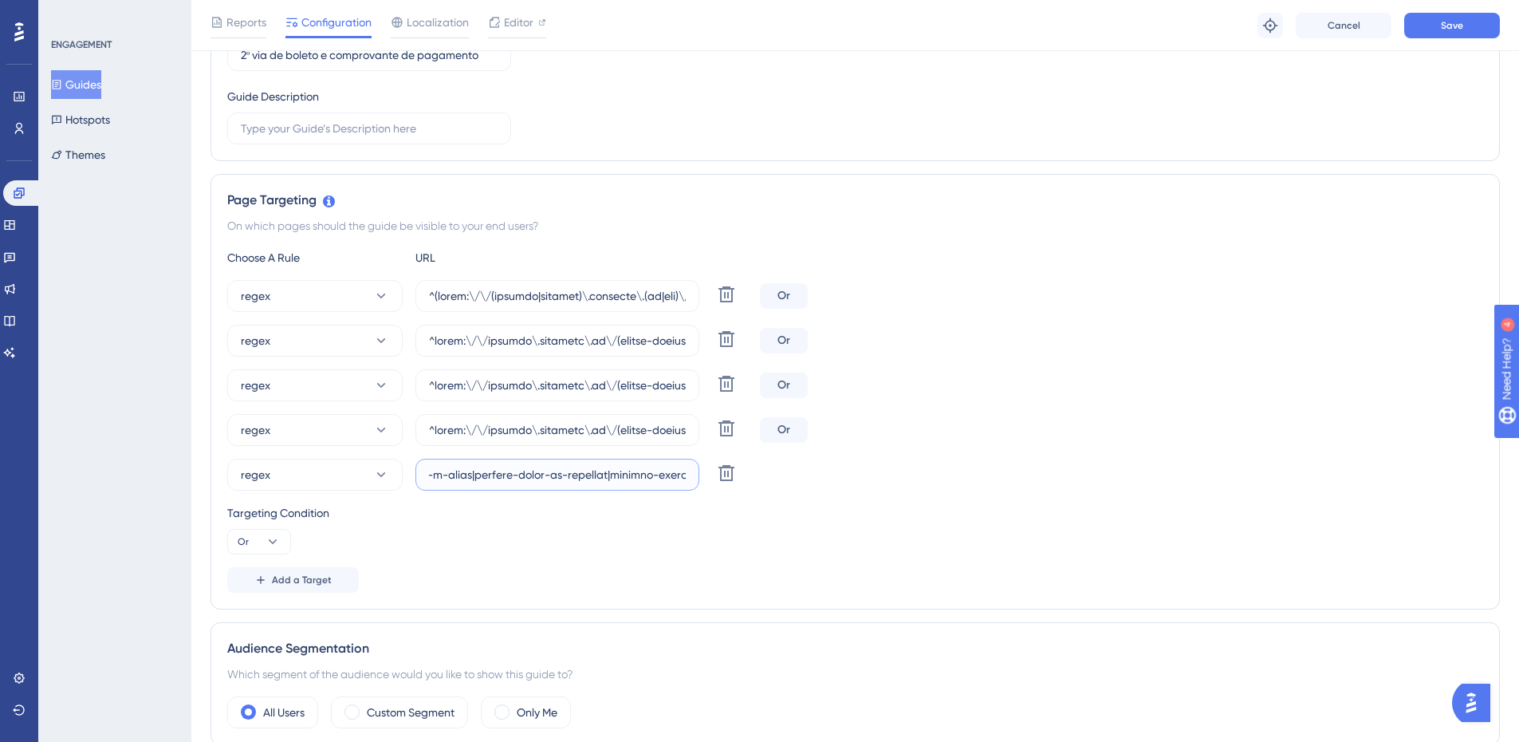
click at [1342, 507] on div "Choose A Rule URL regex Delete Or regex [PERSON_NAME] regex Delete Or regex Del…" at bounding box center [855, 420] width 1256 height 344
click at [445, 474] on input "text" at bounding box center [557, 475] width 257 height 18
paste input "|colegio-lapis-magico|humaniza-[PERSON_NAME]-and-nova-soure|humaniza-[GEOGRAPHI…"
type input "^https:\/\/payment\.olaisaac\.io\/(escola-demonstracao-(1|2)|escola-[PERSON_NAM…"
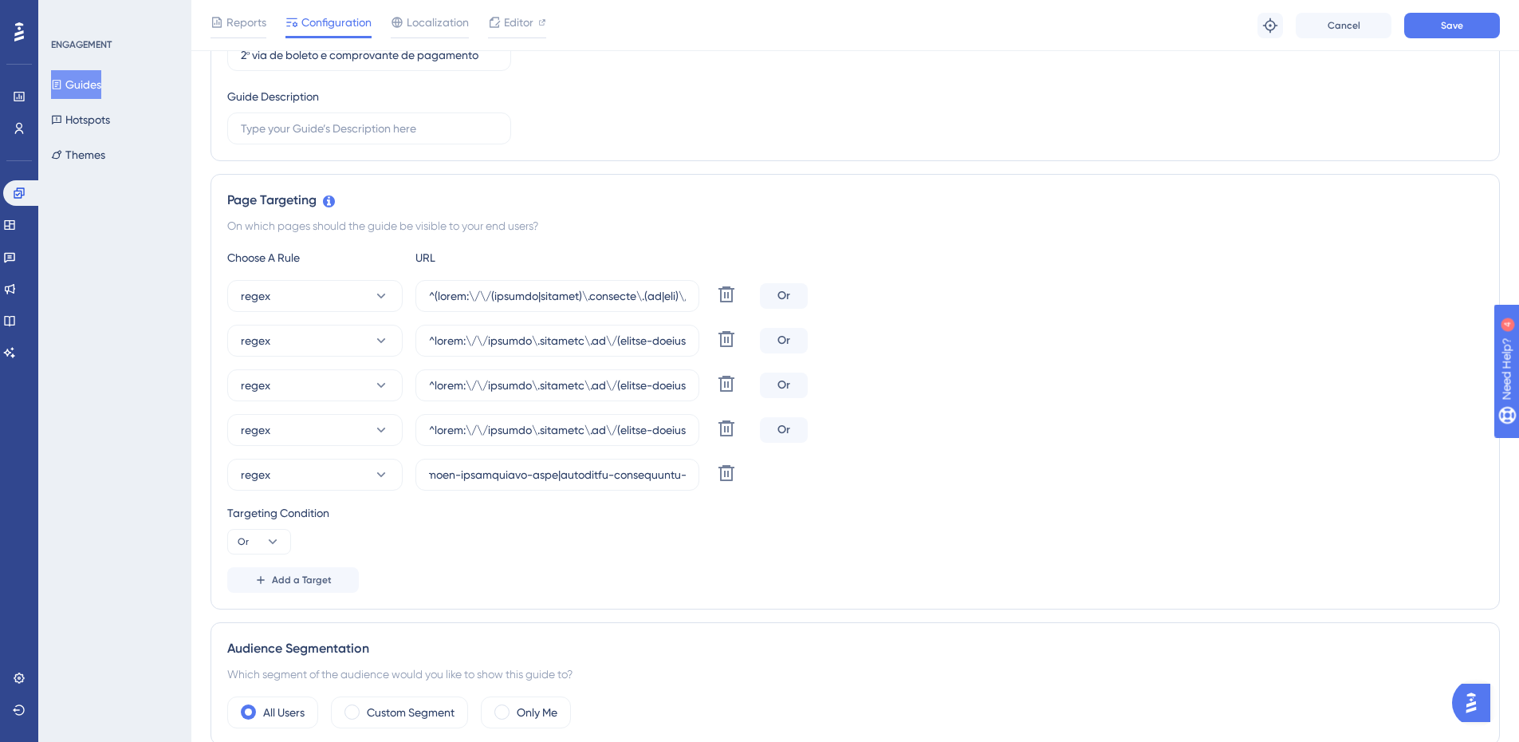
drag, startPoint x: 1151, startPoint y: 517, endPoint x: 1218, endPoint y: 416, distance: 121.8
click at [1151, 513] on div "Targeting Condition" at bounding box center [855, 512] width 1256 height 19
click at [1433, 34] on button "Save" at bounding box center [1452, 26] width 96 height 26
click at [87, 90] on button "Guides" at bounding box center [76, 84] width 50 height 29
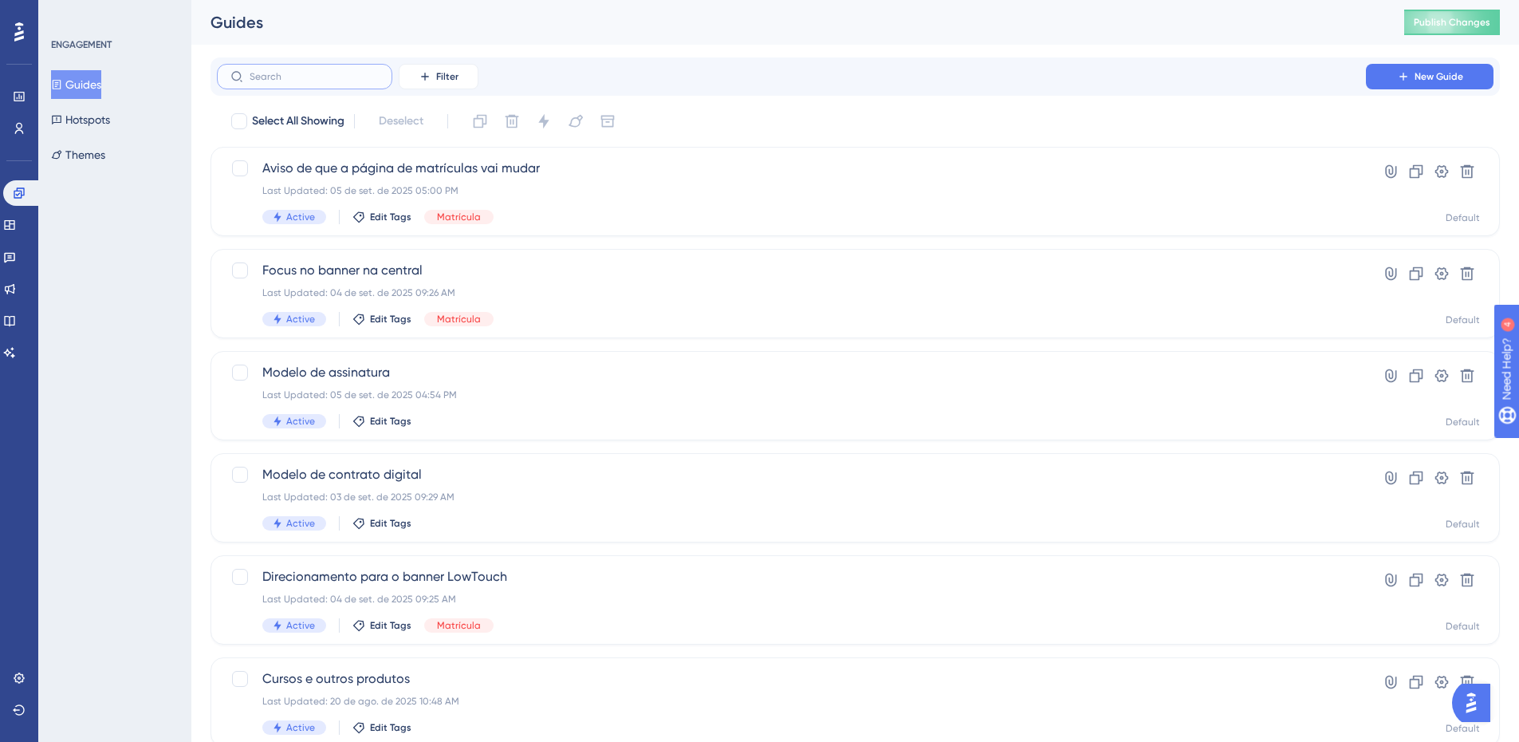
click at [333, 74] on input "text" at bounding box center [314, 76] width 129 height 11
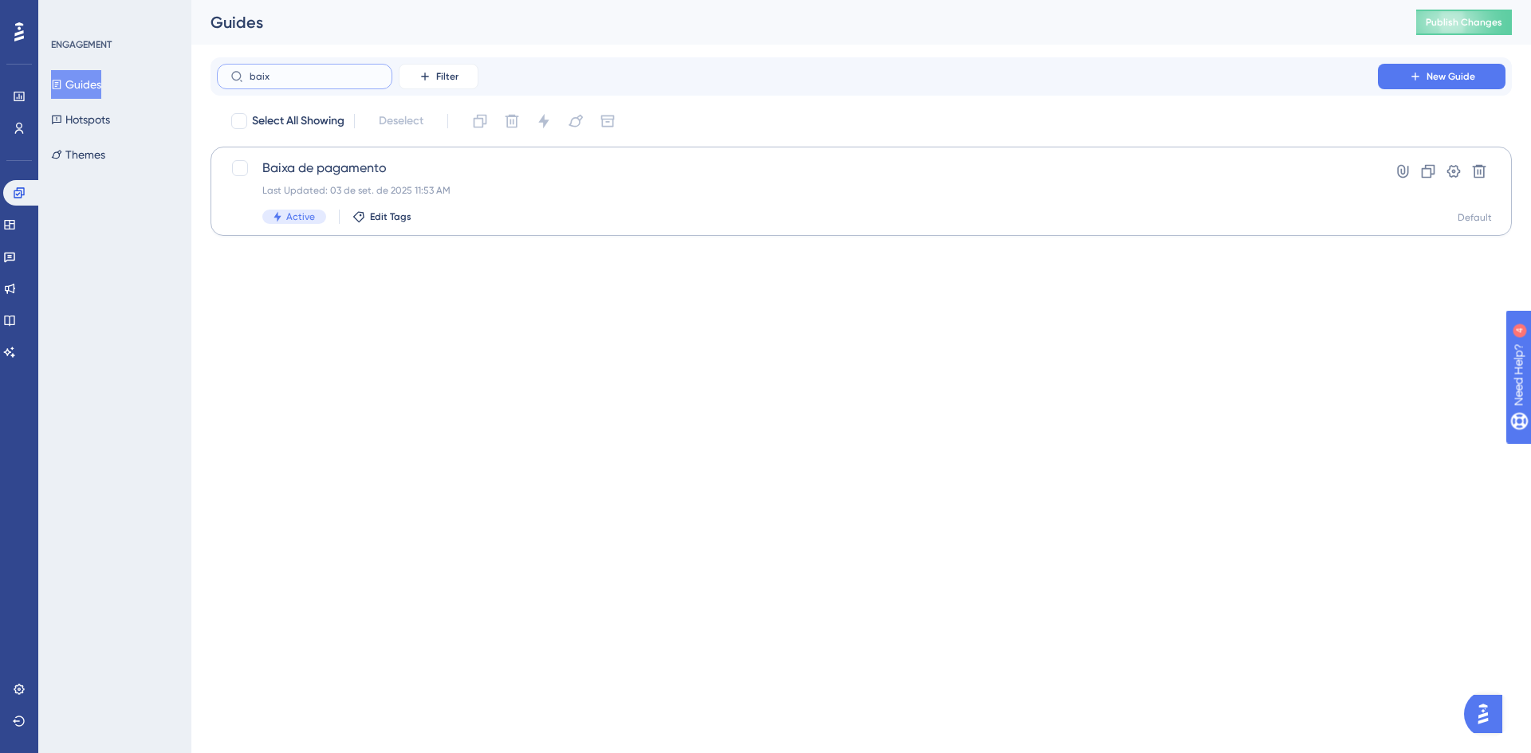
type input "baix"
click at [399, 159] on span "Baixa de pagamento" at bounding box center [797, 168] width 1070 height 19
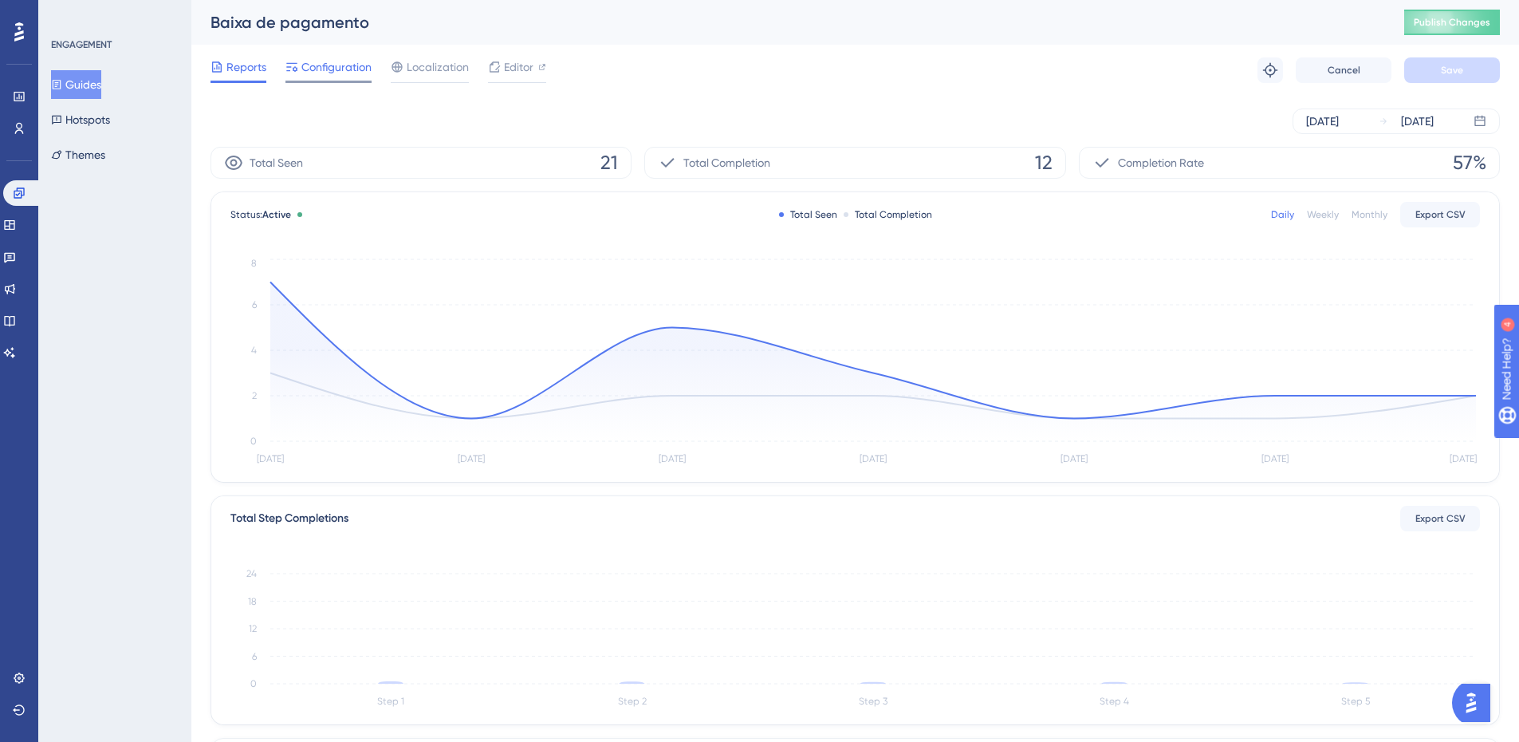
click at [343, 57] on span "Configuration" at bounding box center [336, 66] width 70 height 19
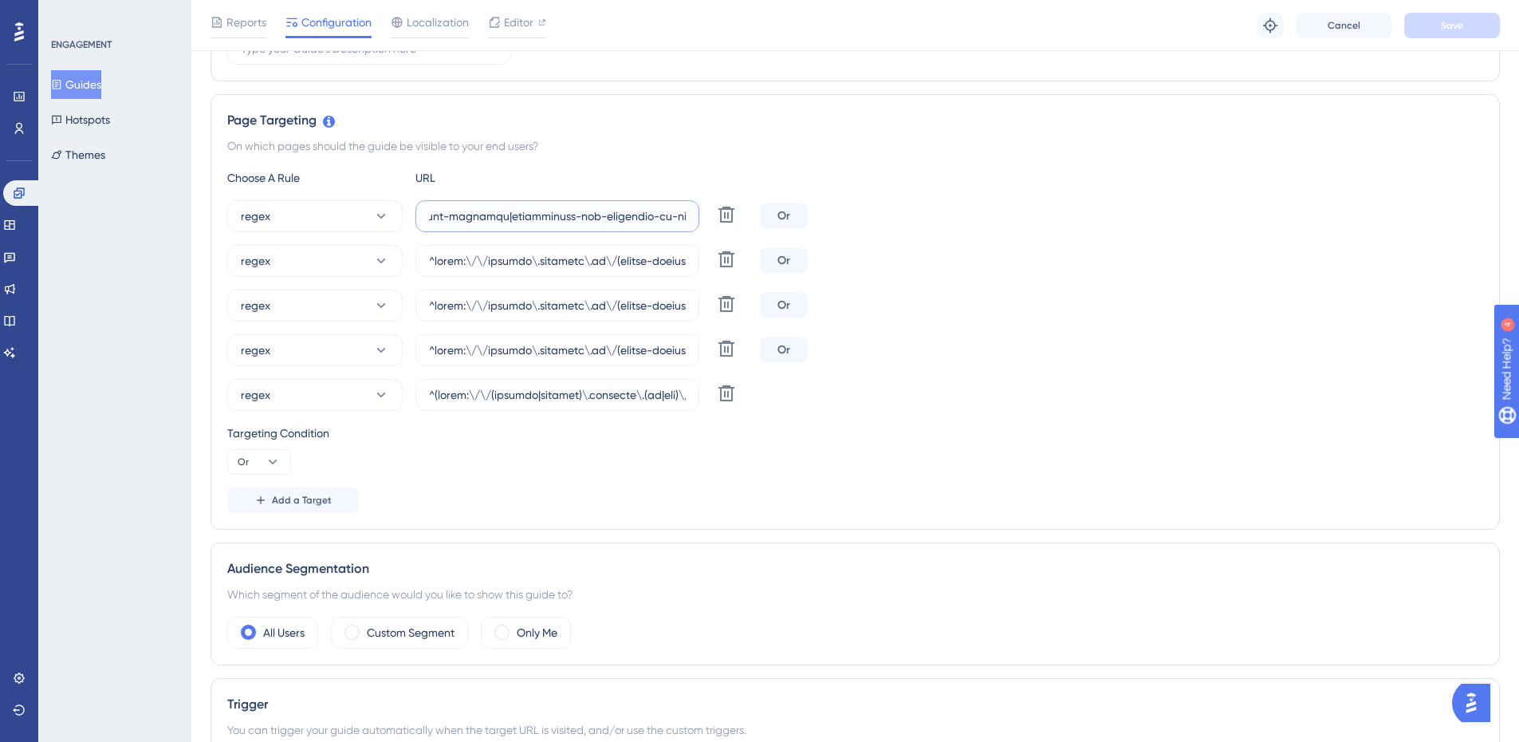
scroll to position [0, 50852]
drag, startPoint x: 632, startPoint y: 221, endPoint x: 1319, endPoint y: 212, distance: 686.6
click at [1319, 212] on div "regex Delete Or" at bounding box center [855, 216] width 1256 height 32
click at [446, 216] on input "text" at bounding box center [557, 216] width 257 height 18
paste input "|colegio-lapis-magico|humaniza-[PERSON_NAME]-and-nova-soure|humaniza-[GEOGRAPHI…"
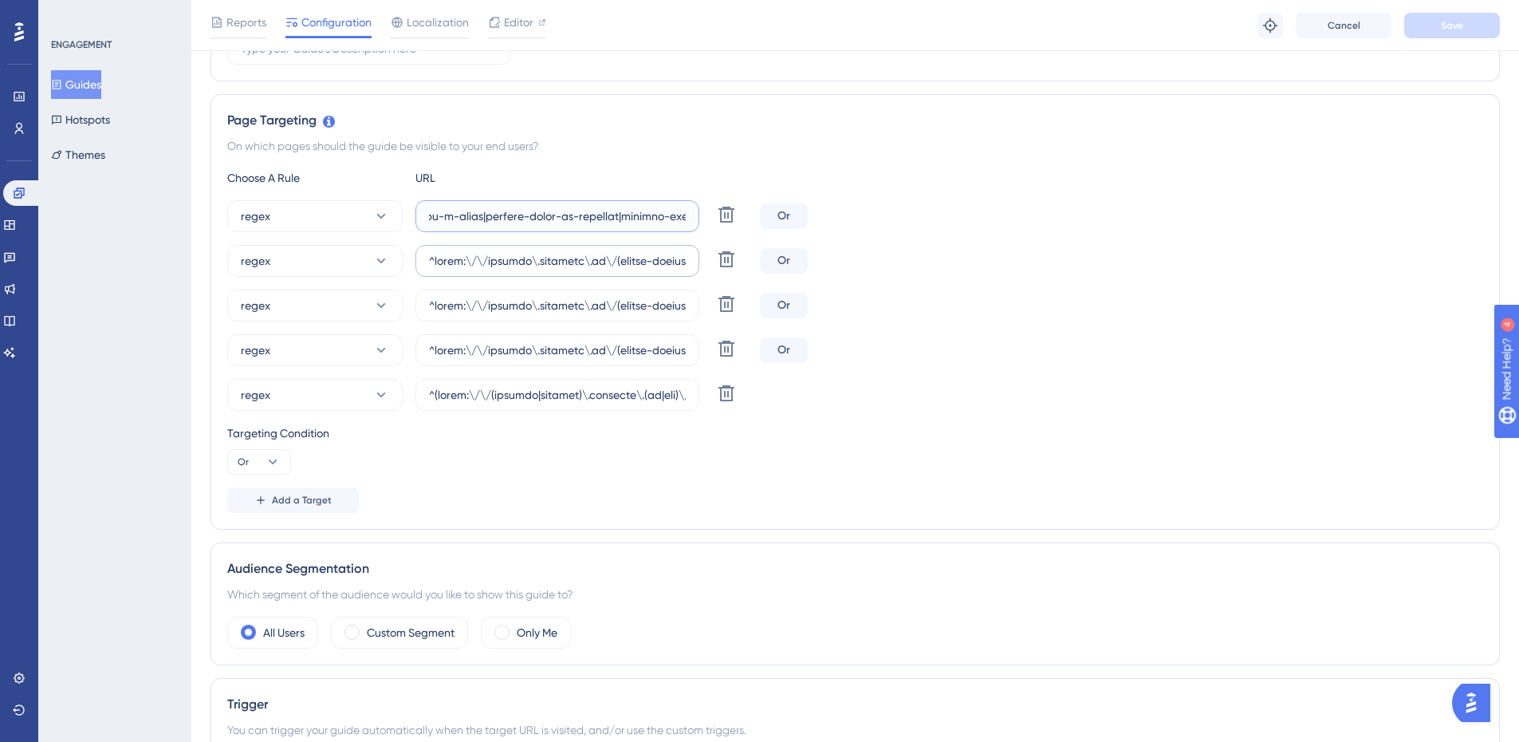
scroll to position [0, 54244]
type input "^https:\/\/payment\.olaisaac\.io\/(escola-demonstracao-(1|2)|escola-[PERSON_NAM…"
click at [555, 266] on input "text" at bounding box center [557, 261] width 257 height 18
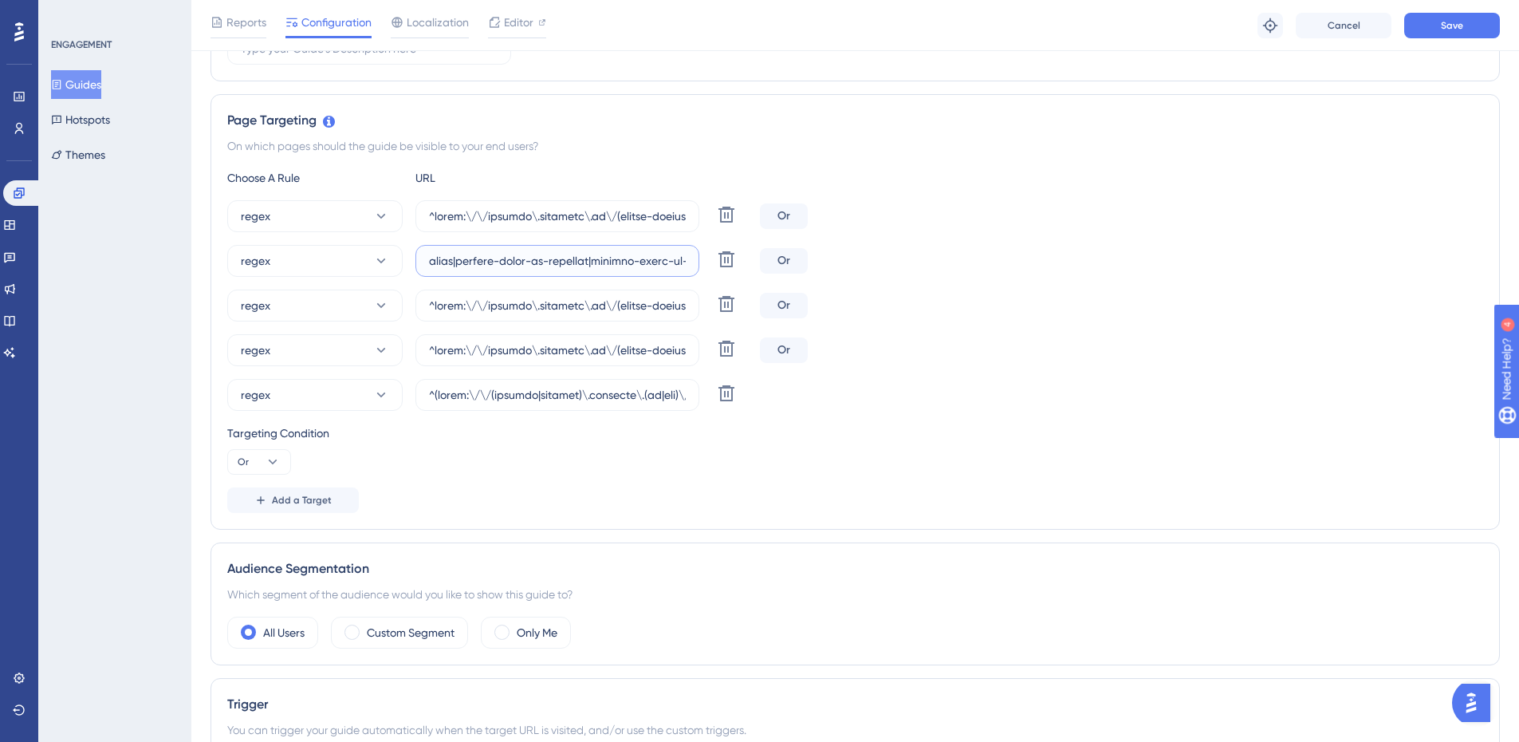
drag, startPoint x: 560, startPoint y: 258, endPoint x: 1377, endPoint y: 232, distance: 817.7
click at [1377, 232] on div "regex Delete Or regex [PERSON_NAME] regex Delete Or regex Delete Or regex Delete" at bounding box center [855, 305] width 1256 height 210
click at [443, 258] on input "text" at bounding box center [557, 261] width 257 height 18
paste input "|colegio-lapis-magico|humaniza-[PERSON_NAME]-and-nova-soure|humaniza-[GEOGRAPHI…"
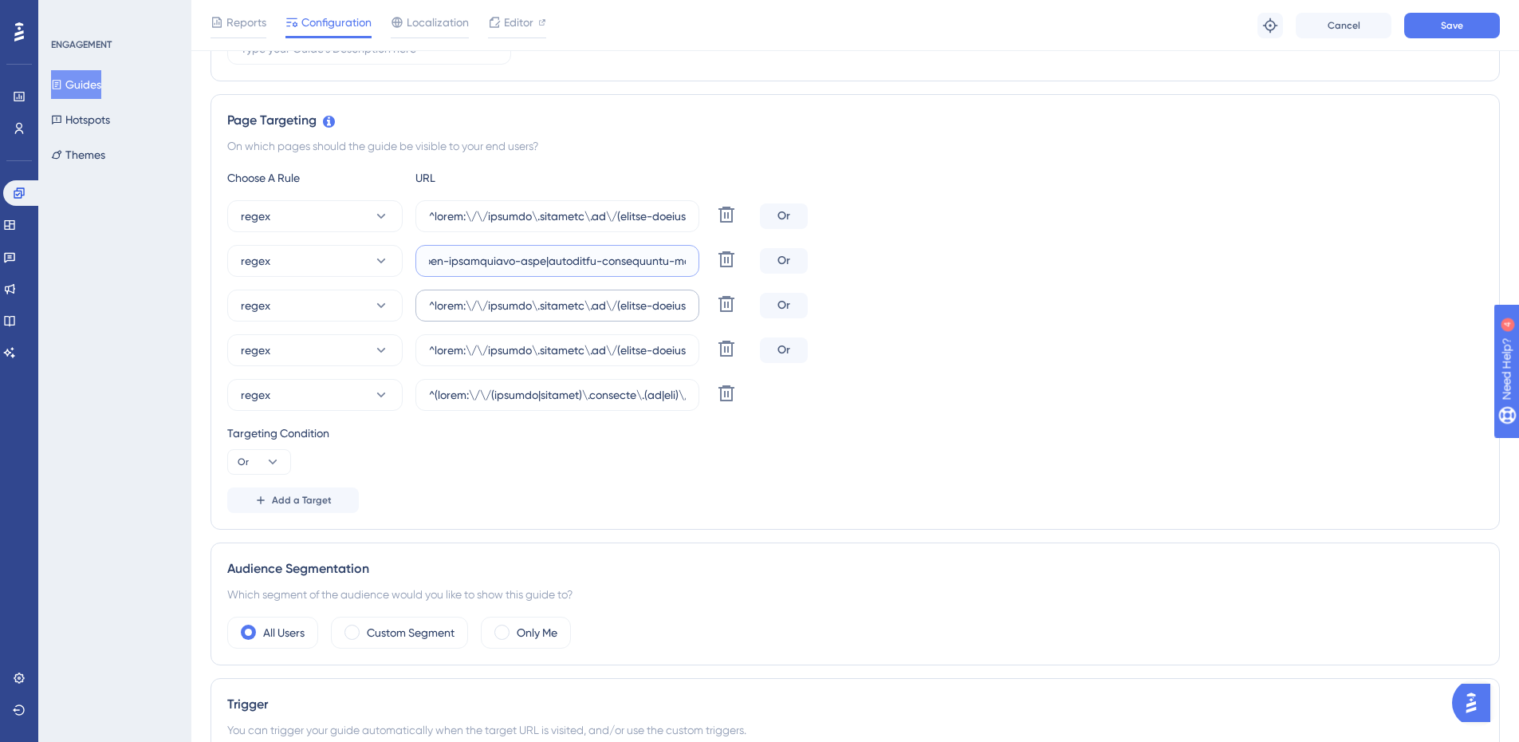
type input "^https:\/\/payment\.olaisaac\.io\/(escola-demonstracao-(1|2)|escola-[PERSON_NAM…"
drag, startPoint x: 539, startPoint y: 302, endPoint x: 1414, endPoint y: 297, distance: 875.5
click at [1414, 297] on div "regex Delete Or" at bounding box center [855, 305] width 1256 height 32
click at [506, 305] on input "text" at bounding box center [557, 306] width 257 height 18
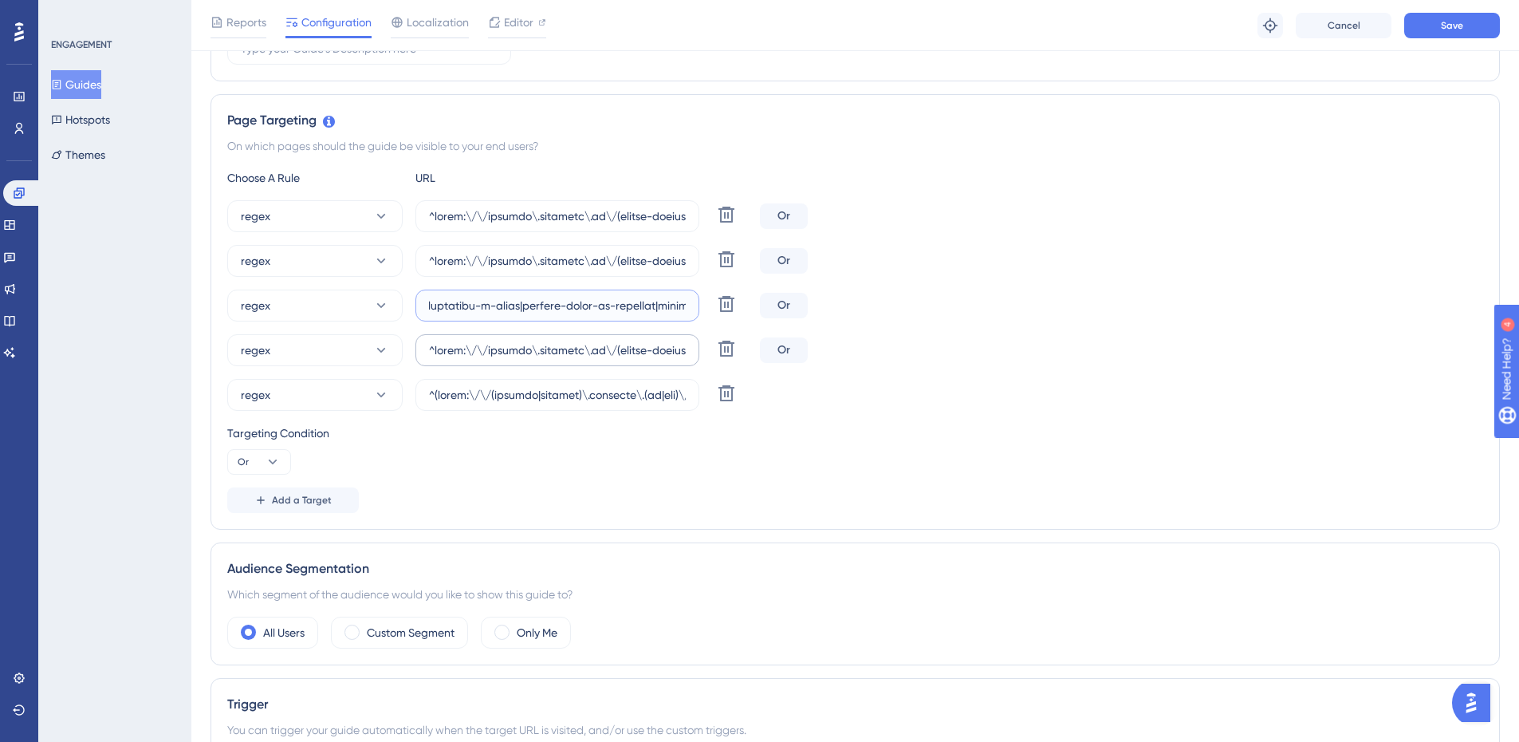
paste input "|colegio-lapis-magico|humaniza-[PERSON_NAME]-and-nova-soure|humaniza-[GEOGRAPHI…"
type input "^https:\/\/payment\.olaisaac\.io\/(escola-demonstracao-(1|2)|escola-[PERSON_NAM…"
drag, startPoint x: 576, startPoint y: 352, endPoint x: 1377, endPoint y: 341, distance: 800.6
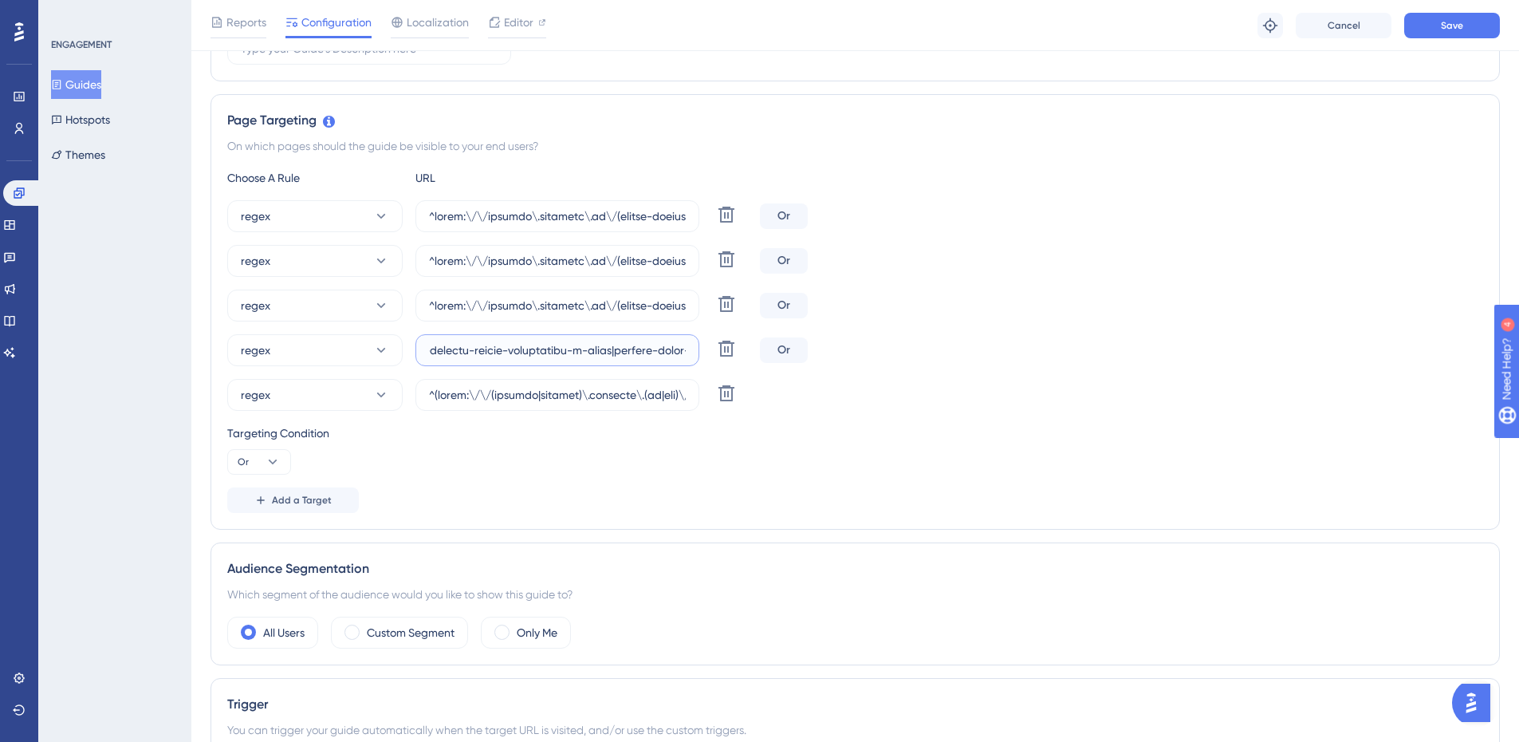
click at [1377, 341] on div "regex Delete Or" at bounding box center [855, 350] width 1256 height 32
click at [589, 347] on input "text" at bounding box center [557, 350] width 257 height 18
paste input "|colegio-lapis-magico|humaniza-[PERSON_NAME]-and-nova-soure|humaniza-[GEOGRAPHI…"
type input "^https:\/\/payment\.olaisaac\.io\/(escola-demonstracao-(1|2)|escola-[PERSON_NAM…"
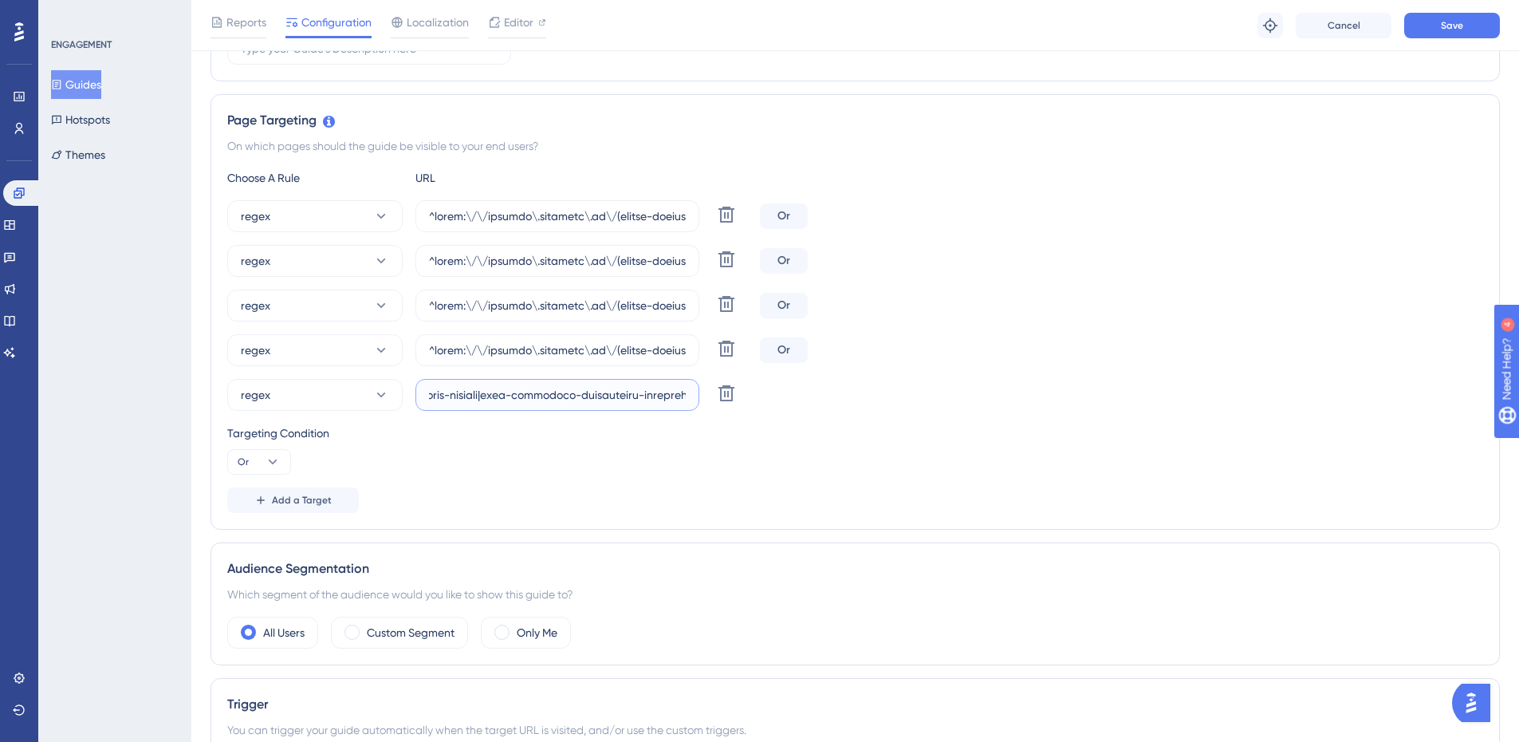
scroll to position [0, 50722]
drag, startPoint x: 588, startPoint y: 394, endPoint x: 1487, endPoint y: 406, distance: 899.5
click at [1487, 406] on div "Page Targeting On which pages should the guide be visible to your end users? Ch…" at bounding box center [854, 311] width 1289 height 435
click at [656, 395] on input "text" at bounding box center [557, 395] width 257 height 18
paste input "|colegio-lapis-magico|humaniza-[PERSON_NAME]-and-nova-soure|humaniza-[GEOGRAPHI…"
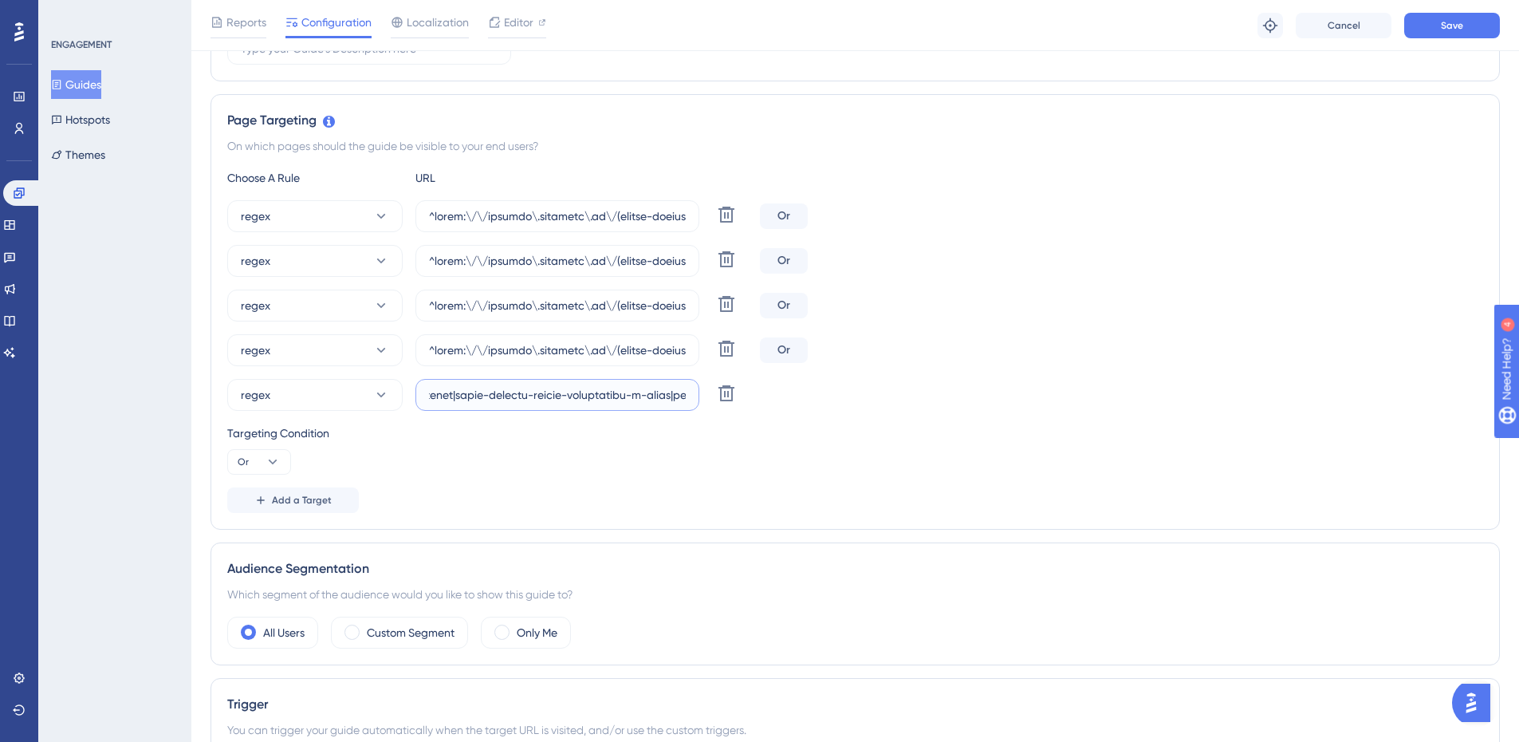
scroll to position [0, 54323]
type input "^(https:\/\/(payment|escolas)\.olaisaac\.(io|dev)\/(escola-demonstracao-(1|2)|e…"
drag, startPoint x: 1151, startPoint y: 403, endPoint x: 1169, endPoint y: 396, distance: 19.7
click at [1160, 398] on div "regex Delete" at bounding box center [855, 395] width 1256 height 32
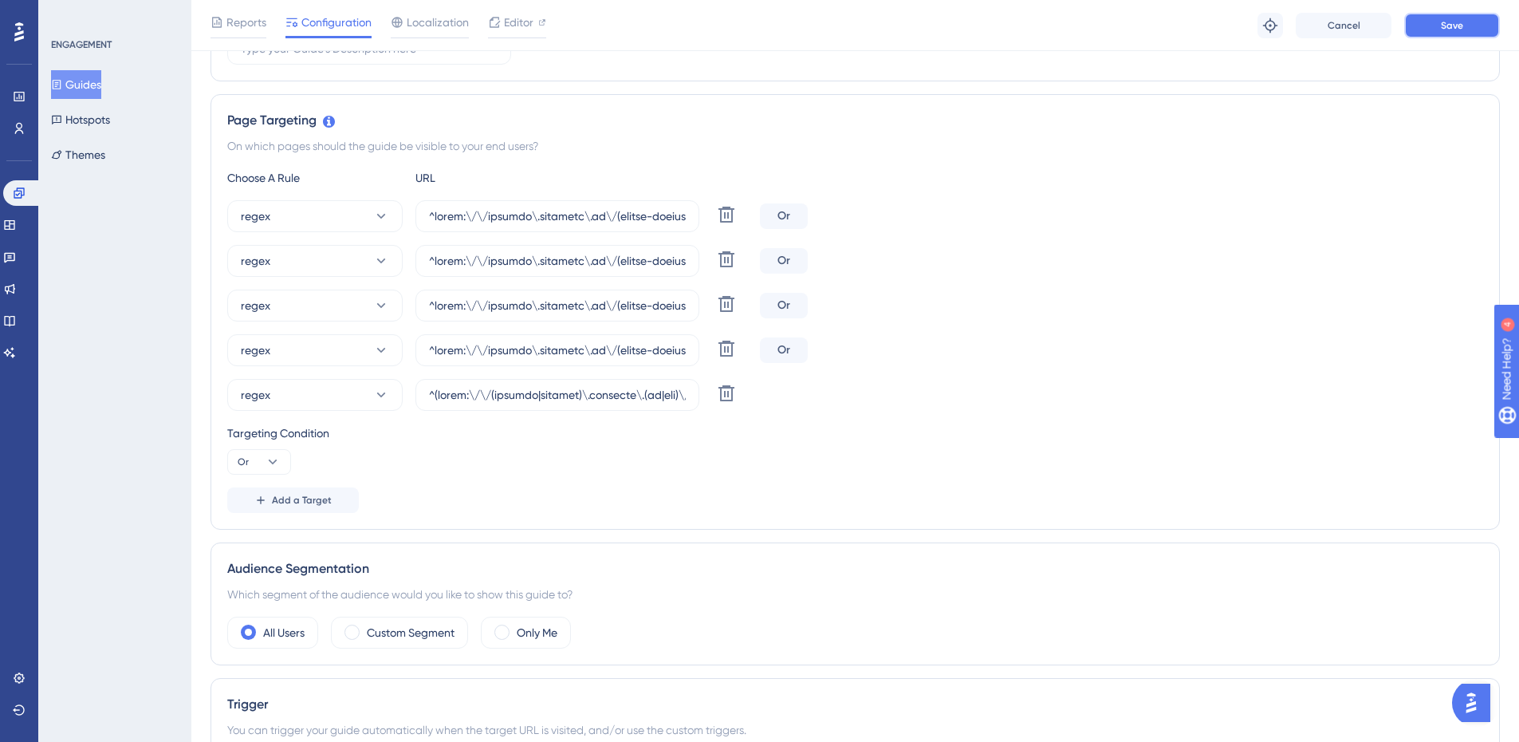
click at [1426, 26] on button "Save" at bounding box center [1452, 26] width 96 height 26
click at [92, 85] on button "Guides" at bounding box center [76, 84] width 50 height 29
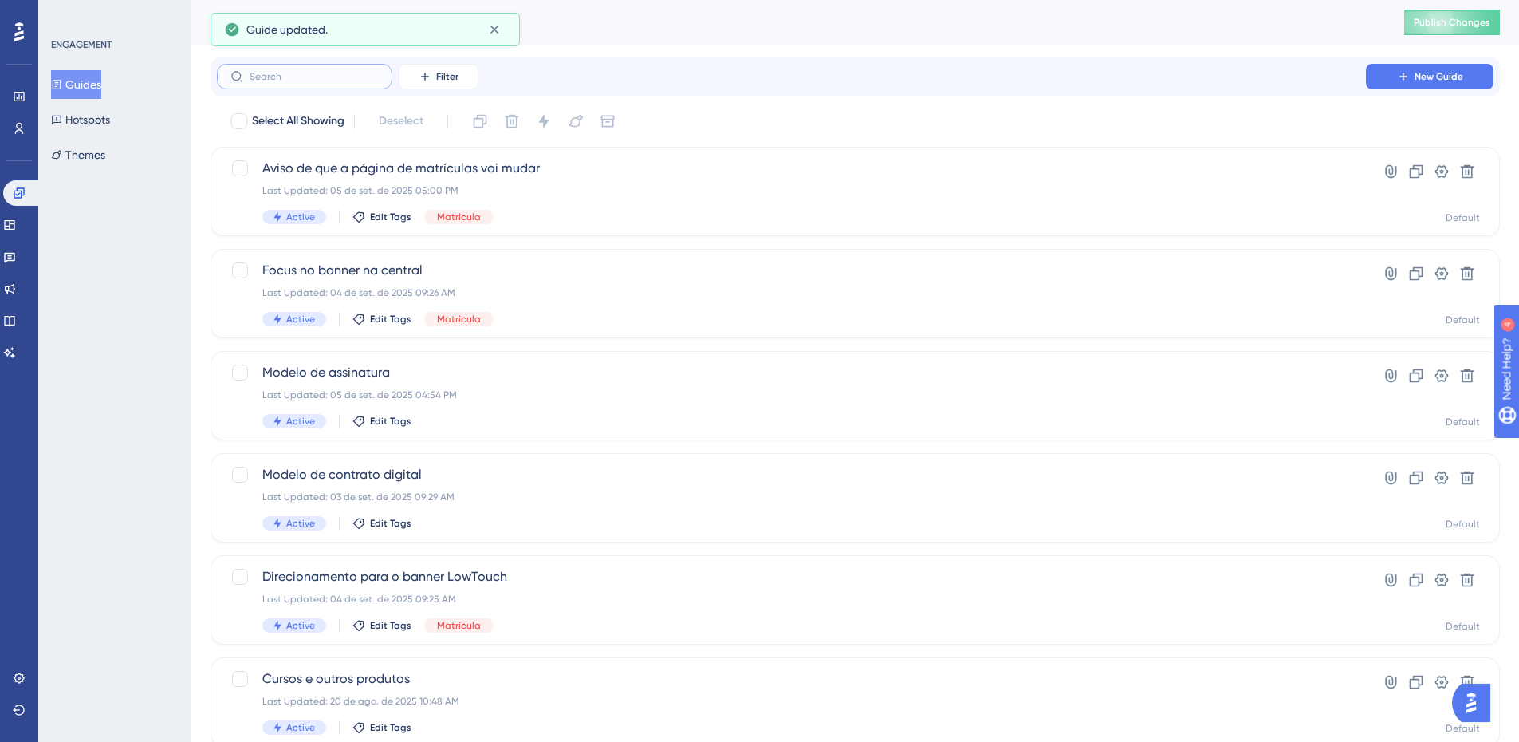
click at [301, 73] on input "text" at bounding box center [314, 76] width 129 height 11
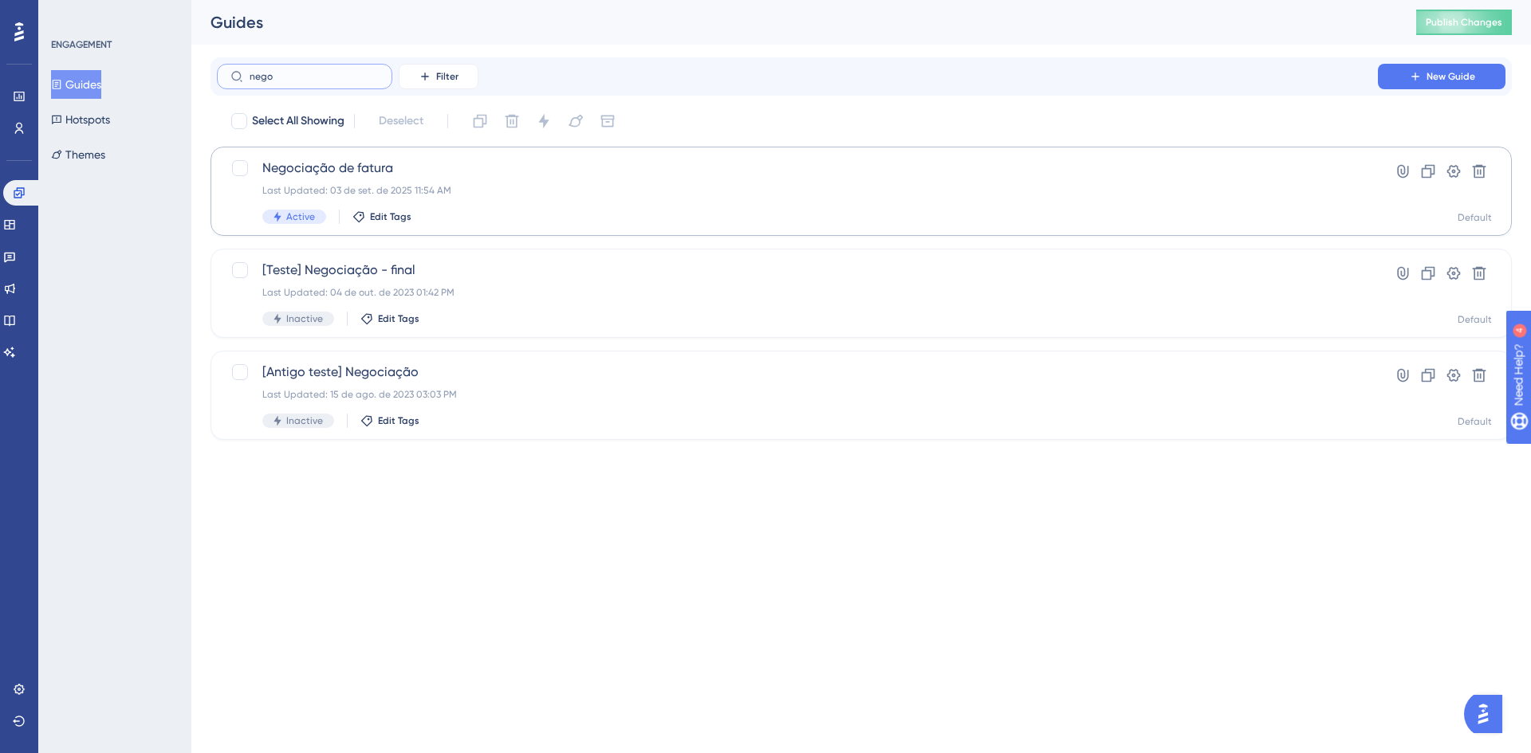
type input "nego"
click at [447, 170] on span "Negociação de fatura" at bounding box center [797, 168] width 1070 height 19
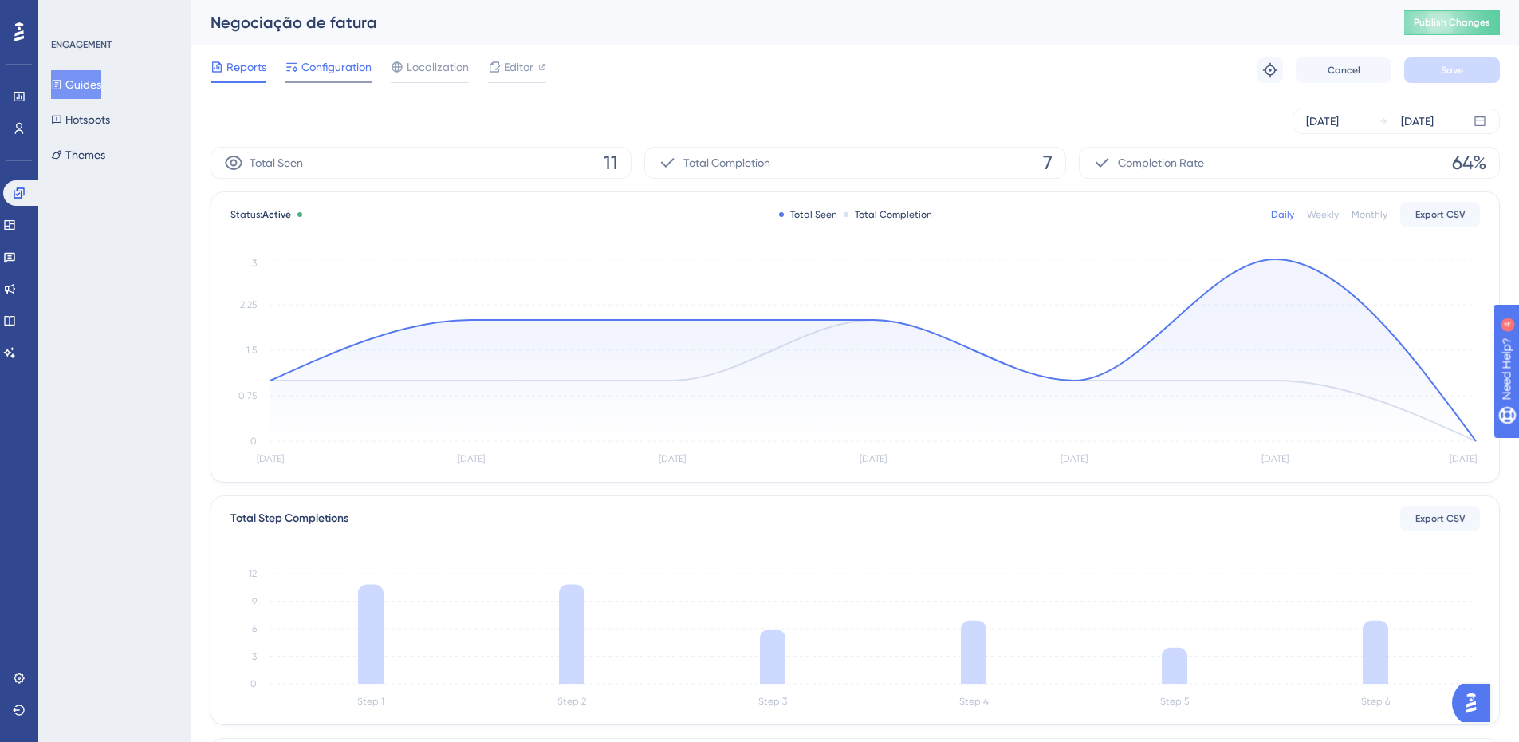
click at [314, 73] on span "Configuration" at bounding box center [336, 66] width 70 height 19
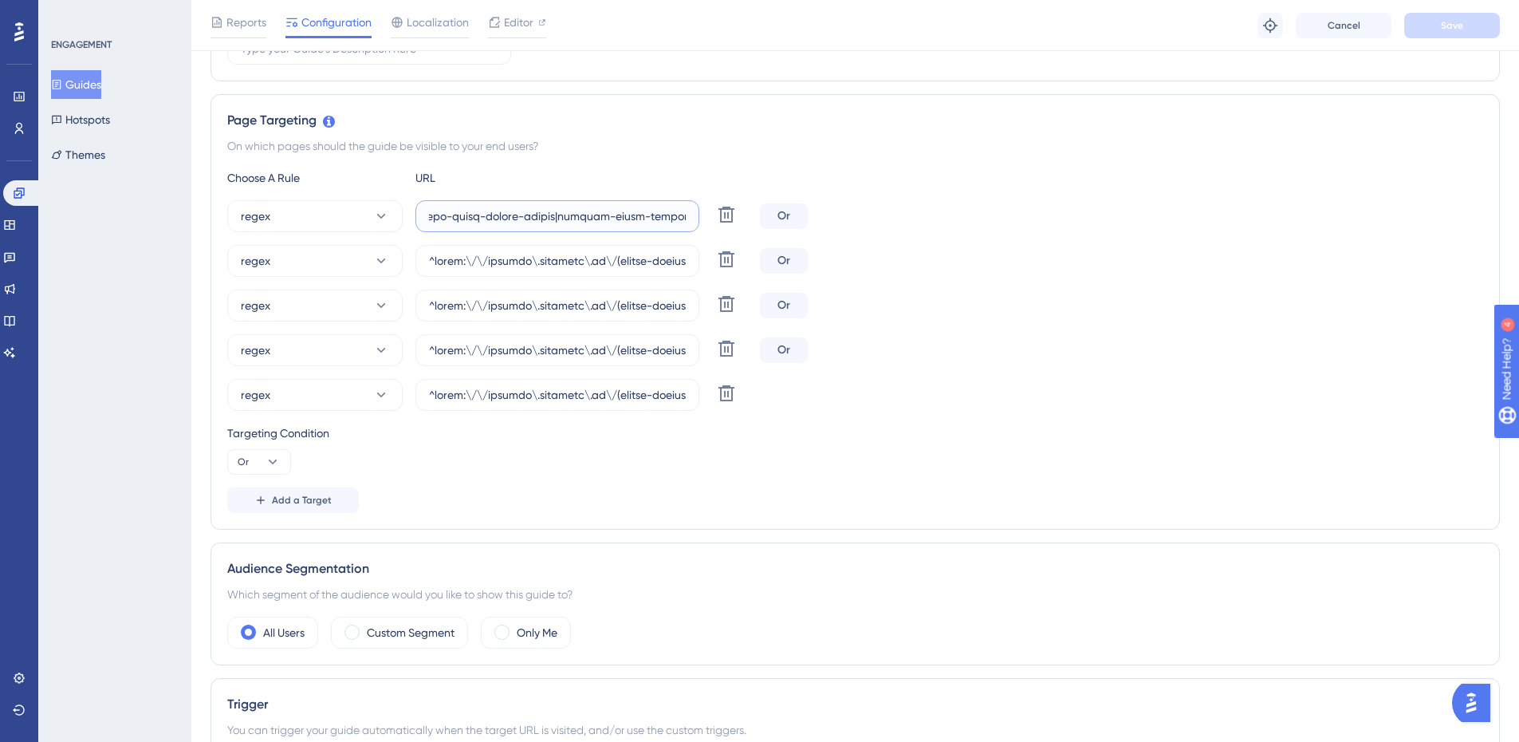
scroll to position [0, 50722]
drag, startPoint x: 653, startPoint y: 213, endPoint x: 1263, endPoint y: 198, distance: 610.1
click at [1263, 198] on div "Choose A Rule URL regex Delete Or regex [PERSON_NAME] regex Delete Or regex Del…" at bounding box center [855, 340] width 1256 height 344
click at [653, 215] on input "text" at bounding box center [557, 216] width 257 height 18
paste input "|colegio-lapis-magico|humaniza-[PERSON_NAME]-and-nova-soure|humaniza-[GEOGRAPHI…"
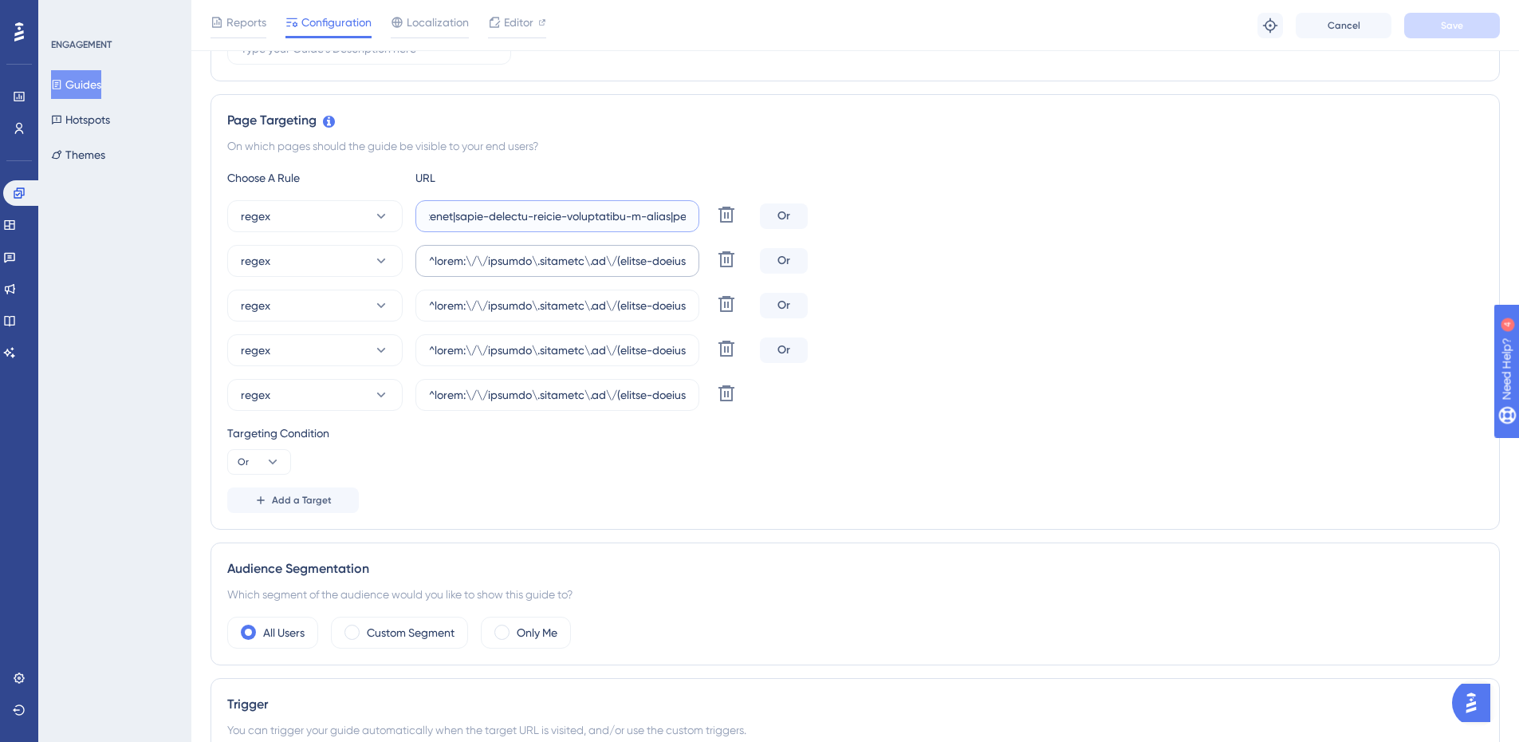
scroll to position [0, 54323]
type input "^(https:\/\/(payment|escolas)\.olaisaac\.(io|dev)\/(escola-demonstracao-(1|2)|e…"
drag, startPoint x: 624, startPoint y: 262, endPoint x: 1341, endPoint y: 289, distance: 717.3
click at [1341, 289] on div "regex Delete Or regex [PERSON_NAME] regex Delete Or regex Delete Or regex Delete" at bounding box center [855, 305] width 1256 height 210
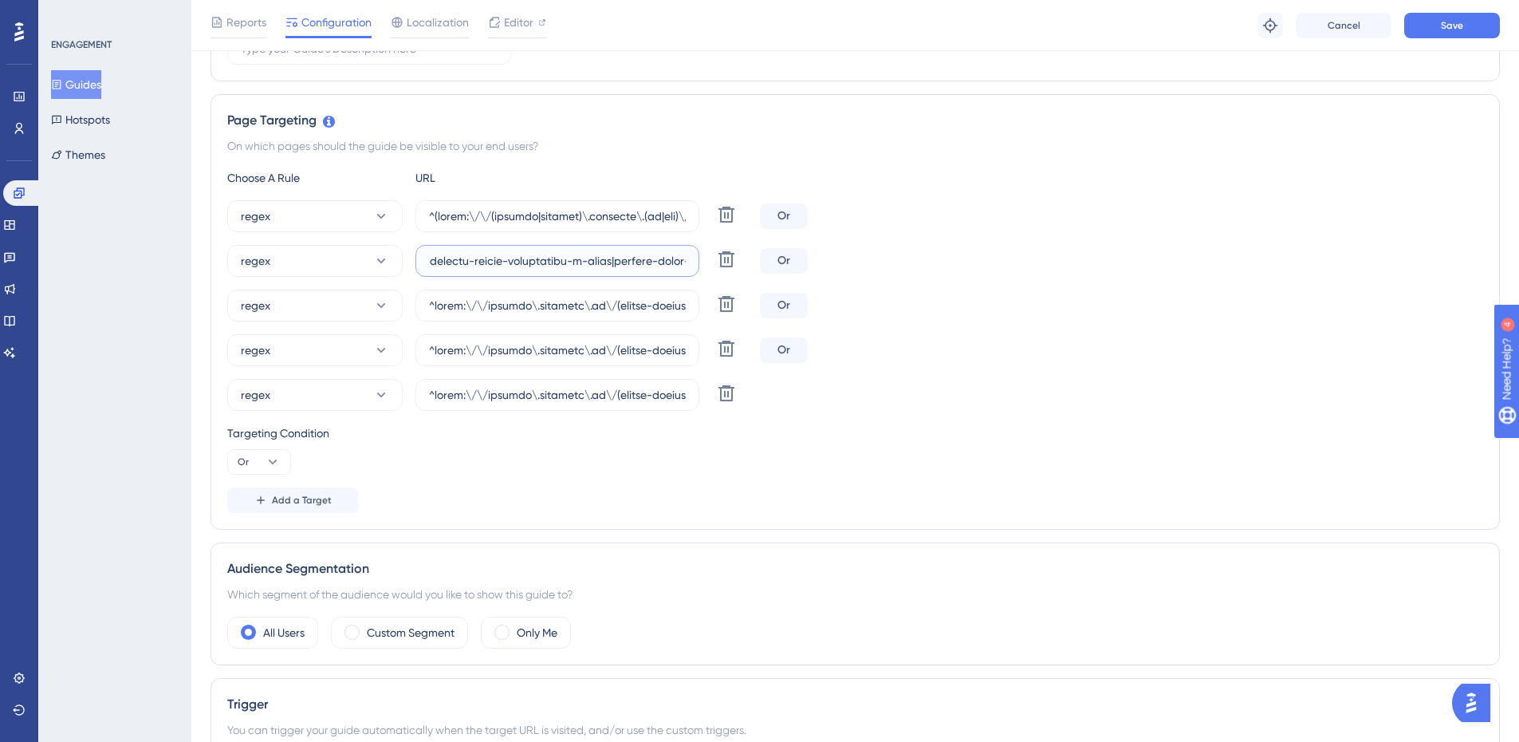
click at [589, 258] on input "text" at bounding box center [557, 261] width 257 height 18
paste input "|colegio-lapis-magico|humaniza-[PERSON_NAME]-and-nova-soure|humaniza-[GEOGRAPHI…"
type input "^https:\/\/payment\.olaisaac\.io\/(escola-demonstracao-(1|2)|escola-[PERSON_NAM…"
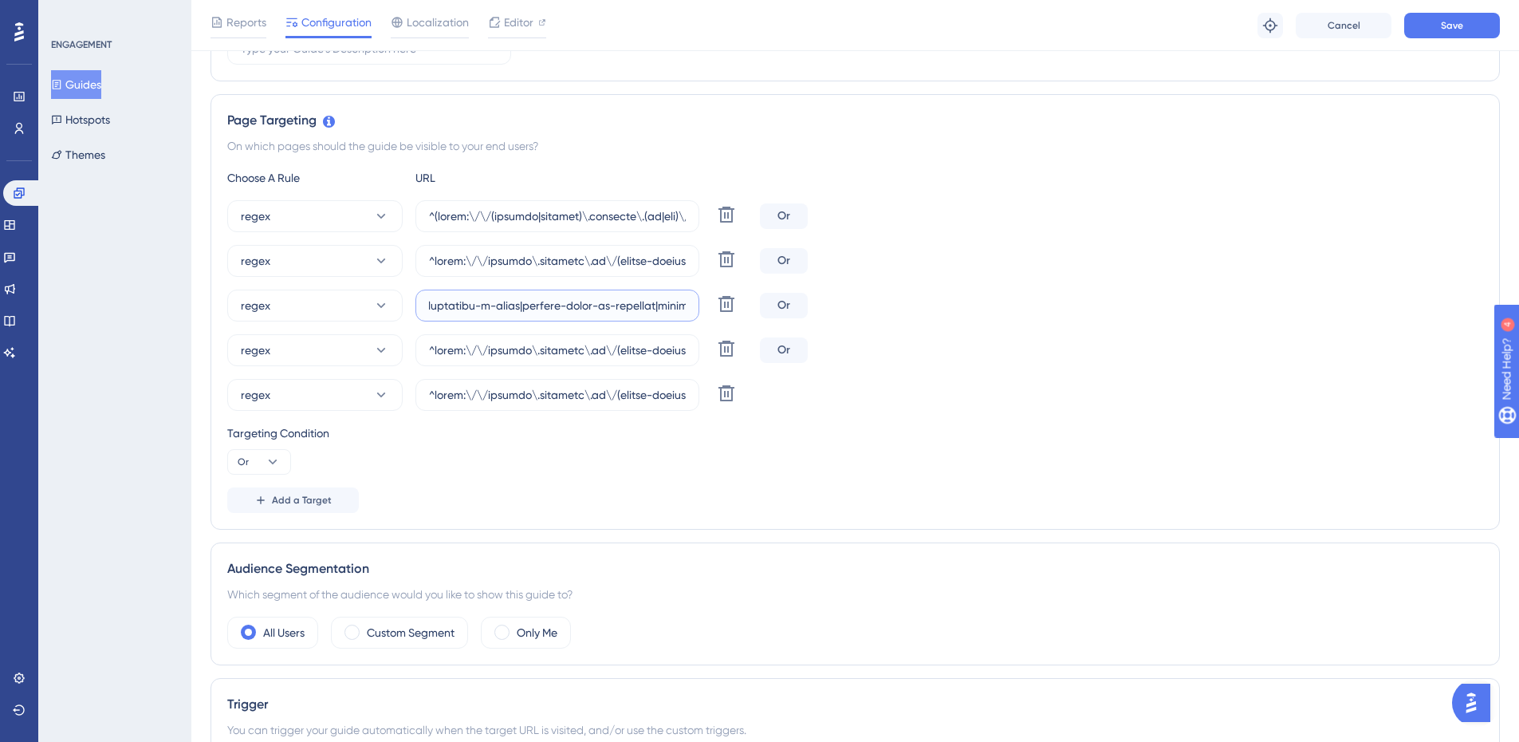
drag, startPoint x: 608, startPoint y: 309, endPoint x: 1417, endPoint y: 308, distance: 808.5
click at [1417, 308] on div "regex Delete Or" at bounding box center [855, 305] width 1256 height 32
click at [508, 303] on input "text" at bounding box center [557, 306] width 257 height 18
click at [503, 303] on input "text" at bounding box center [557, 306] width 257 height 18
paste input "|colegio-lapis-magico|humaniza-[PERSON_NAME]-and-nova-soure|humaniza-[GEOGRAPHI…"
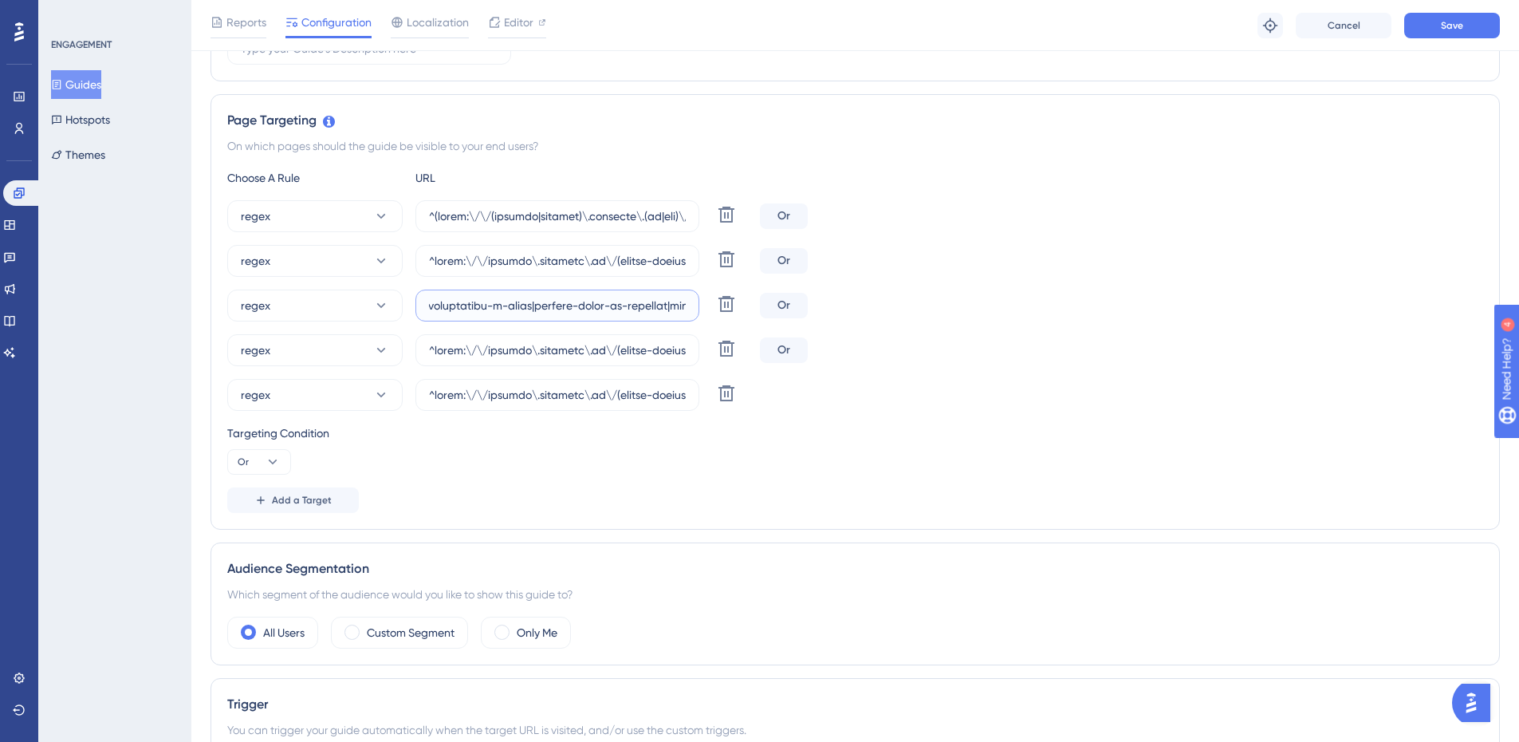
scroll to position [0, 54244]
type input "^https:\/\/payment\.olaisaac\.io\/(escola-demonstracao-(1|2)|escola-[PERSON_NAM…"
drag, startPoint x: 588, startPoint y: 341, endPoint x: 1330, endPoint y: 347, distance: 741.5
click at [1330, 347] on div "regex Delete Or" at bounding box center [855, 350] width 1256 height 32
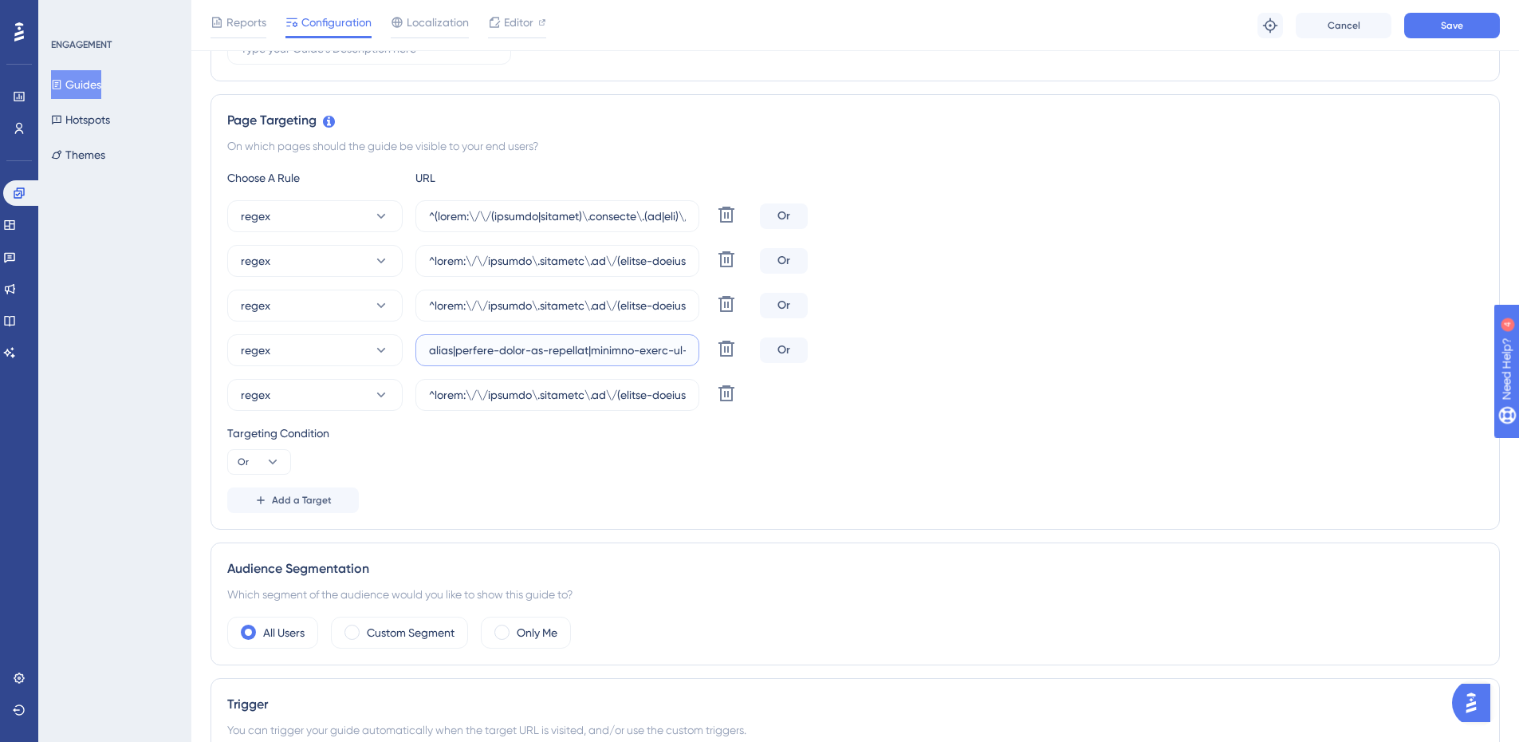
click at [443, 352] on input "text" at bounding box center [557, 350] width 257 height 18
paste input "|colegio-lapis-magico|humaniza-[PERSON_NAME]-and-nova-soure|humaniza-[GEOGRAPHI…"
type input "^https:\/\/payment\.olaisaac\.io\/(escola-demonstracao-(1|2)|escola-[PERSON_NAM…"
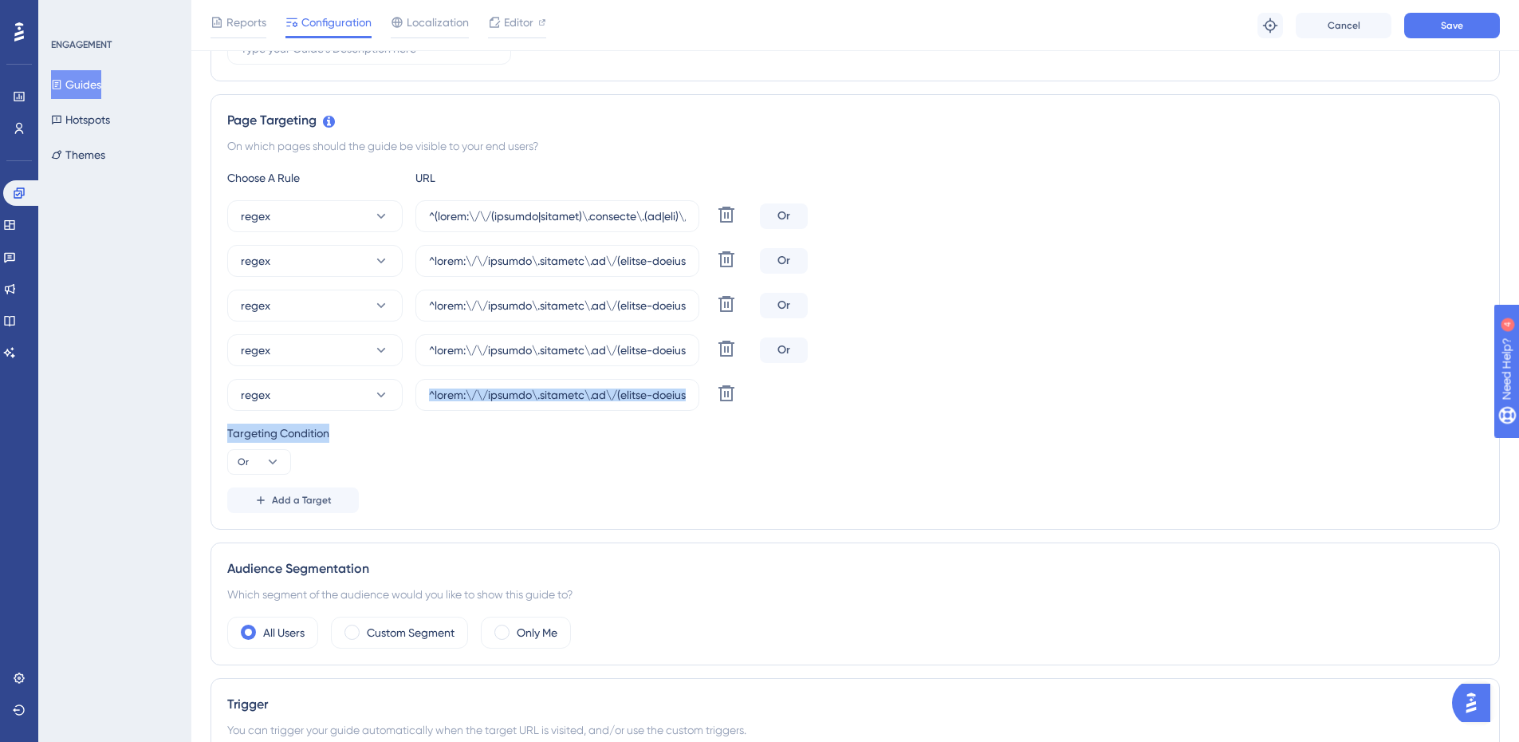
drag, startPoint x: 528, startPoint y: 403, endPoint x: 1233, endPoint y: 444, distance: 706.8
click at [1267, 449] on div "Choose A Rule URL regex Delete Or regex [PERSON_NAME] regex Delete Or regex Del…" at bounding box center [855, 340] width 1256 height 344
click at [1172, 441] on div "Targeting Condition" at bounding box center [855, 432] width 1256 height 19
drag, startPoint x: 600, startPoint y: 395, endPoint x: 1532, endPoint y: 408, distance: 932.2
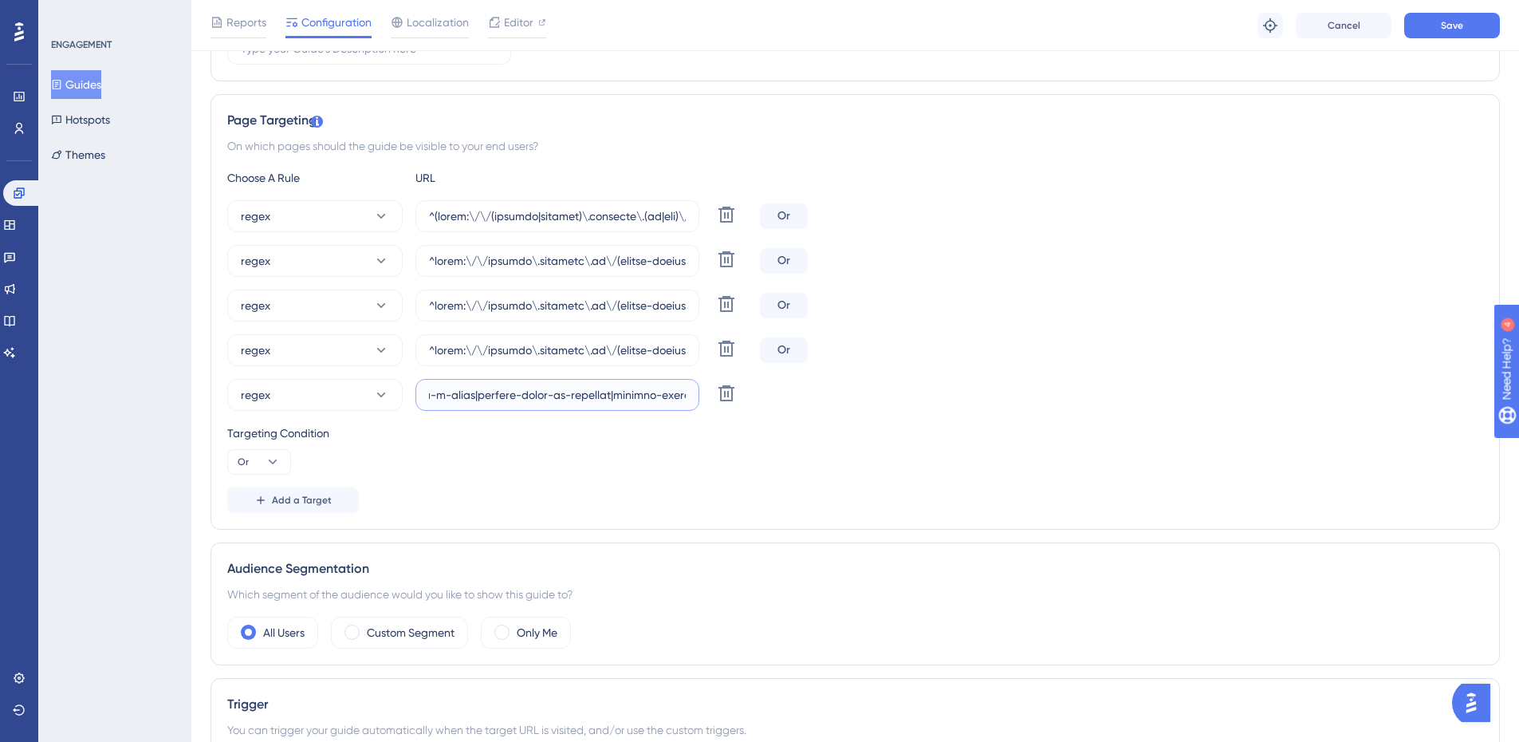
click at [432, 395] on input "text" at bounding box center [557, 395] width 257 height 18
paste input "|colegio-lapis-magico|humaniza-[PERSON_NAME]-and-nova-soure|humaniza-[GEOGRAPHI…"
type input "^https:\/\/payment\.olaisaac\.io\/(escola-demonstracao-(1|2)|escola-[PERSON_NAM…"
click at [1271, 398] on div "regex Delete" at bounding box center [855, 395] width 1256 height 32
click at [1473, 26] on button "Save" at bounding box center [1452, 26] width 96 height 26
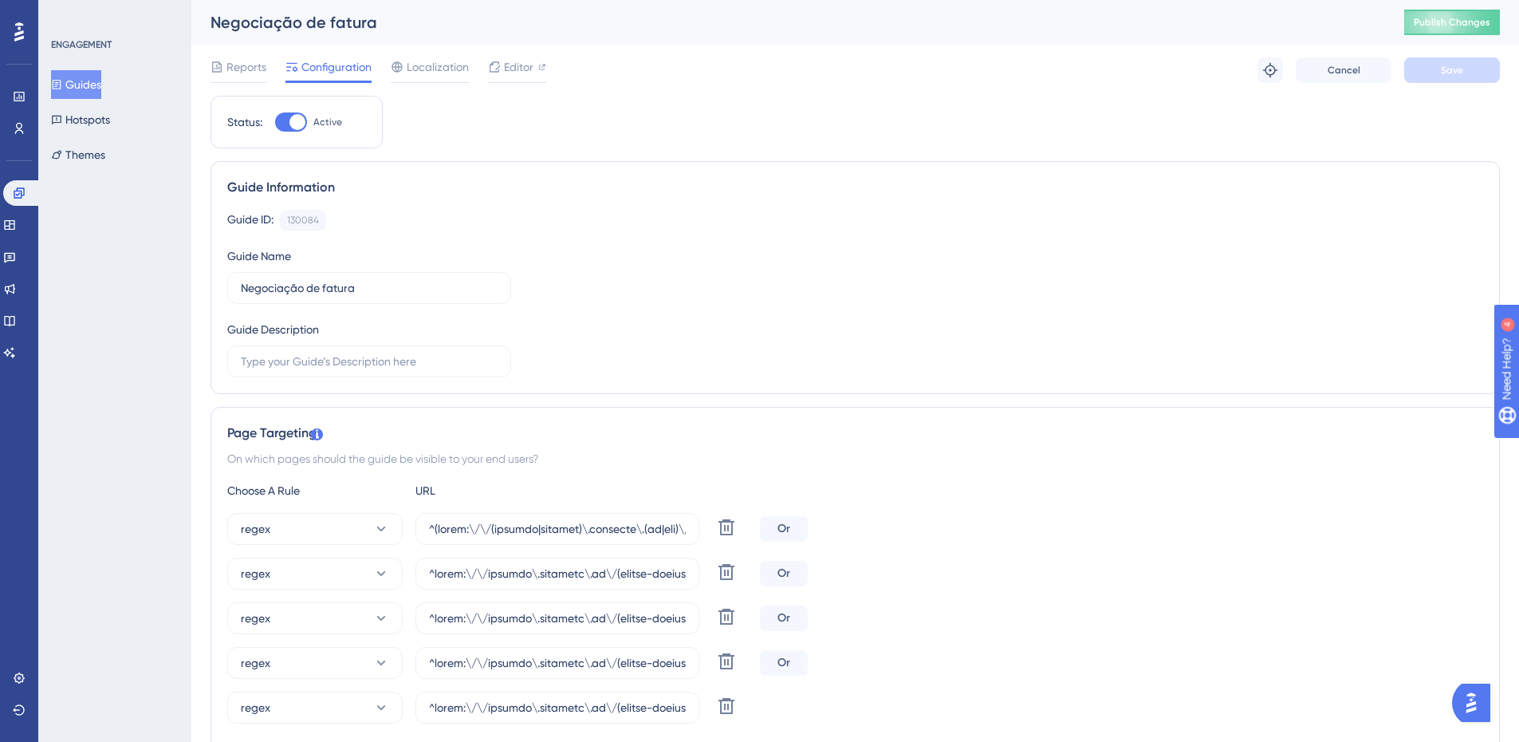
click at [89, 79] on button "Guides" at bounding box center [76, 84] width 50 height 29
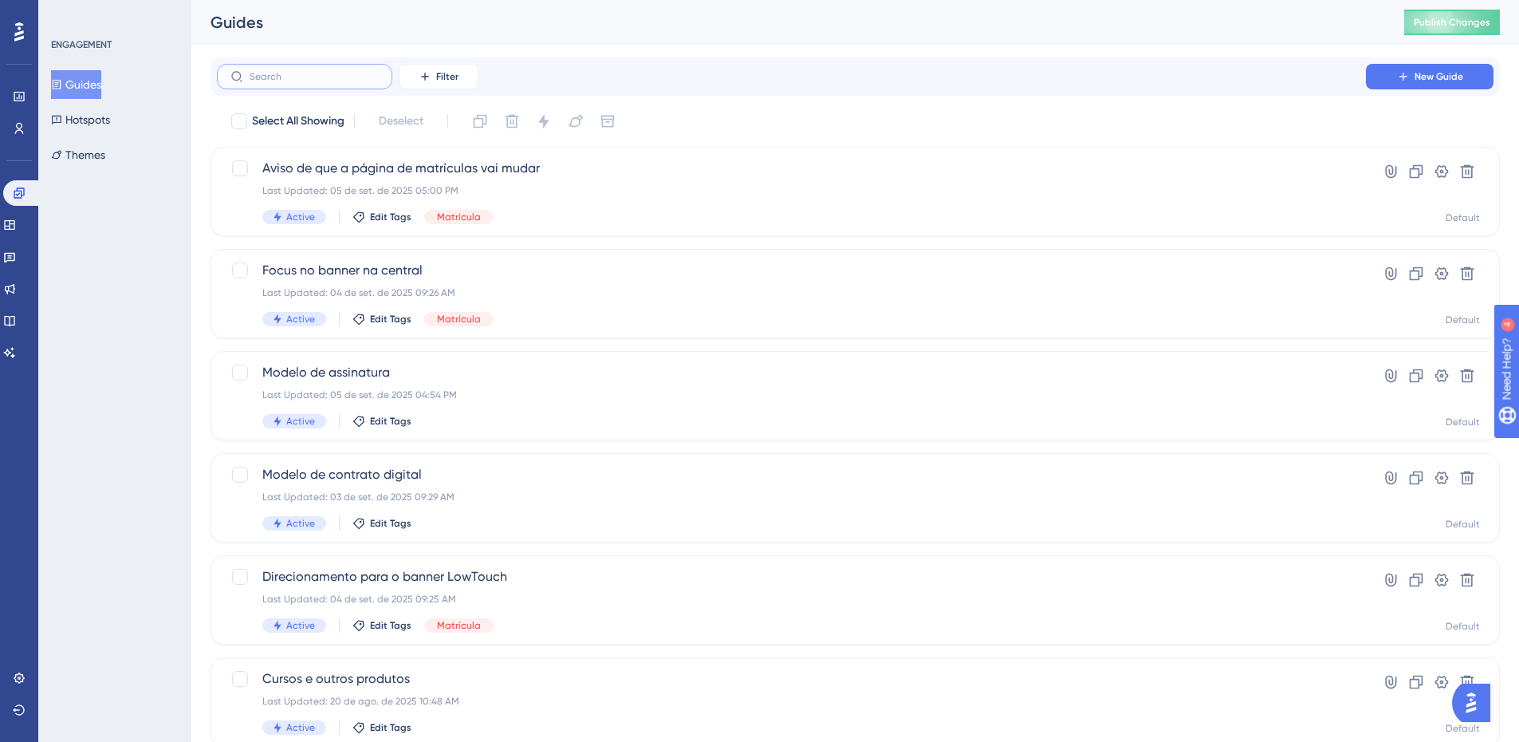
click at [281, 73] on input "text" at bounding box center [314, 76] width 129 height 11
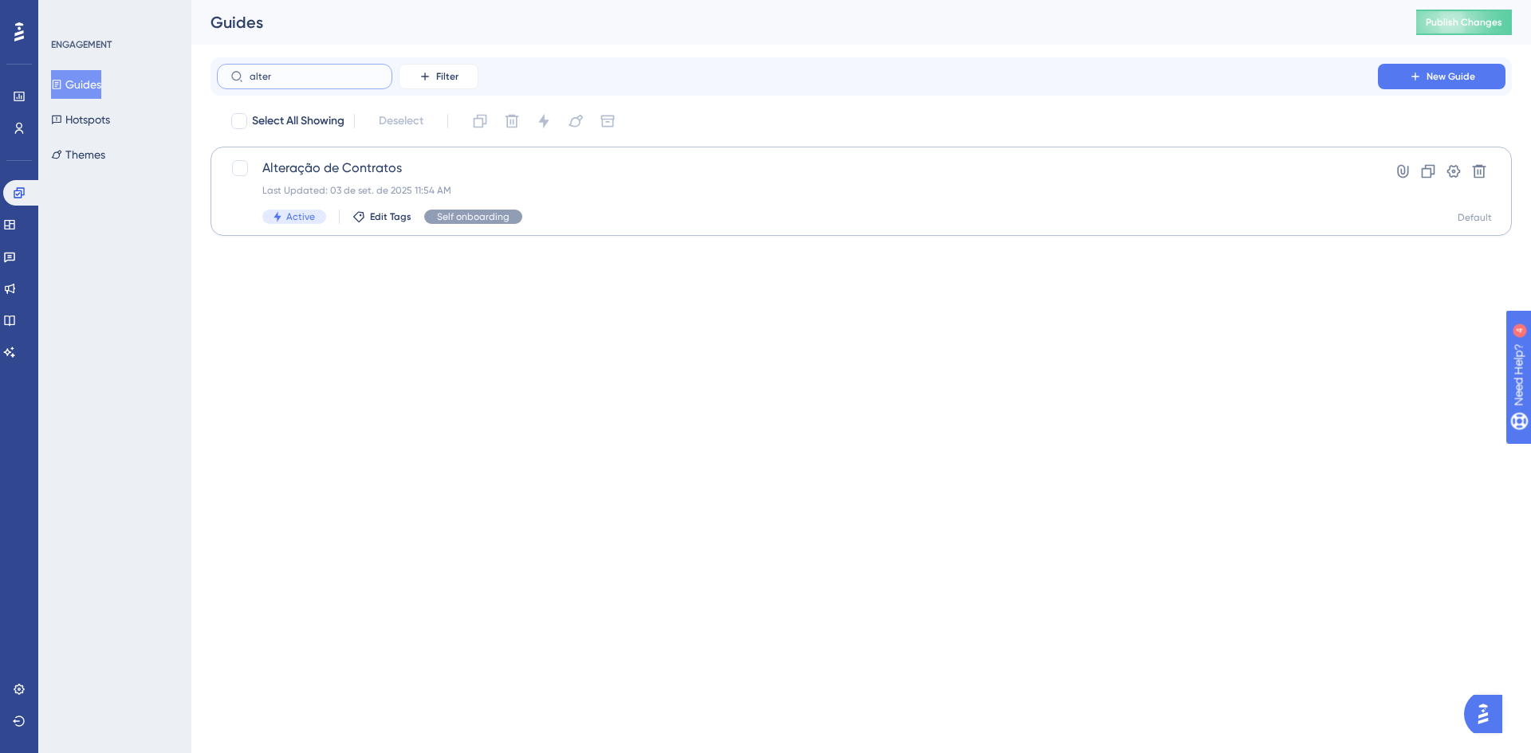
type input "alter"
click at [386, 166] on span "Alteração de Contratos" at bounding box center [797, 168] width 1070 height 19
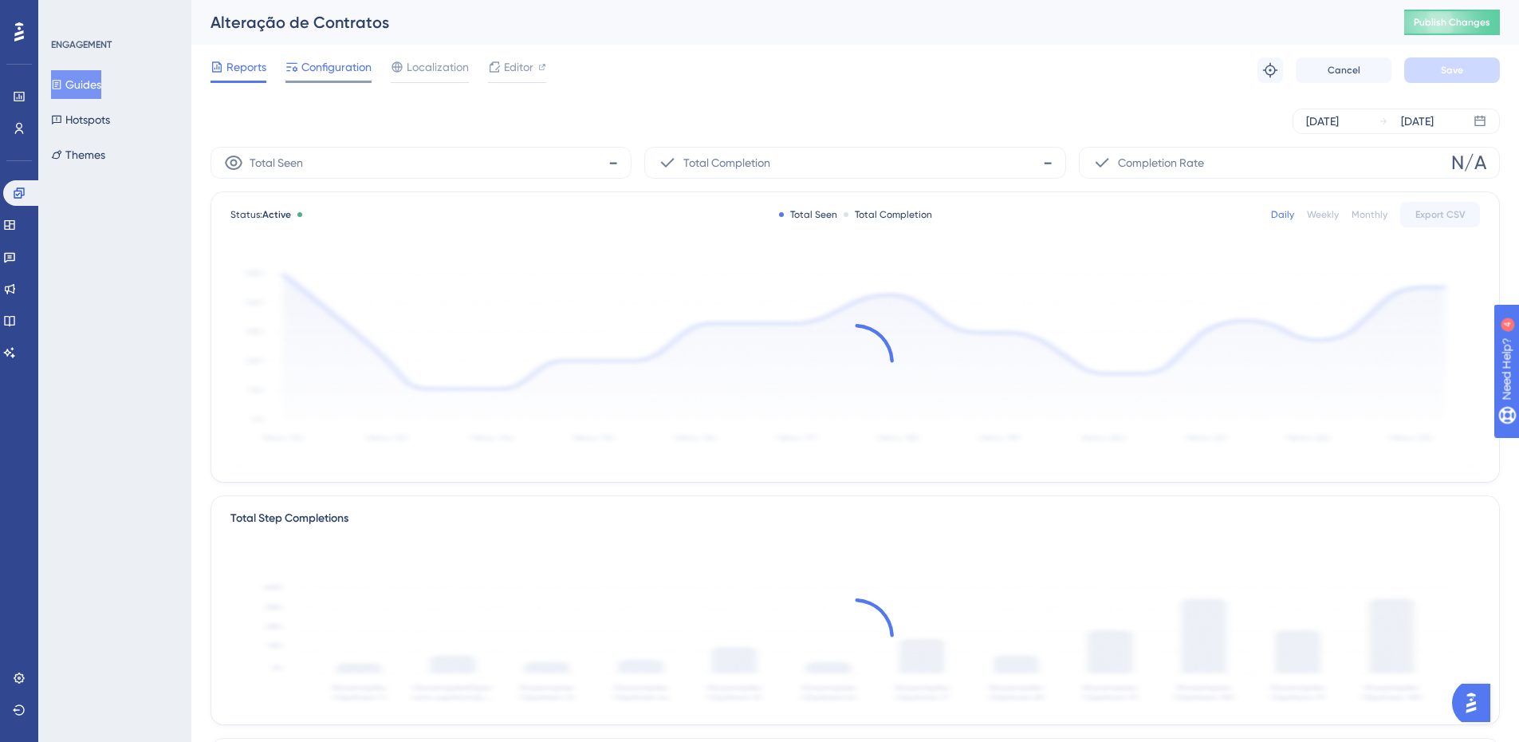
click at [331, 73] on span "Configuration" at bounding box center [336, 66] width 70 height 19
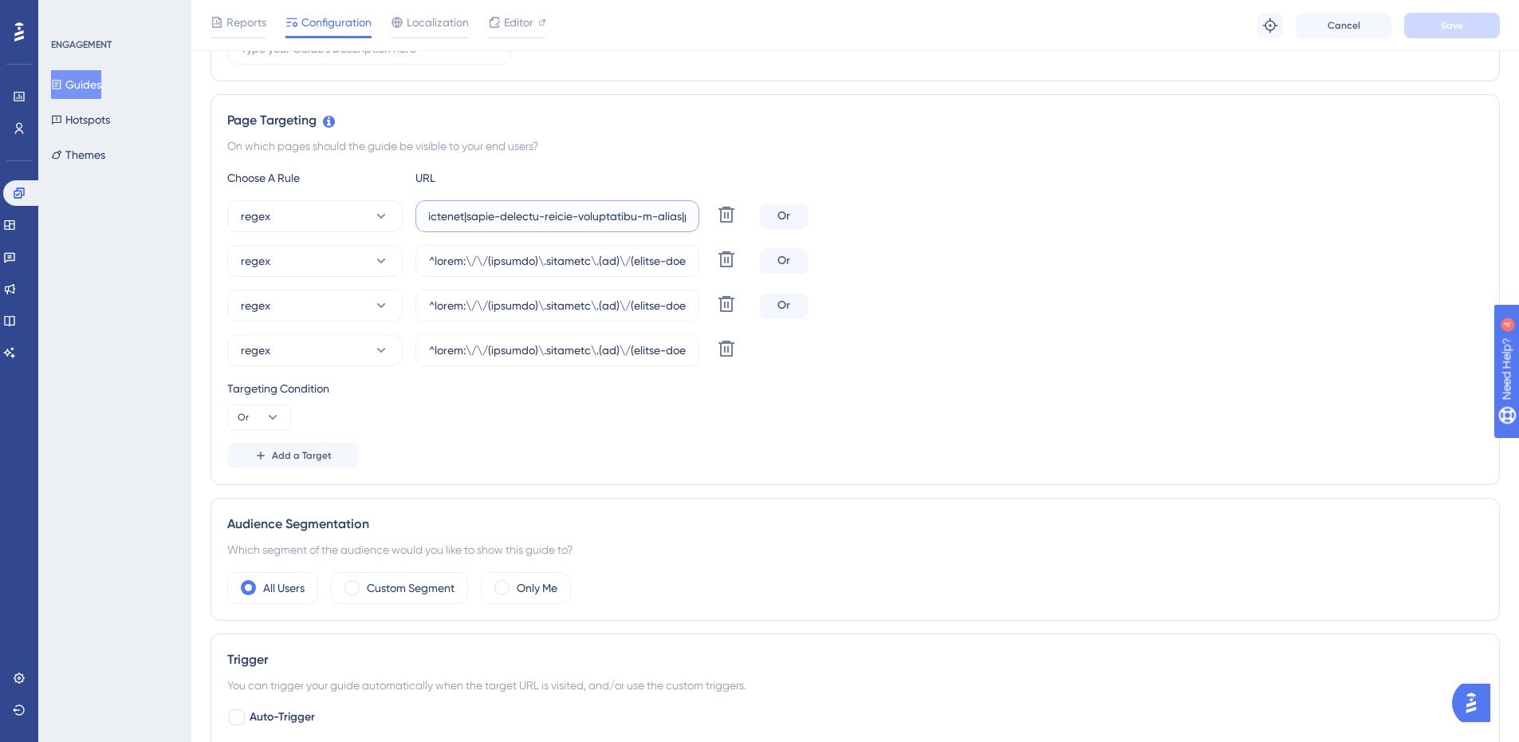
drag, startPoint x: 610, startPoint y: 212, endPoint x: 1345, endPoint y: 203, distance: 735.2
click at [1345, 204] on div "regex Delete Or" at bounding box center [855, 216] width 1256 height 32
click at [654, 213] on input "text" at bounding box center [557, 216] width 257 height 18
paste input "|colegio-lapis-magico|humaniza-[PERSON_NAME]-and-nova-soure|humaniza-[GEOGRAPHI…"
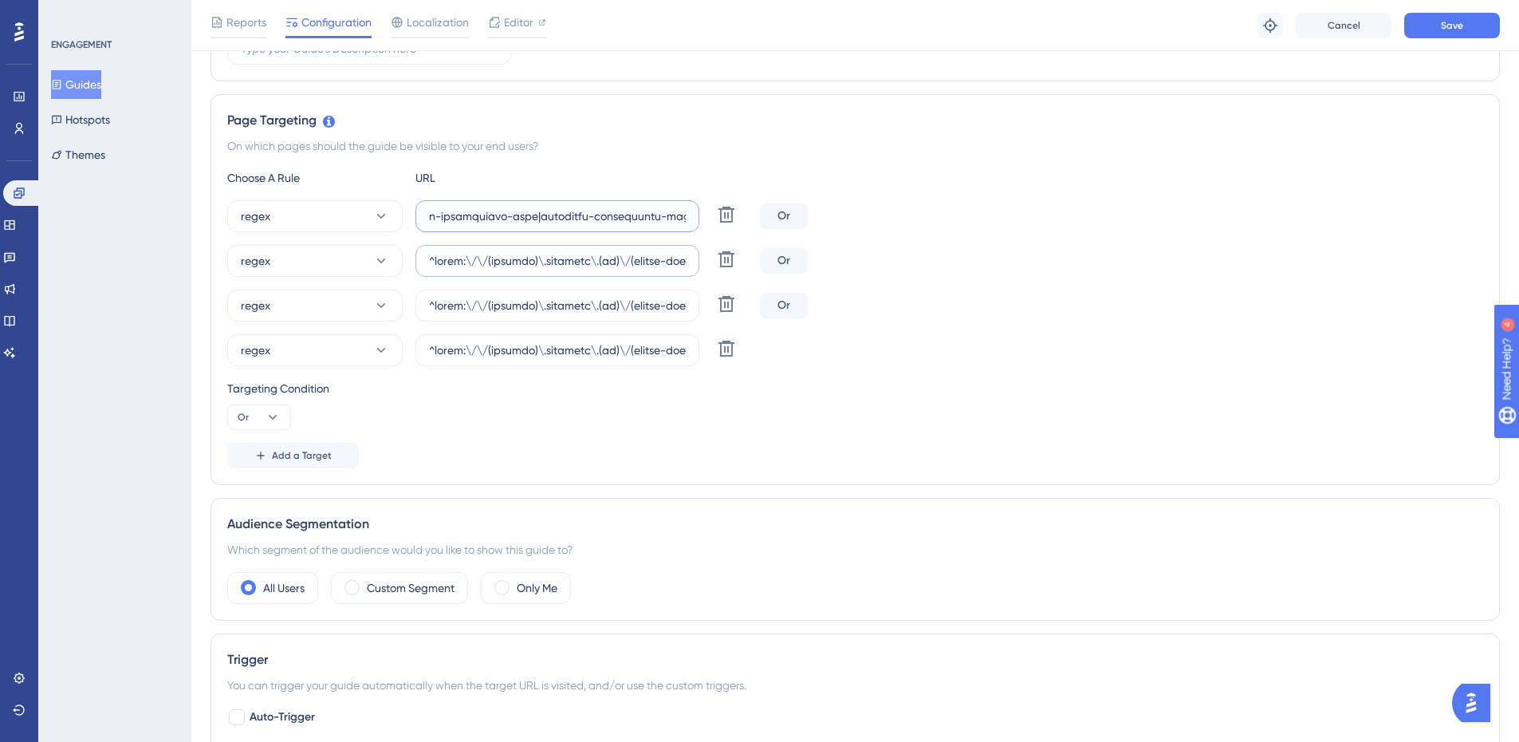
type input "^(https:\/\/(payment|escolas)\.olaisaac\.(io|dev)\/(escola-demonstracao-(1|2)|e…"
drag, startPoint x: 600, startPoint y: 258, endPoint x: 1430, endPoint y: 258, distance: 830.0
click at [1430, 258] on div "regex Delete Or" at bounding box center [855, 261] width 1256 height 32
click at [487, 260] on input "text" at bounding box center [557, 261] width 257 height 18
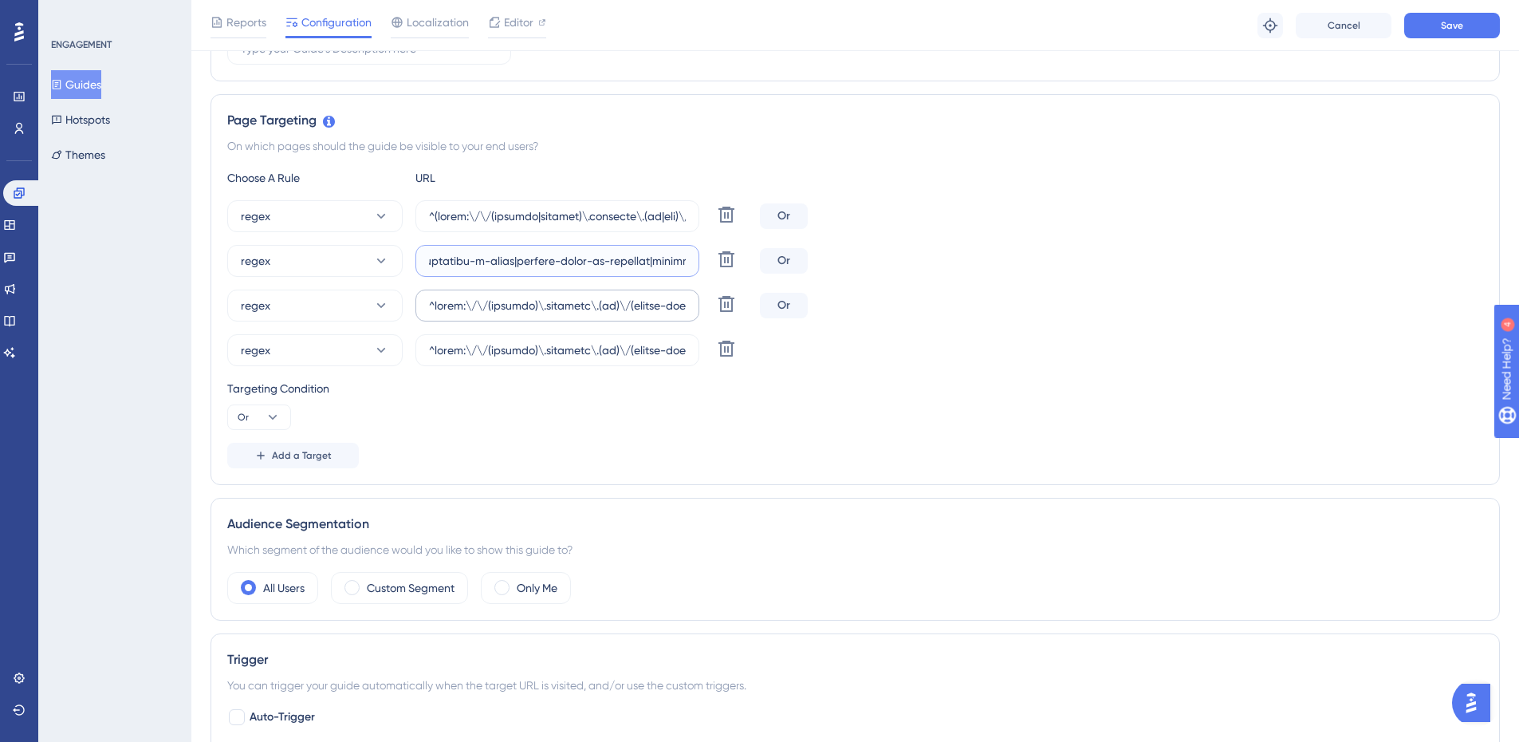
paste input "|colegio-lapis-magico|humaniza-[PERSON_NAME]-and-nova-soure|humaniza-[GEOGRAPHI…"
type input "^https:\/\/(payment)\.olaisaac\.(io)\/(escola-demonstracao-(1|2)|escola-[PERSON…"
drag, startPoint x: 531, startPoint y: 306, endPoint x: 1415, endPoint y: 305, distance: 884.2
click at [1415, 305] on div "regex Delete Or" at bounding box center [855, 305] width 1256 height 32
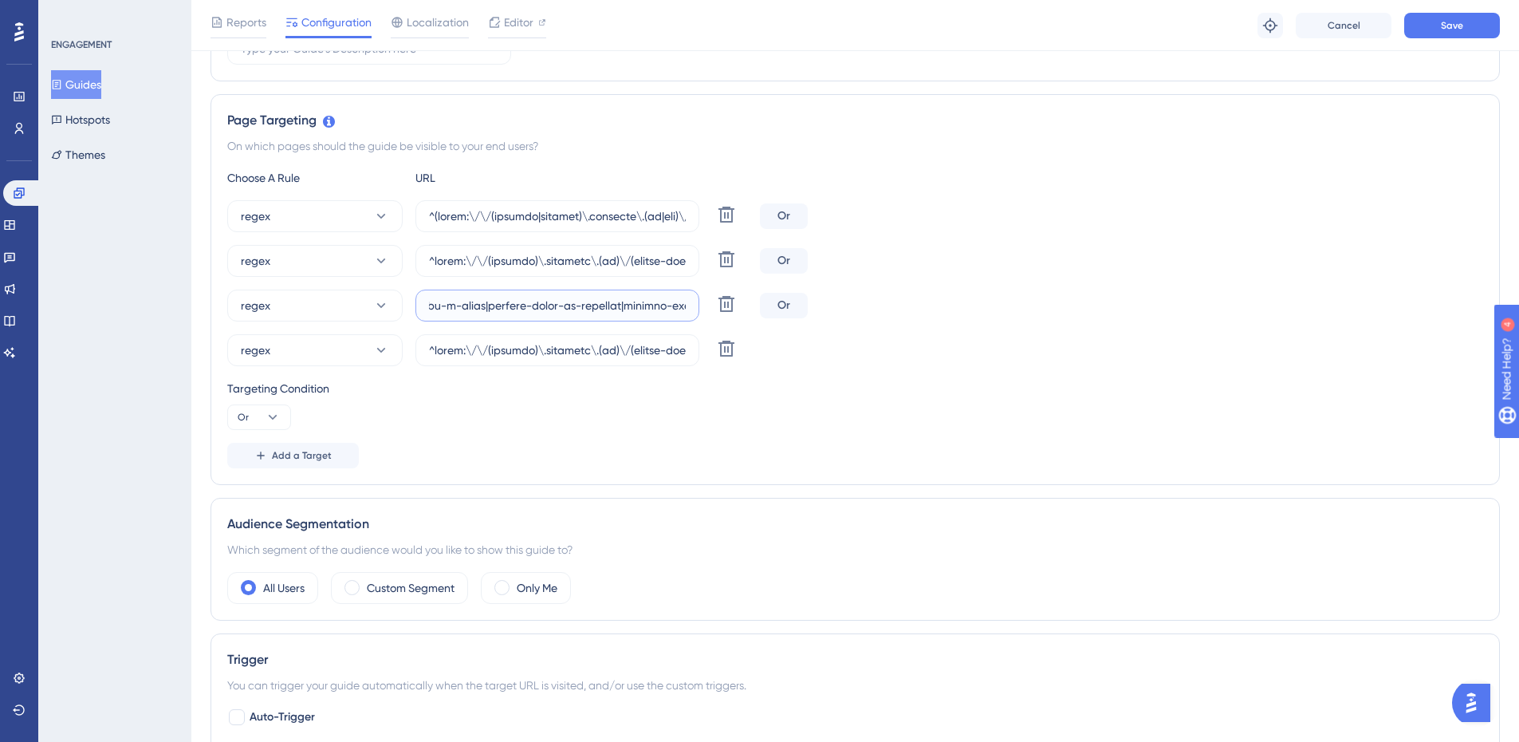
click at [451, 305] on input "text" at bounding box center [557, 306] width 257 height 18
paste input "|colegio-lapis-magico|humaniza-[PERSON_NAME]-and-nova-soure|humaniza-[GEOGRAPHI…"
type input "^https:\/\/(payment)\.olaisaac\.(io)\/(escola-demonstracao-(1|2)|escola-[PERSON…"
drag, startPoint x: 2026, startPoint y: 786, endPoint x: 1549, endPoint y: 447, distance: 585.4
click at [482, 351] on input "text" at bounding box center [557, 350] width 257 height 18
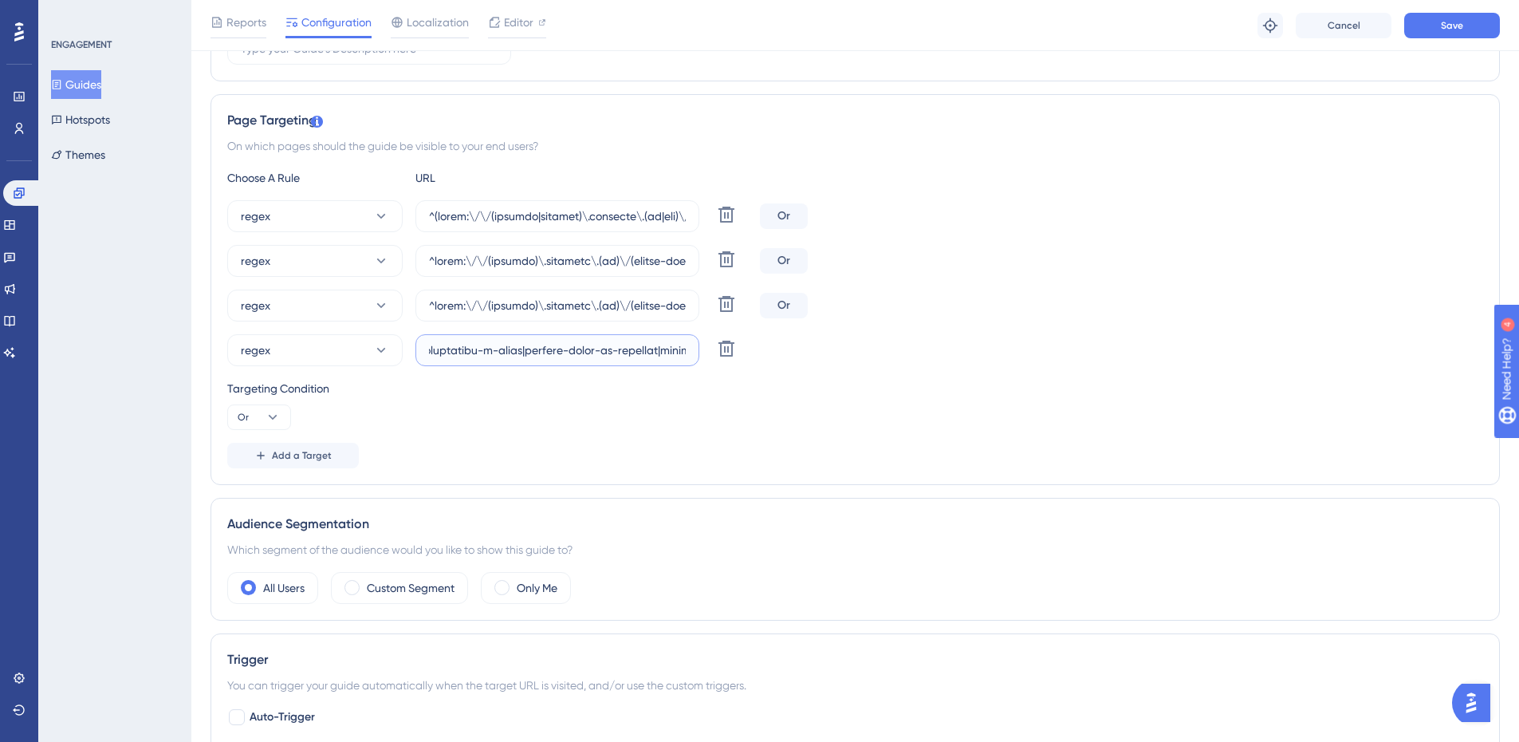
paste input "|colegio-lapis-magico|humaniza-[PERSON_NAME]-and-nova-soure|humaniza-[GEOGRAPHI…"
type input "^https:\/\/(payment)\.olaisaac\.(io)\/(escola-demonstracao-(1|2)|escola-[PERSON…"
drag, startPoint x: 1253, startPoint y: 313, endPoint x: 1316, endPoint y: 250, distance: 90.2
click at [1253, 313] on div "regex Delete Or" at bounding box center [855, 305] width 1256 height 32
click at [1473, 26] on button "Save" at bounding box center [1452, 26] width 96 height 26
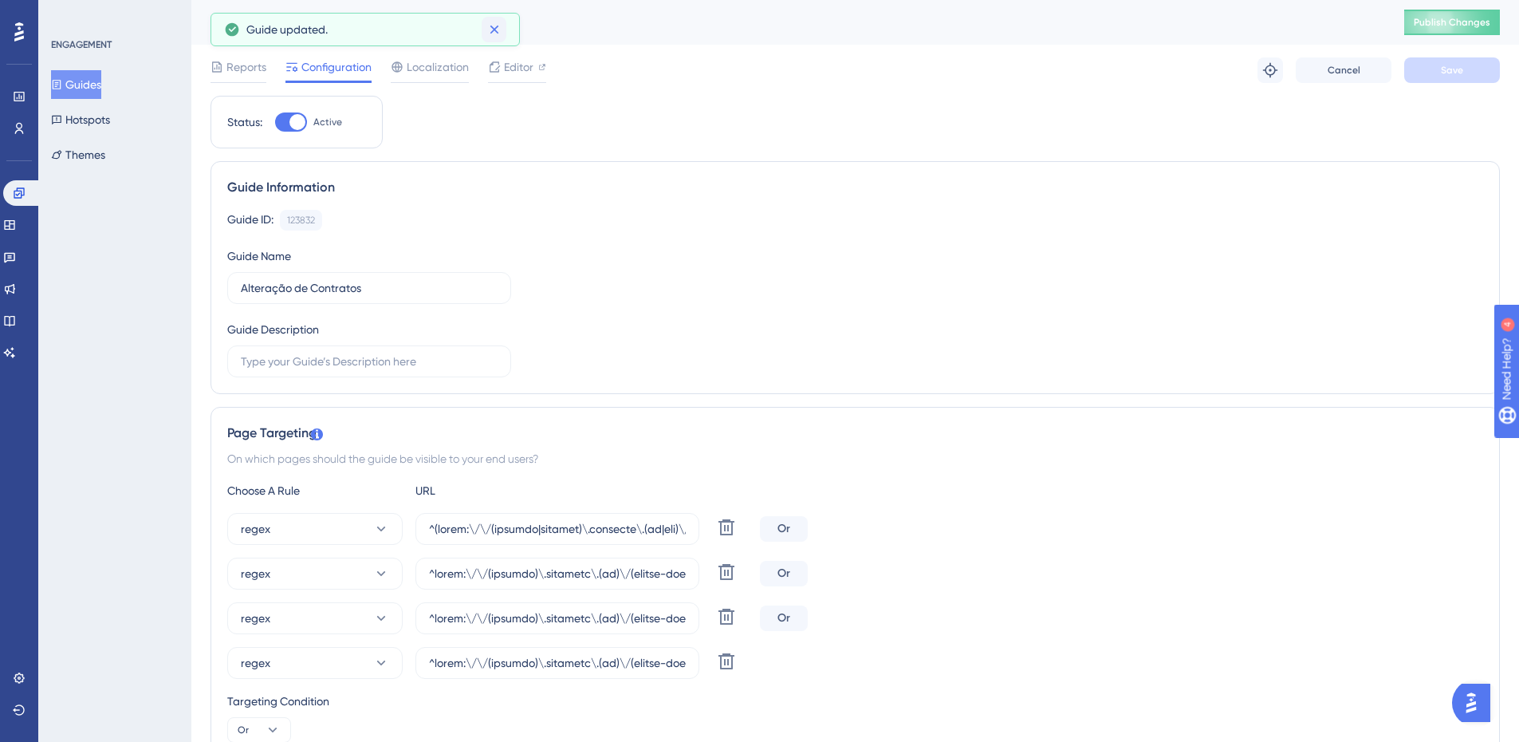
click at [498, 33] on icon at bounding box center [494, 30] width 16 height 16
click at [62, 81] on icon at bounding box center [56, 84] width 11 height 11
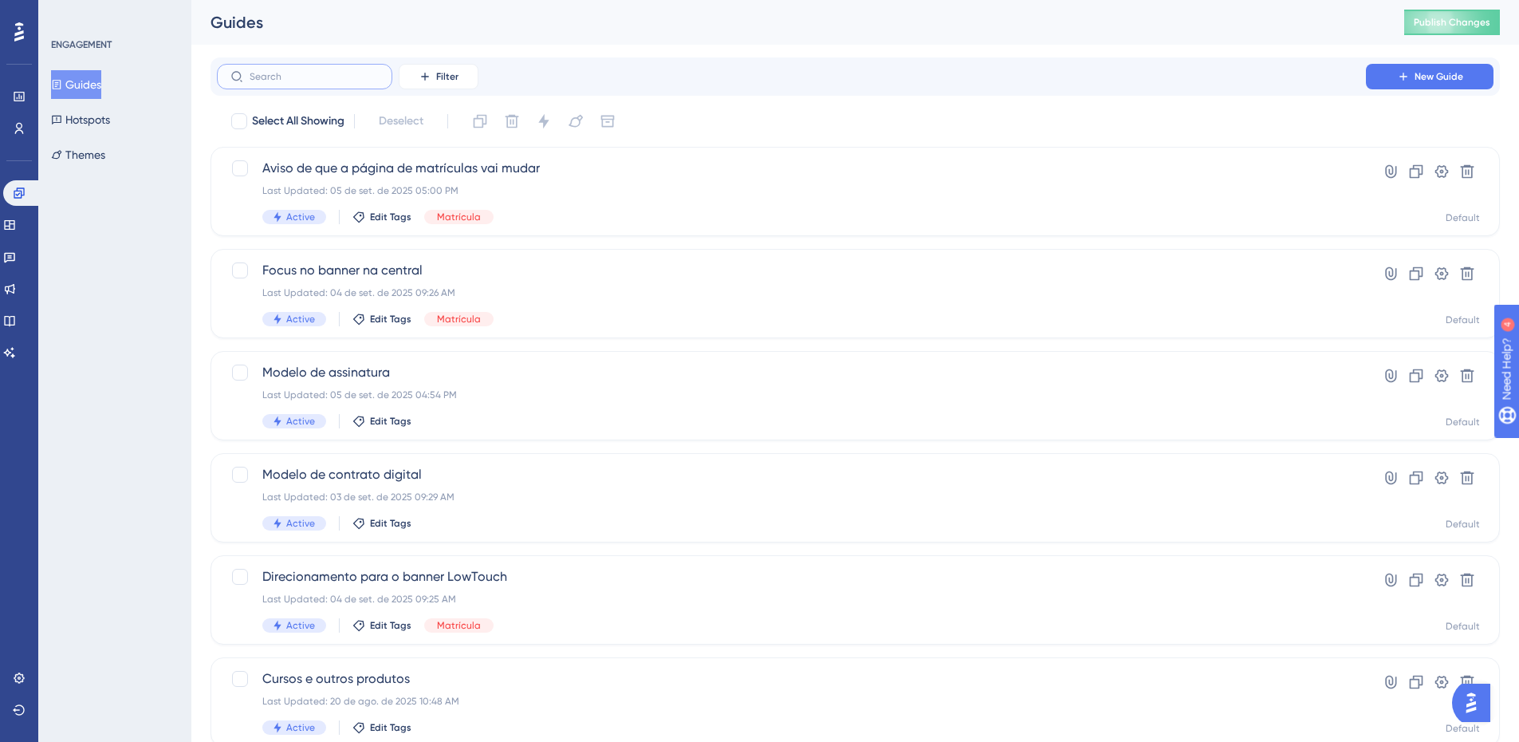
click at [262, 77] on input "text" at bounding box center [314, 76] width 129 height 11
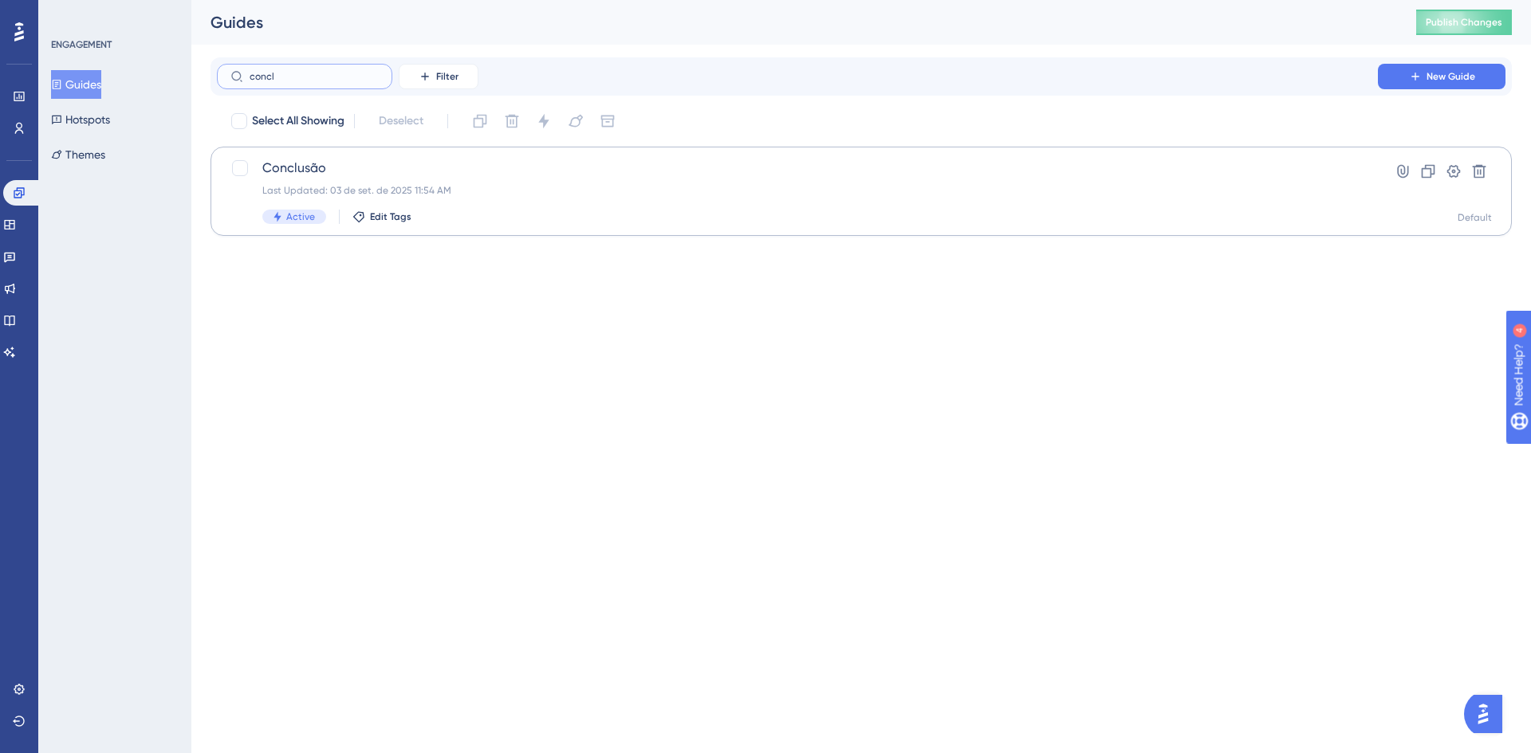
type input "concl"
click at [371, 164] on span "Conclusão" at bounding box center [797, 168] width 1070 height 19
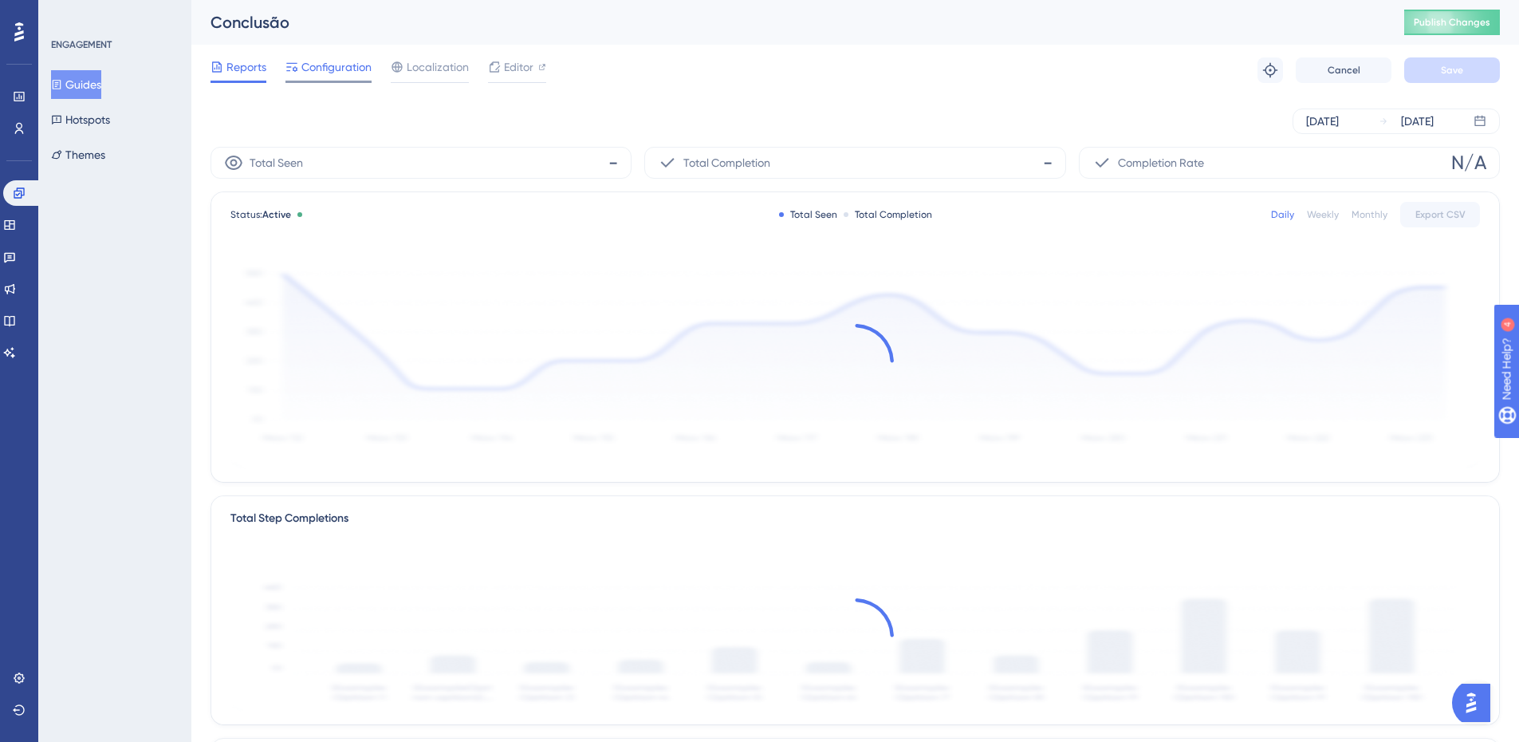
click at [327, 74] on span "Configuration" at bounding box center [336, 66] width 70 height 19
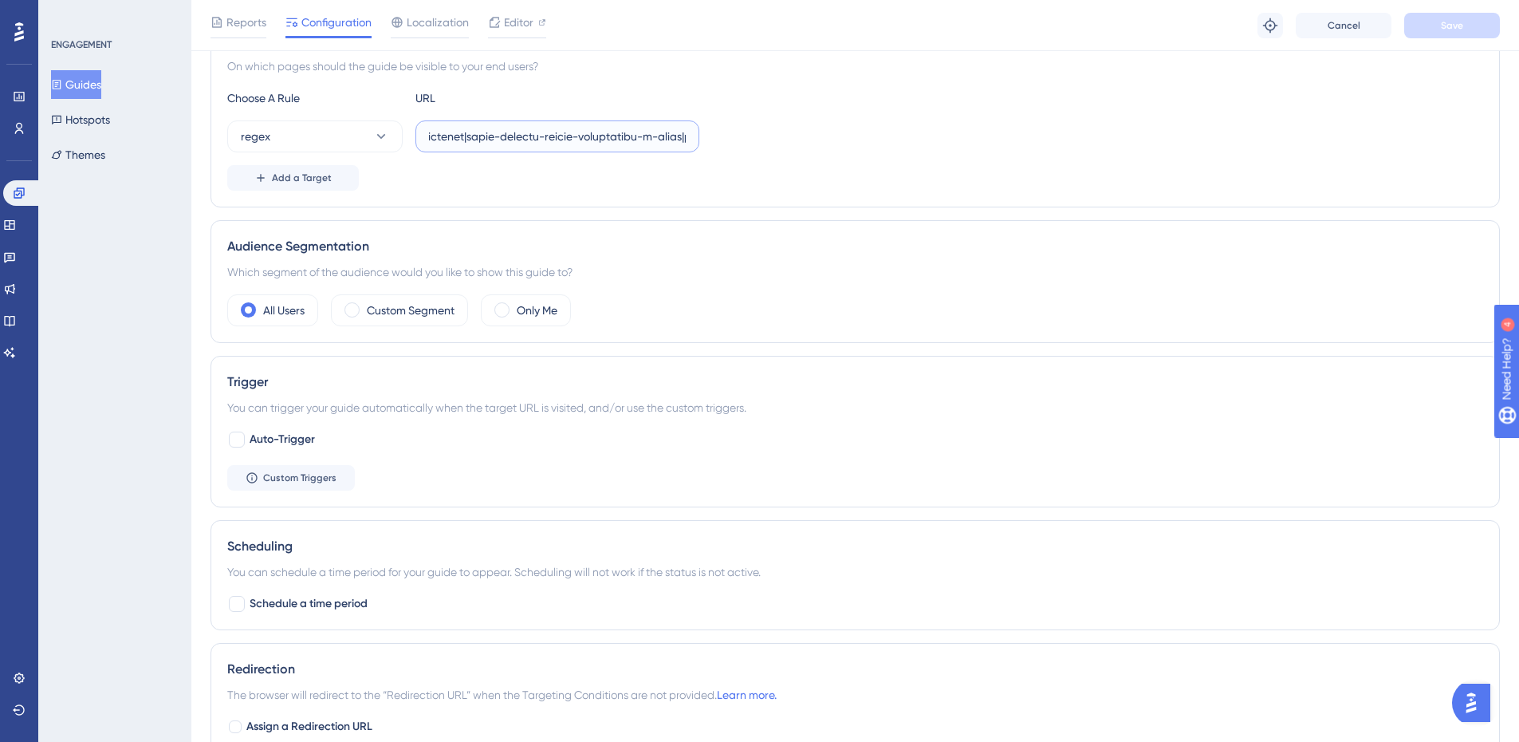
drag, startPoint x: 595, startPoint y: 128, endPoint x: 1548, endPoint y: 85, distance: 953.8
click at [646, 138] on input "text" at bounding box center [557, 137] width 257 height 18
click at [643, 136] on input "text" at bounding box center [557, 137] width 257 height 18
paste input "|colegio-lapis-magico|humaniza-[PERSON_NAME]-and-nova-soure|humaniza-[GEOGRAPHI…"
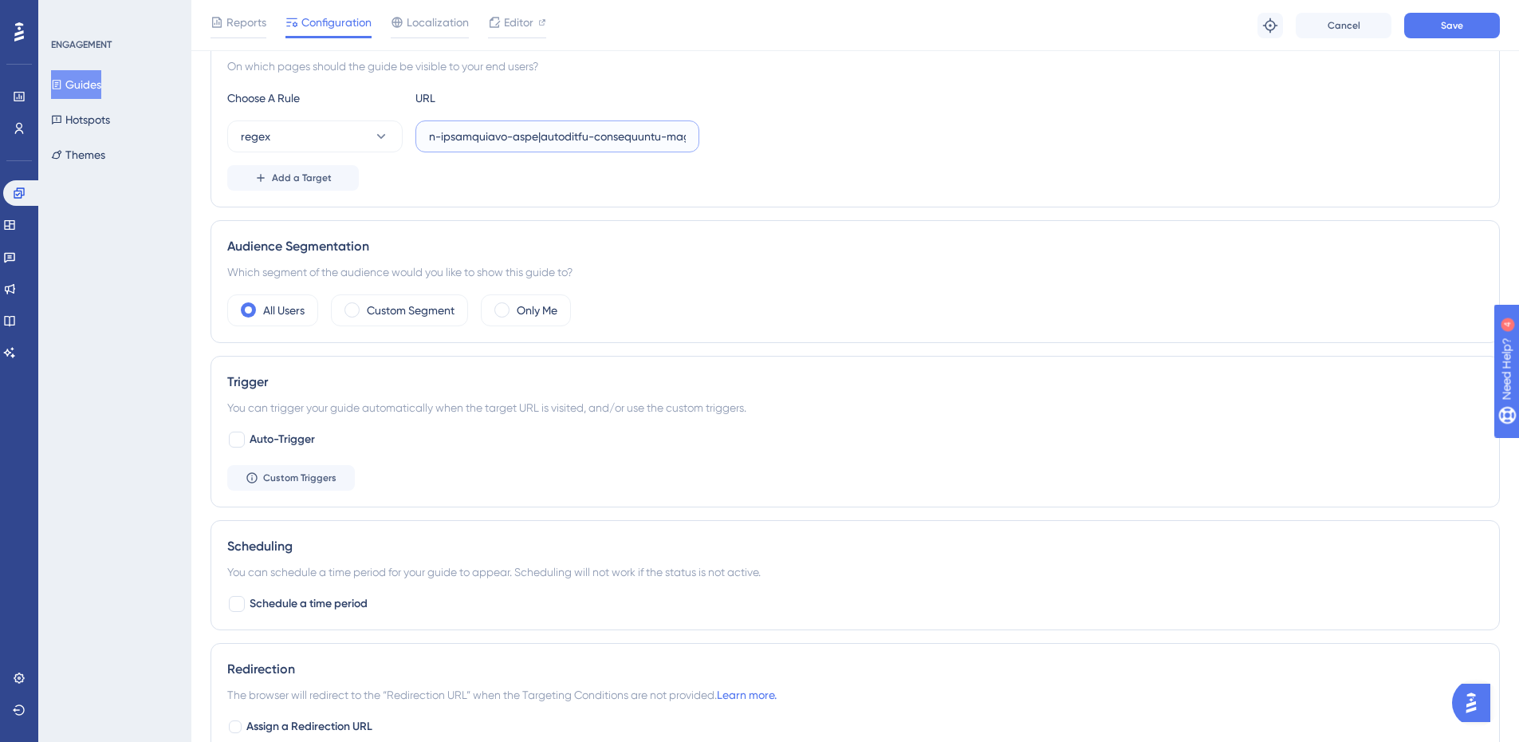
type input "^(https:\/\/(payment|escolas)\.olaisaac\.(io|dev)\/(escola-demonstracao-(1|2)|e…"
click at [923, 145] on div "regex" at bounding box center [855, 136] width 1256 height 32
click at [1442, 18] on button "Save" at bounding box center [1452, 26] width 96 height 26
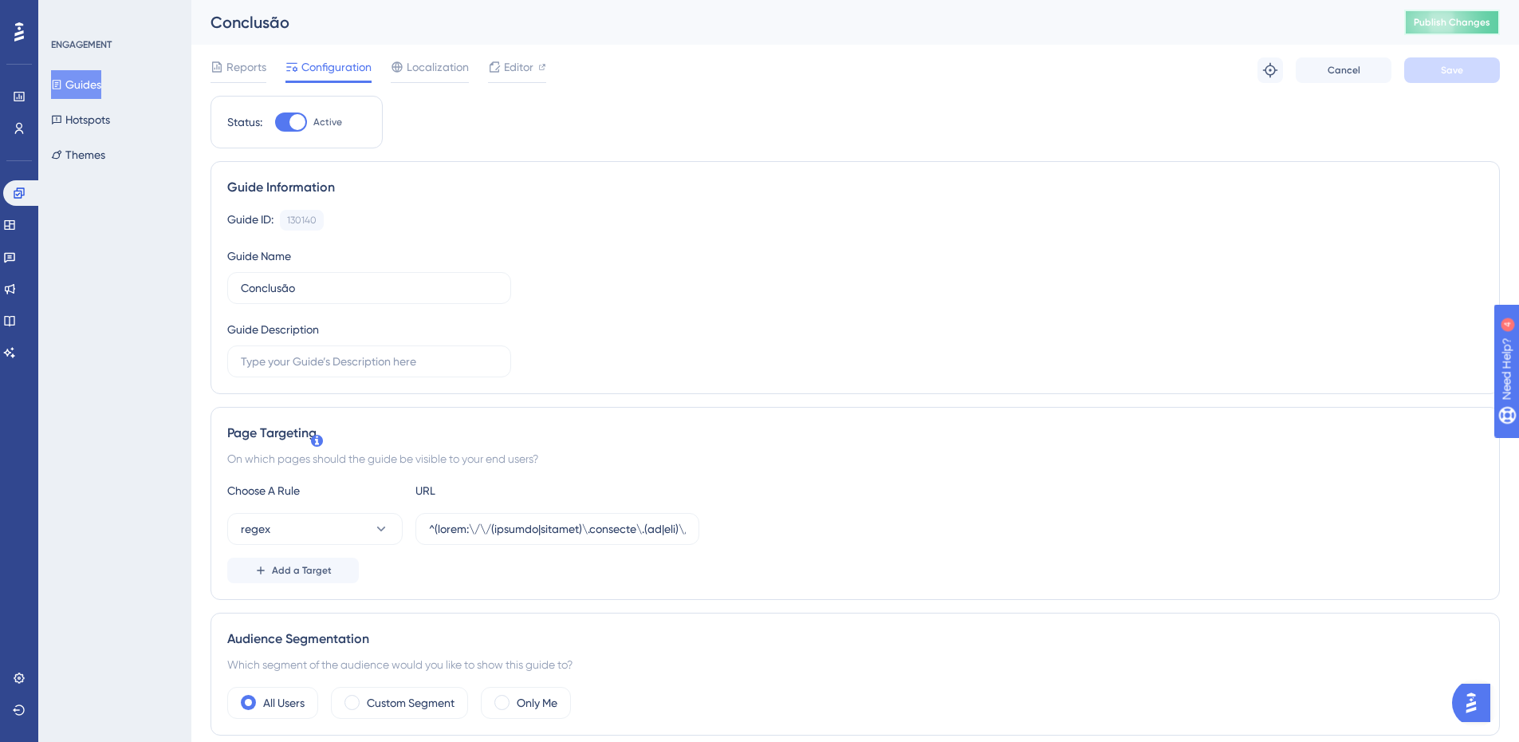
click at [1427, 18] on span "Publish Changes" at bounding box center [1452, 22] width 77 height 13
click at [77, 91] on button "Guides" at bounding box center [76, 84] width 50 height 29
